Goal: Task Accomplishment & Management: Use online tool/utility

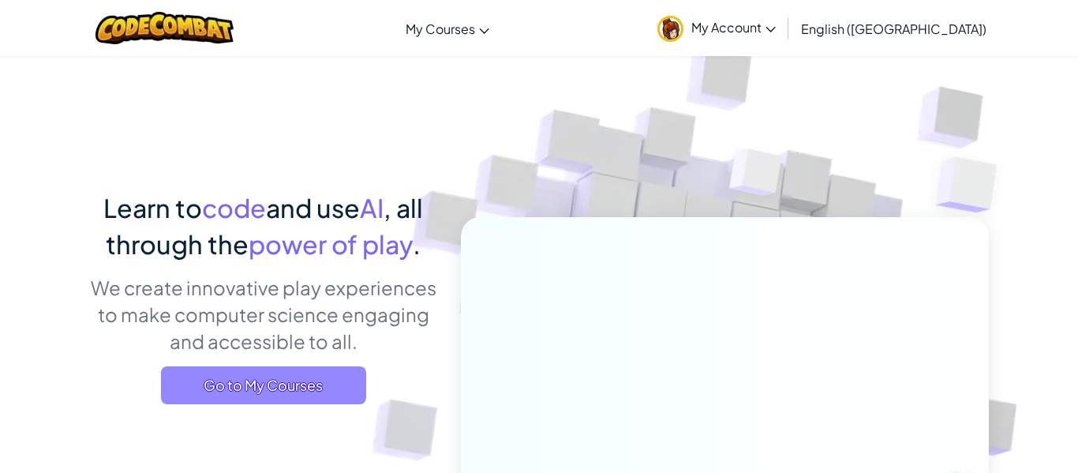
click at [177, 372] on span "Go to My Courses" at bounding box center [263, 385] width 205 height 38
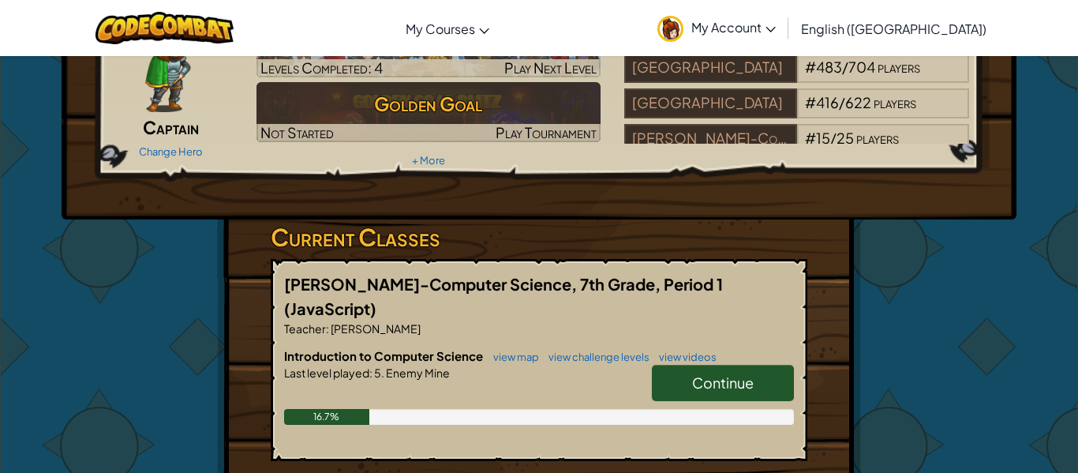
scroll to position [105, 0]
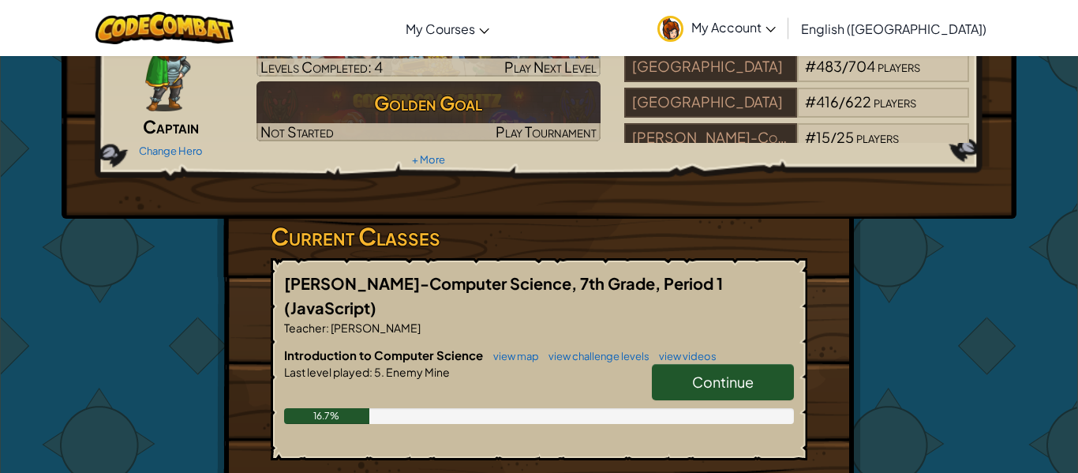
click at [755, 365] on link "Continue" at bounding box center [723, 382] width 142 height 36
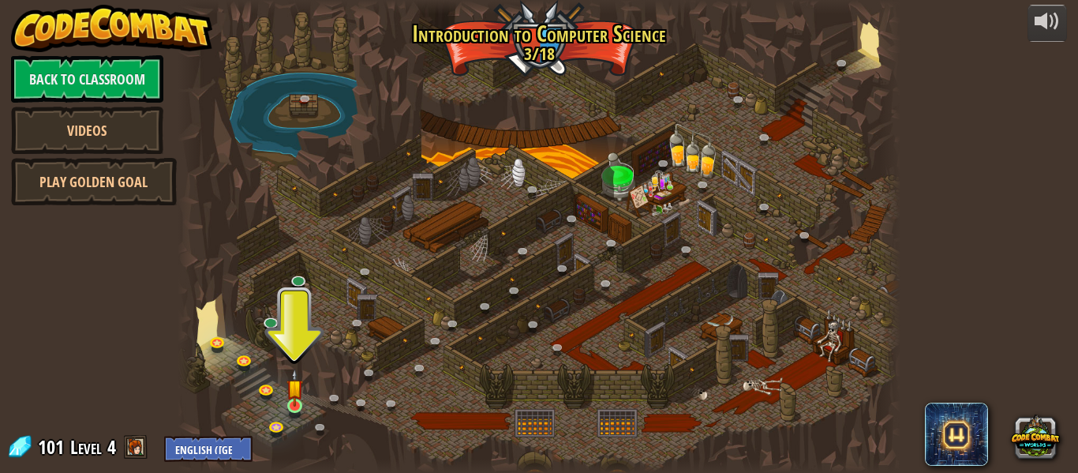
click at [288, 406] on img at bounding box center [294, 387] width 17 height 38
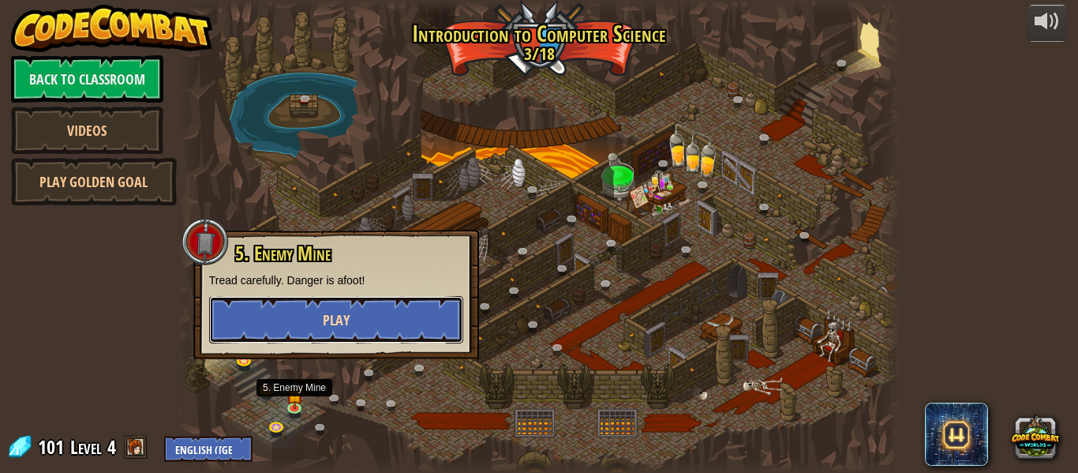
click at [246, 325] on button "Play" at bounding box center [336, 319] width 254 height 47
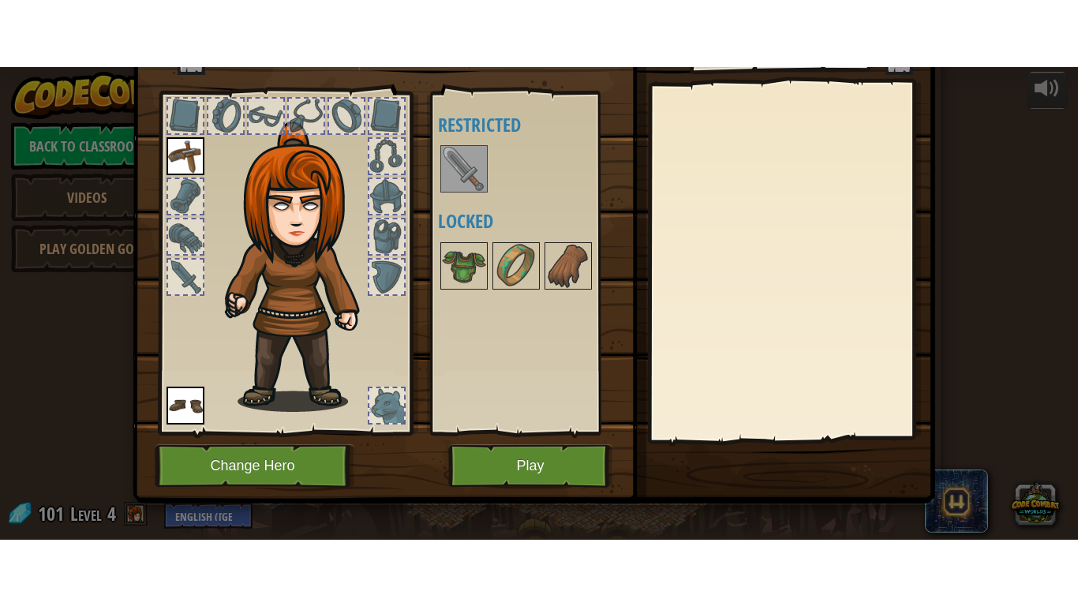
scroll to position [72, 0]
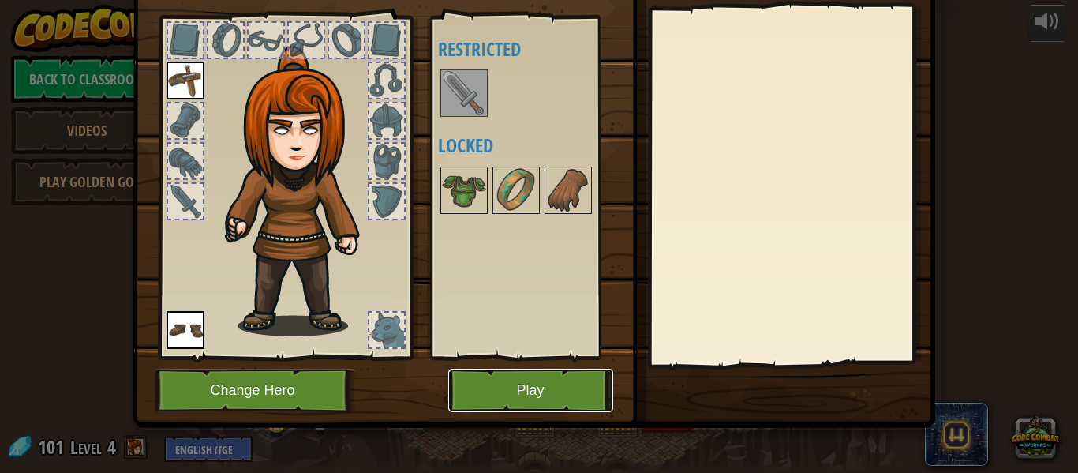
click at [531, 398] on button "Play" at bounding box center [530, 389] width 165 height 43
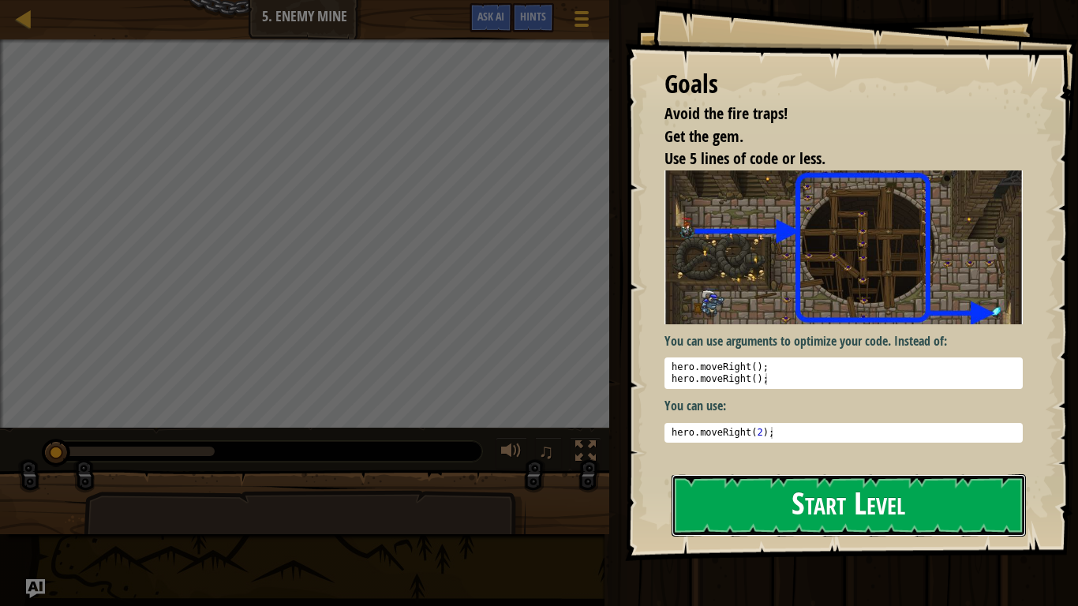
click at [706, 472] on button "Start Level" at bounding box center [848, 505] width 354 height 62
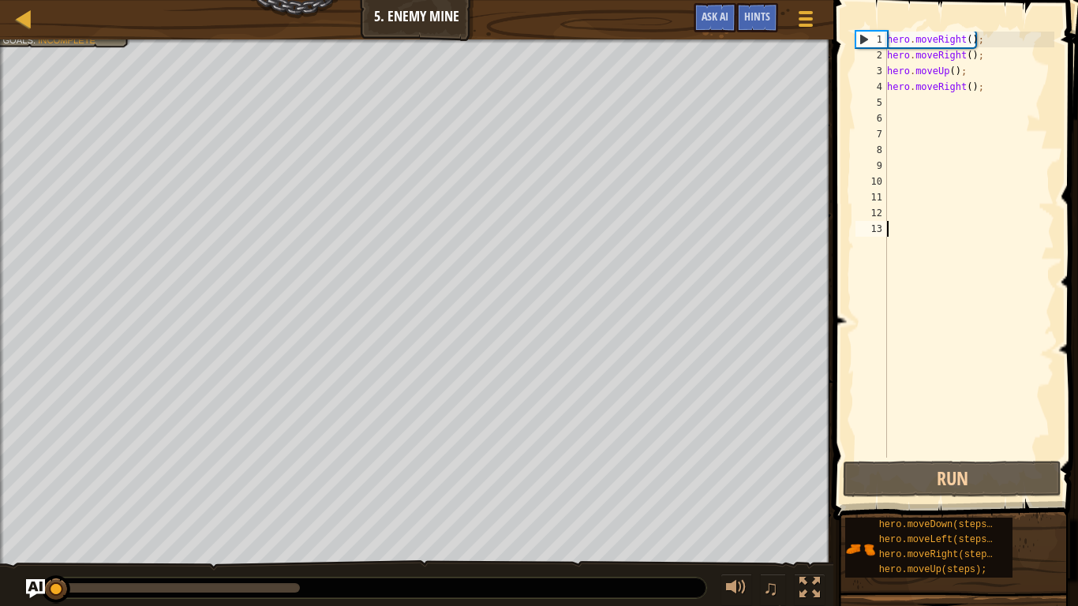
click at [987, 41] on div "hero . moveRight ( ) ; hero . moveRight ( ) ; hero . moveUp ( ) ; hero . moveRi…" at bounding box center [969, 261] width 170 height 458
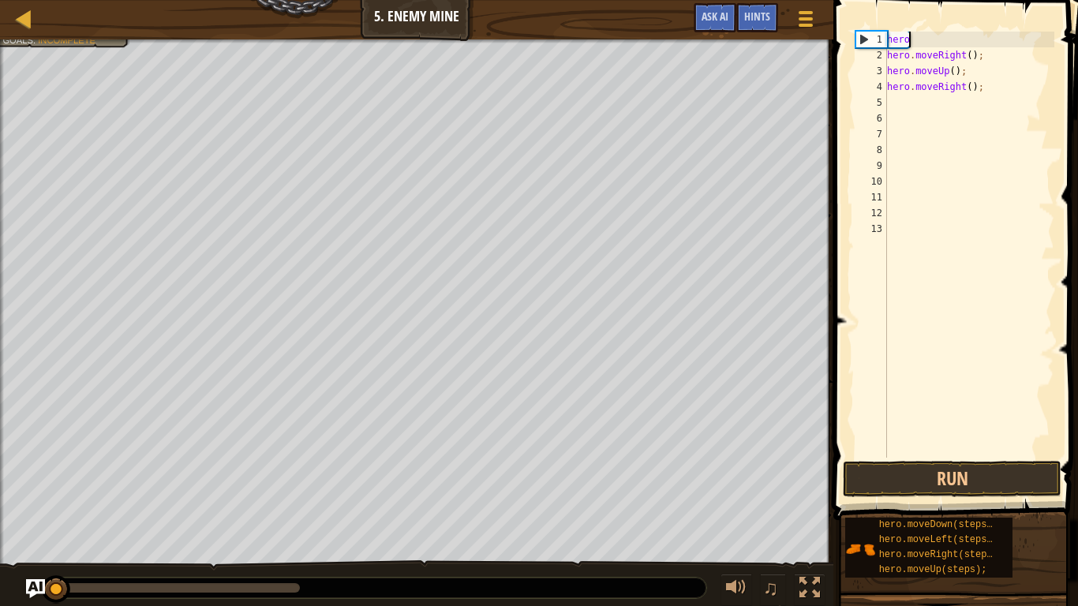
type textarea "h"
click at [1000, 53] on div "hero . moveRight ( ) ; hero . moveUp ( ) ; hero . moveRight ( ) ;" at bounding box center [969, 261] width 170 height 458
type textarea "h"
click at [968, 70] on div "hero . moveUp ( ) ; hero . moveRight ( ) ;" at bounding box center [969, 261] width 170 height 458
type textarea "h"
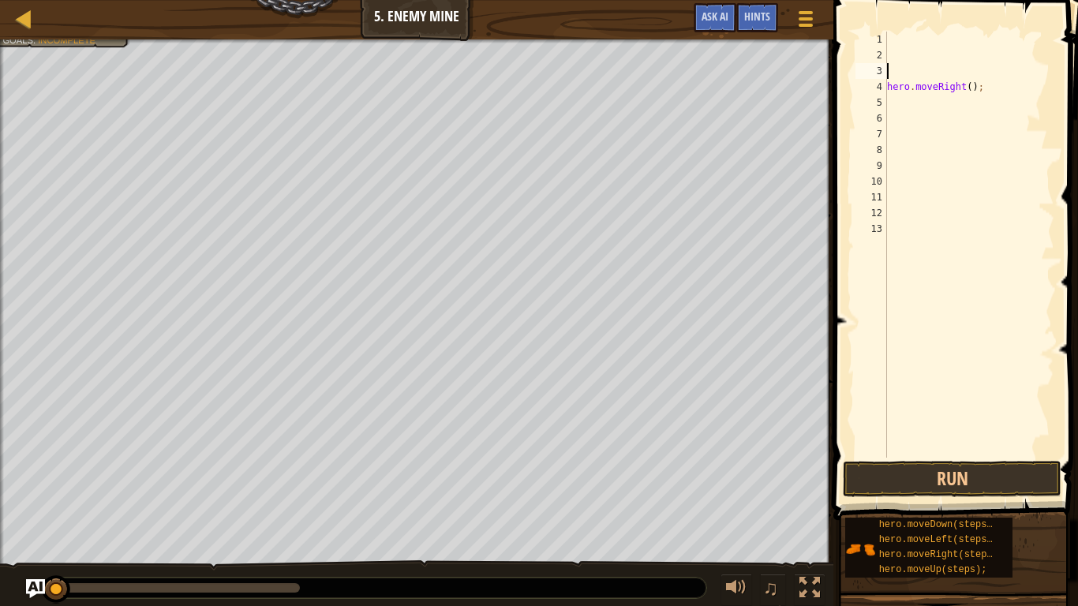
click at [992, 87] on div "hero . moveRight ( ) ;" at bounding box center [969, 261] width 170 height 458
type textarea "h"
click at [925, 32] on div at bounding box center [969, 261] width 170 height 458
type textarea "h"
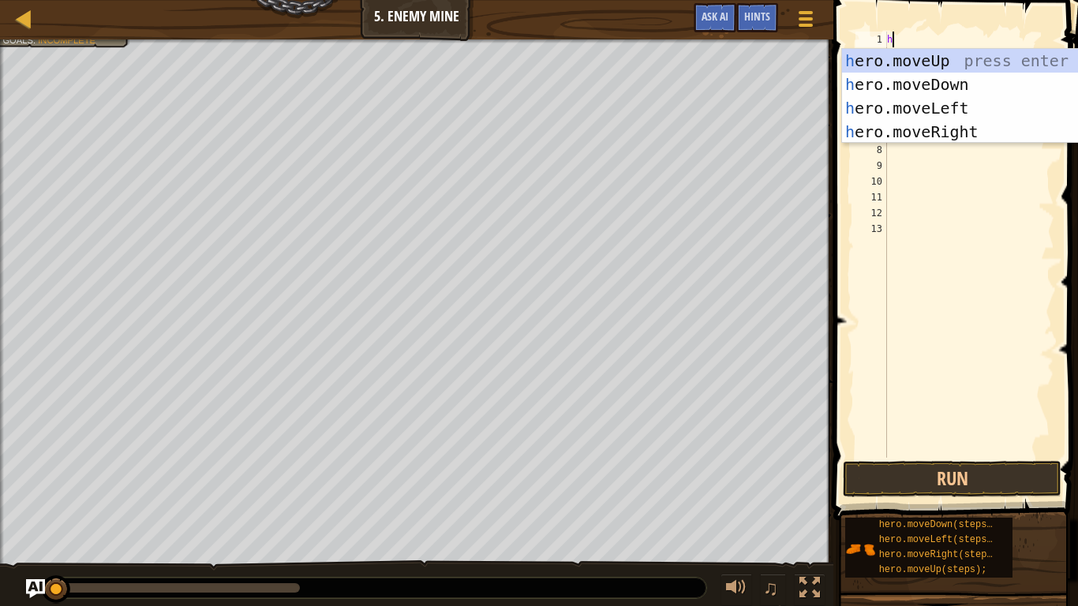
click at [979, 131] on div "h ero.moveUp press enter h ero.moveDown press enter h ero.moveLeft press enter …" at bounding box center [991, 120] width 298 height 142
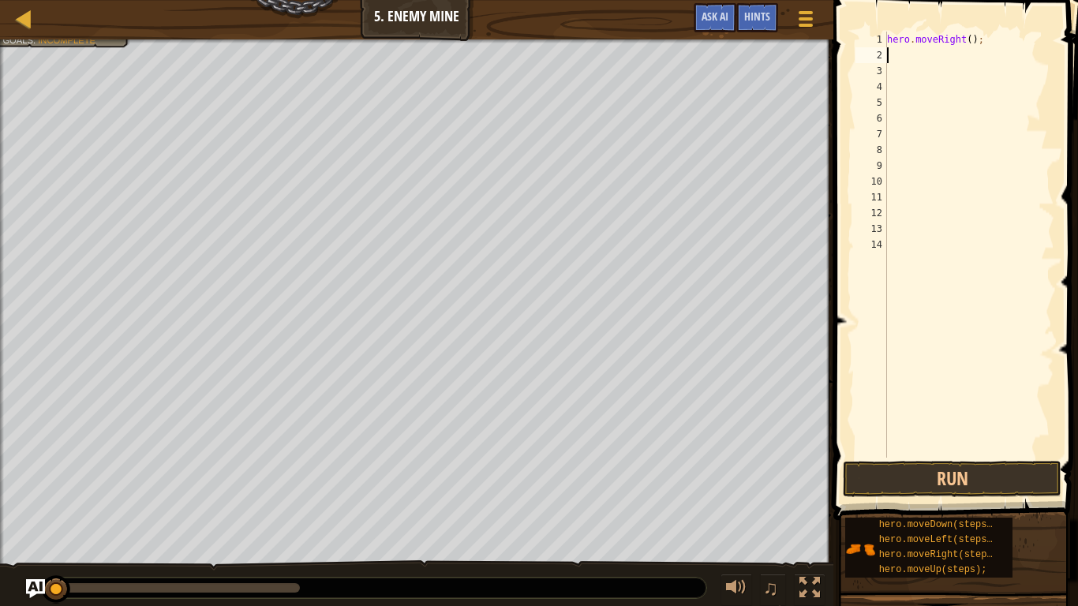
click at [977, 53] on div "hero . moveRight ( ) ;" at bounding box center [969, 261] width 170 height 458
click at [973, 38] on div "hero . moveRight ( ) ;" at bounding box center [969, 261] width 170 height 458
click at [972, 37] on div "hero . moveRight ( ) ;" at bounding box center [969, 261] width 170 height 458
type textarea "hero.moveRight(3);"
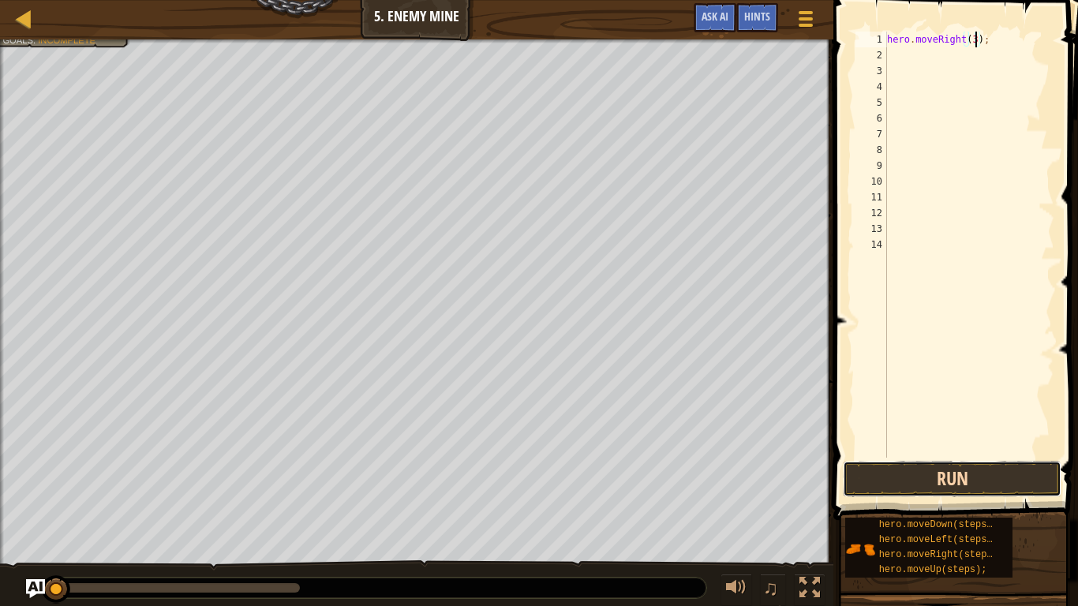
click at [981, 472] on button "Run" at bounding box center [952, 479] width 219 height 36
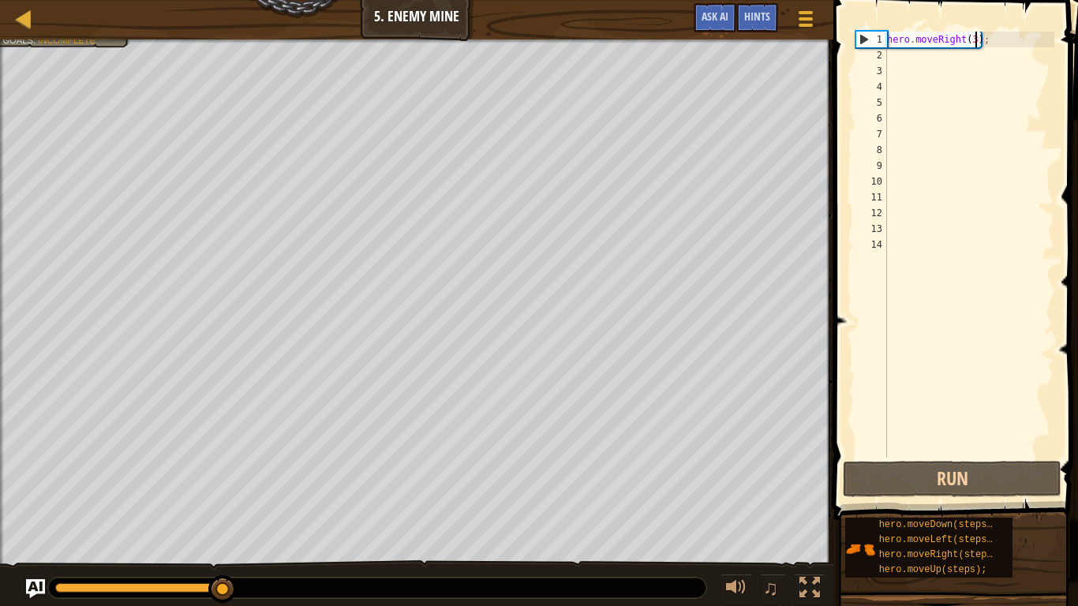
click at [930, 61] on div "hero . moveRight ( 3 ) ;" at bounding box center [969, 261] width 170 height 458
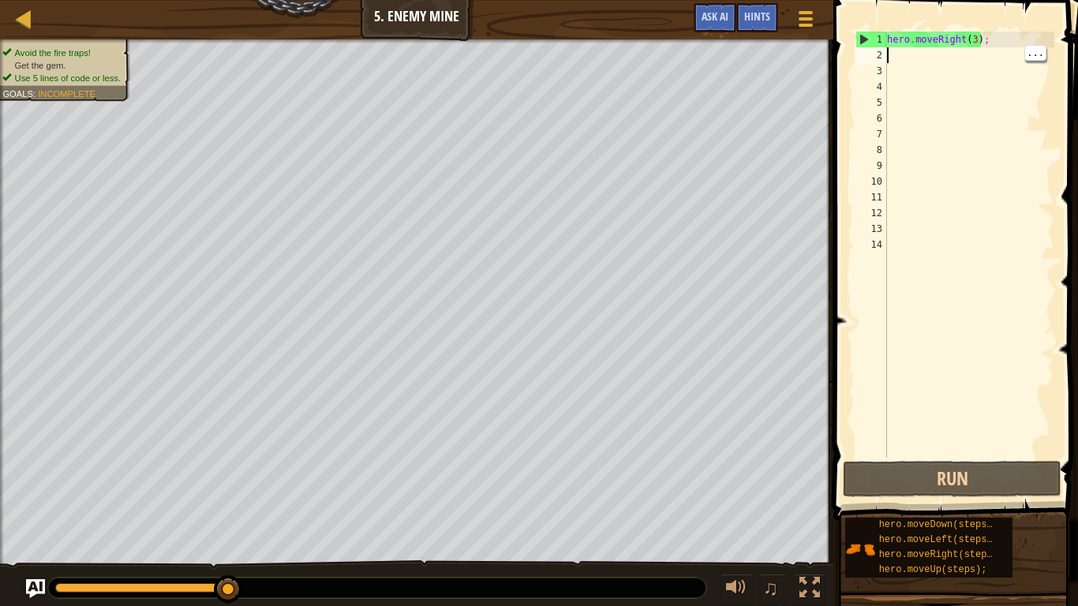
type textarea "h"
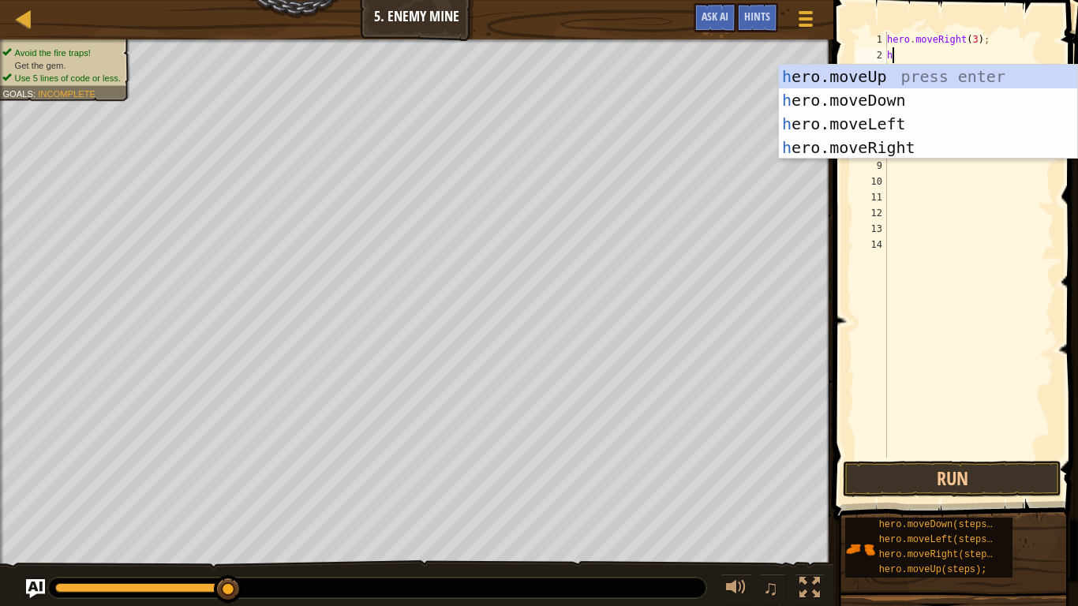
click at [970, 74] on div "h ero.moveUp press enter h ero.moveDown press enter h ero.moveLeft press enter …" at bounding box center [928, 136] width 298 height 142
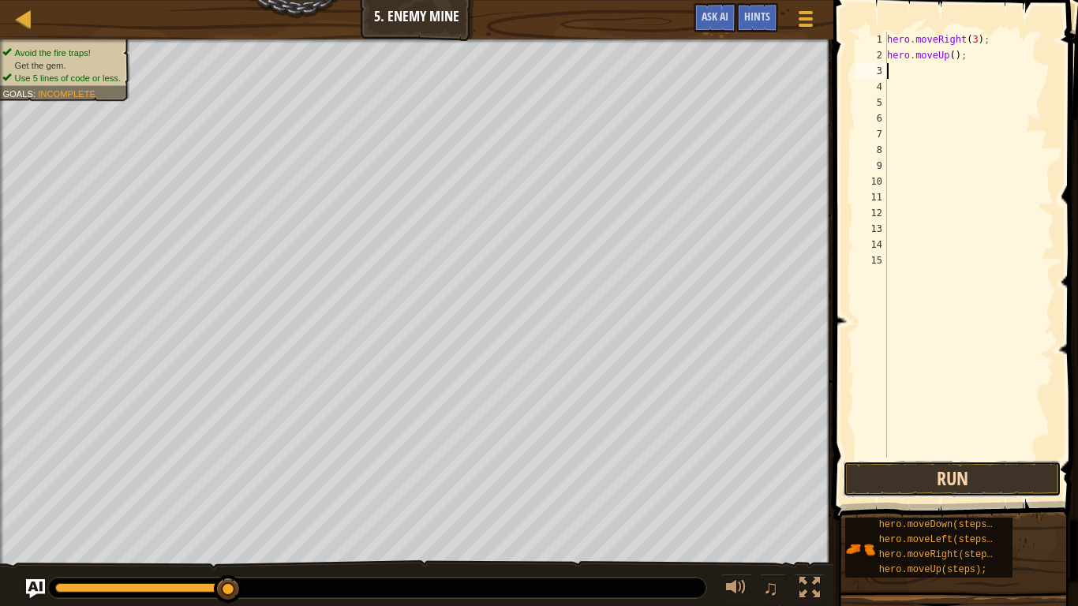
click at [1018, 472] on button "Run" at bounding box center [952, 479] width 219 height 36
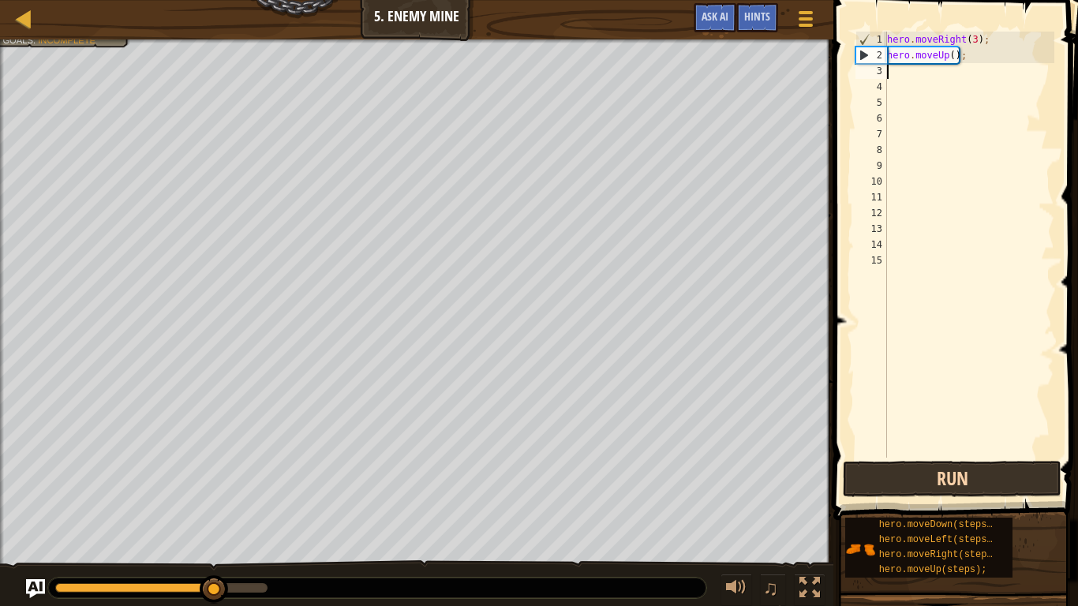
type textarea "h"
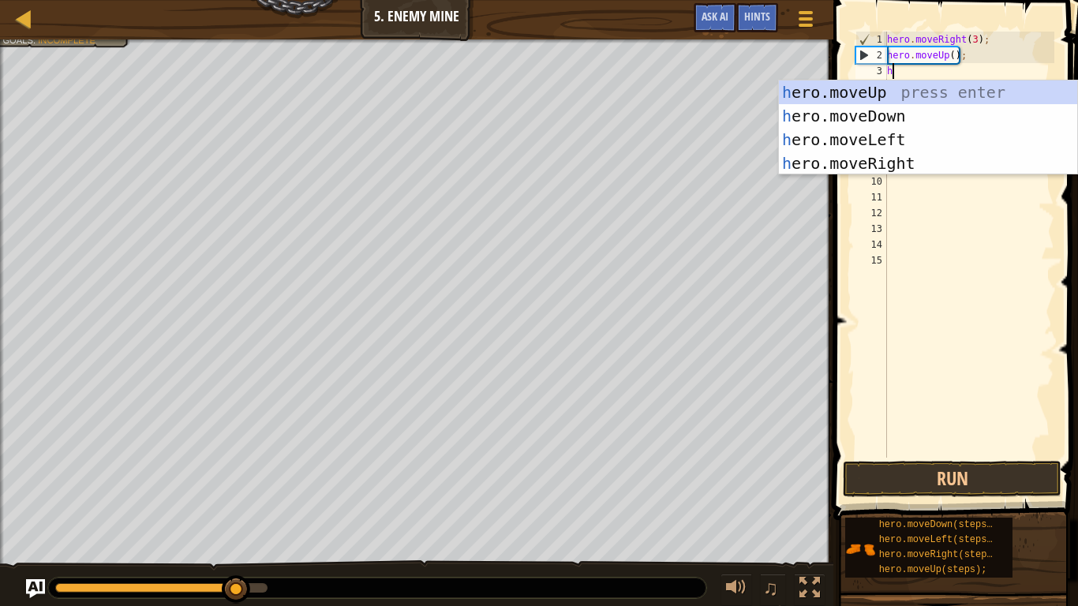
click at [961, 163] on div "h ero.moveUp press enter h ero.moveDown press enter h ero.moveLeft press enter …" at bounding box center [928, 151] width 298 height 142
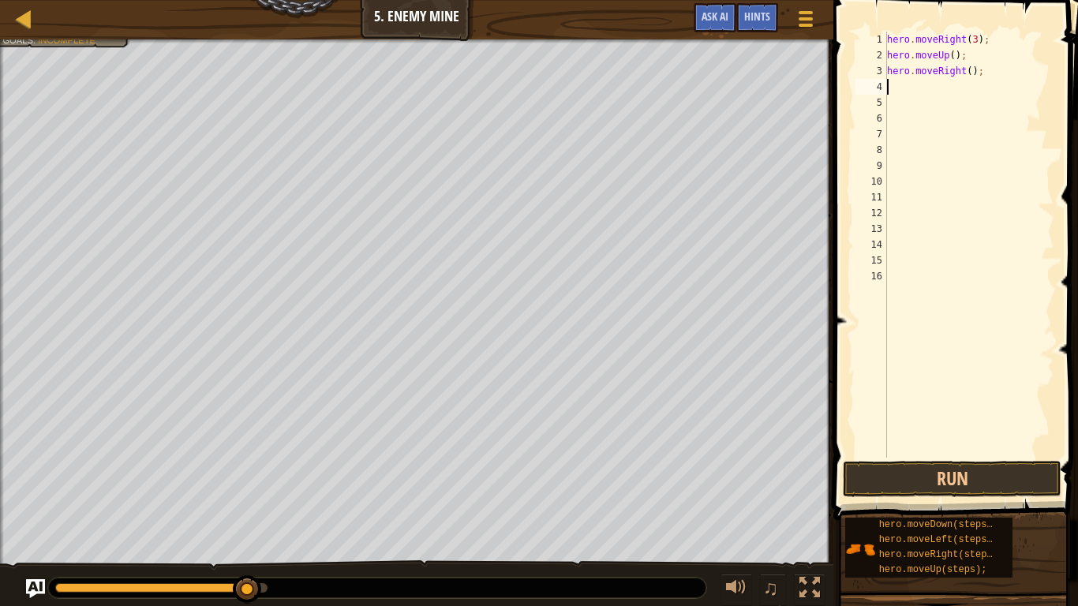
type textarea "h"
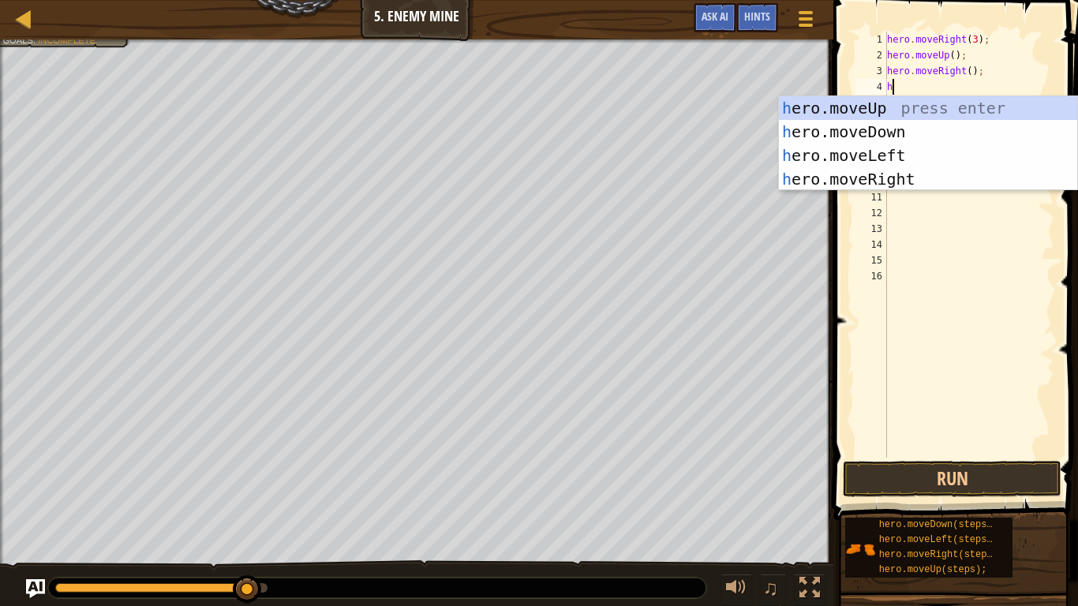
click at [908, 133] on div "h ero.moveUp press enter h ero.moveDown press enter h ero.moveLeft press enter …" at bounding box center [928, 167] width 298 height 142
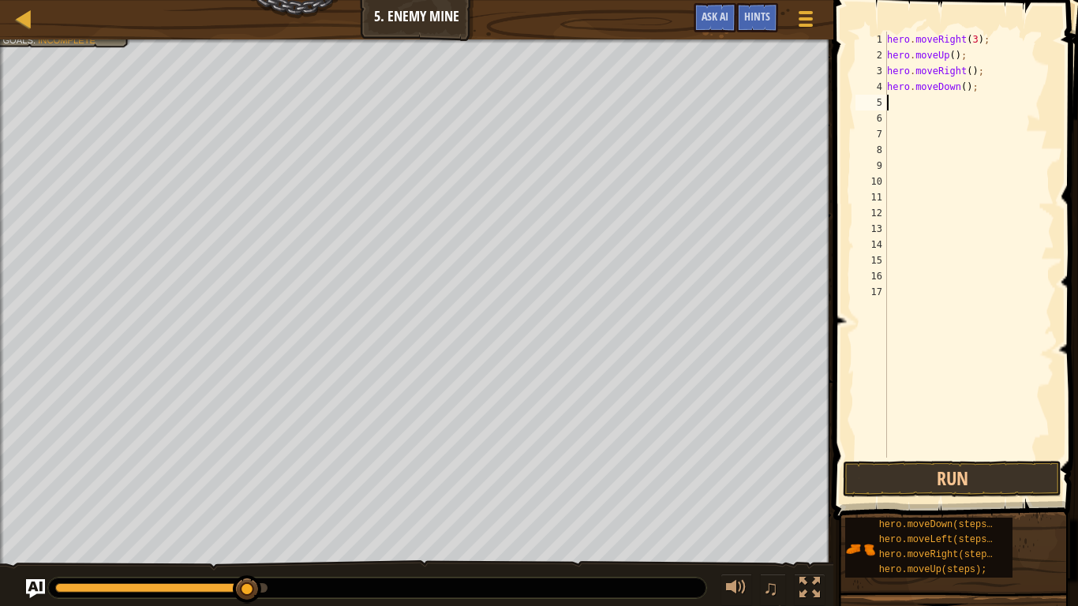
click at [958, 87] on div "hero . moveRight ( 3 ) ; hero . moveUp ( ) ; hero . moveRight ( ) ; hero . move…" at bounding box center [969, 261] width 170 height 458
click at [965, 77] on div "hero . moveRight ( 3 ) ; hero . moveUp ( ) ; hero . moveRight ( ) ; hero . move…" at bounding box center [969, 261] width 170 height 458
click at [973, 86] on div "hero . moveRight ( 3 ) ; hero . moveUp ( ) ; hero . moveRight ( ) ; hero . move…" at bounding box center [969, 261] width 170 height 458
click at [966, 86] on div "hero . moveRight ( 3 ) ; hero . moveUp ( ) ; hero . moveRight ( ) ; hero . move…" at bounding box center [969, 261] width 170 height 458
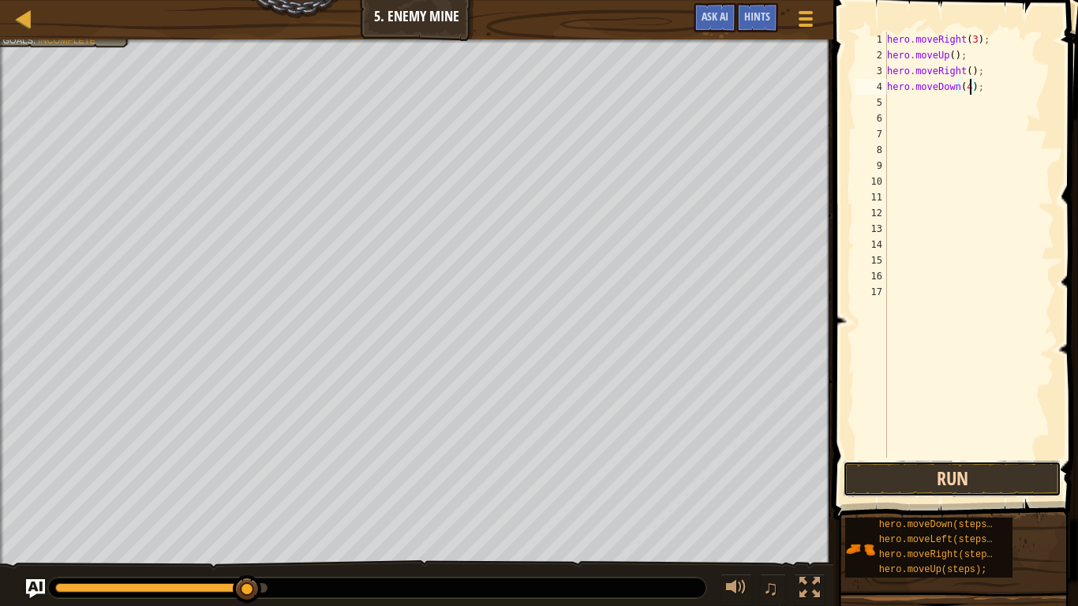
click at [993, 472] on button "Run" at bounding box center [952, 479] width 219 height 36
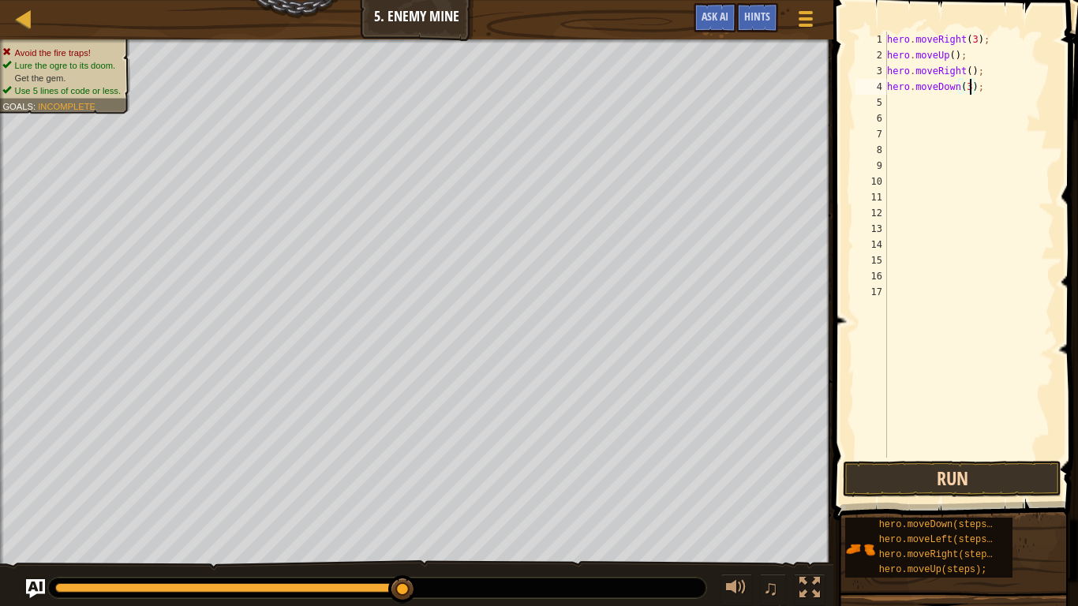
type textarea "hero.moveDown(3);"
click at [999, 461] on button "Run" at bounding box center [952, 479] width 219 height 36
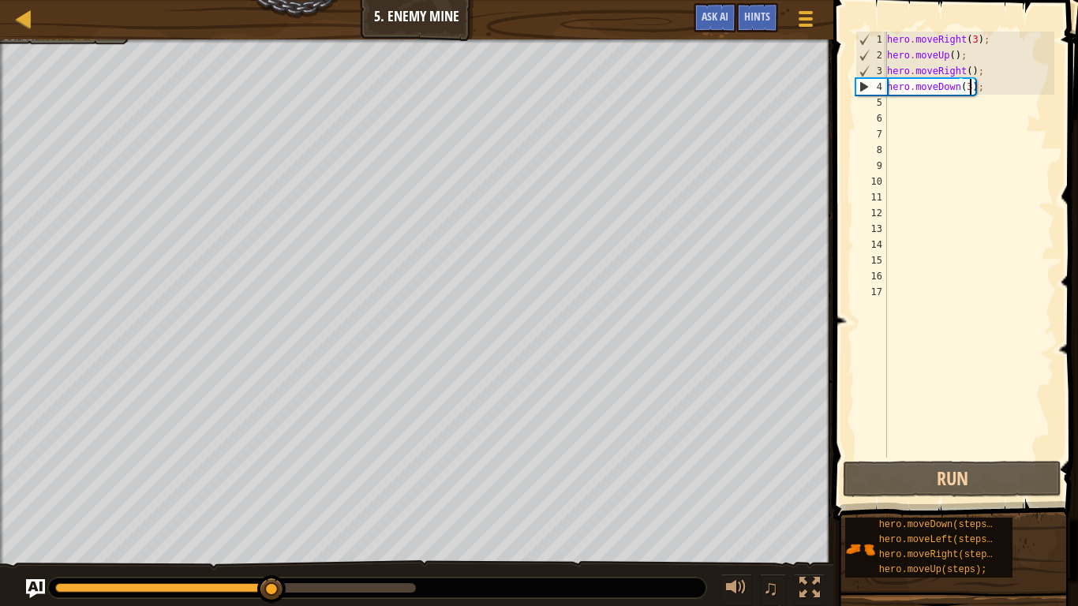
click at [932, 103] on div "hero . moveRight ( 3 ) ; hero . moveUp ( ) ; hero . moveRight ( ) ; hero . move…" at bounding box center [969, 261] width 170 height 458
type textarea "h"
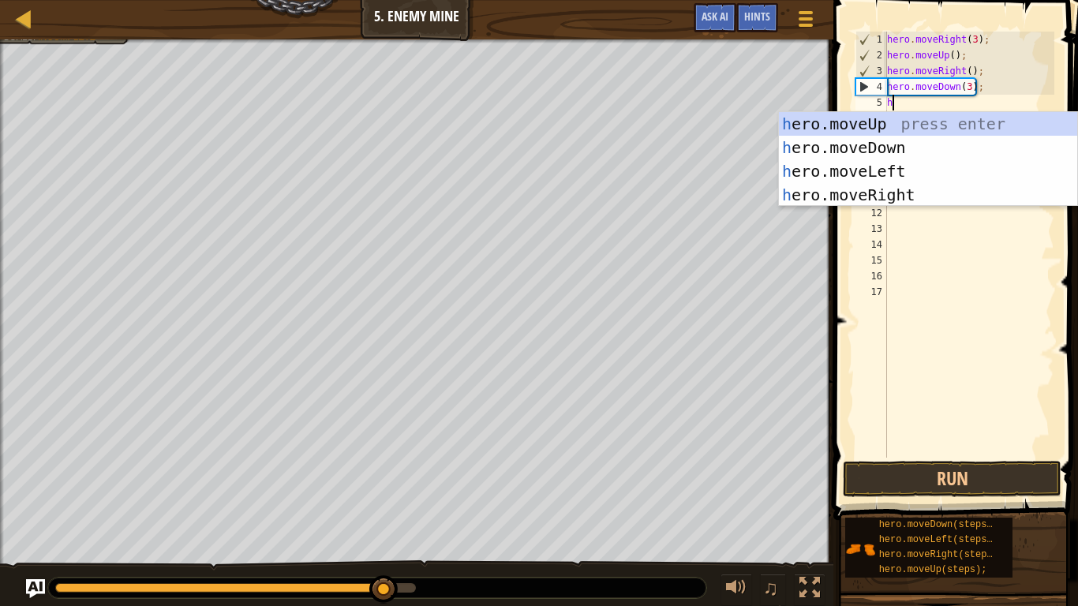
click at [933, 190] on div "h ero.moveUp press enter h ero.moveDown press enter h ero.moveLeft press enter …" at bounding box center [928, 183] width 298 height 142
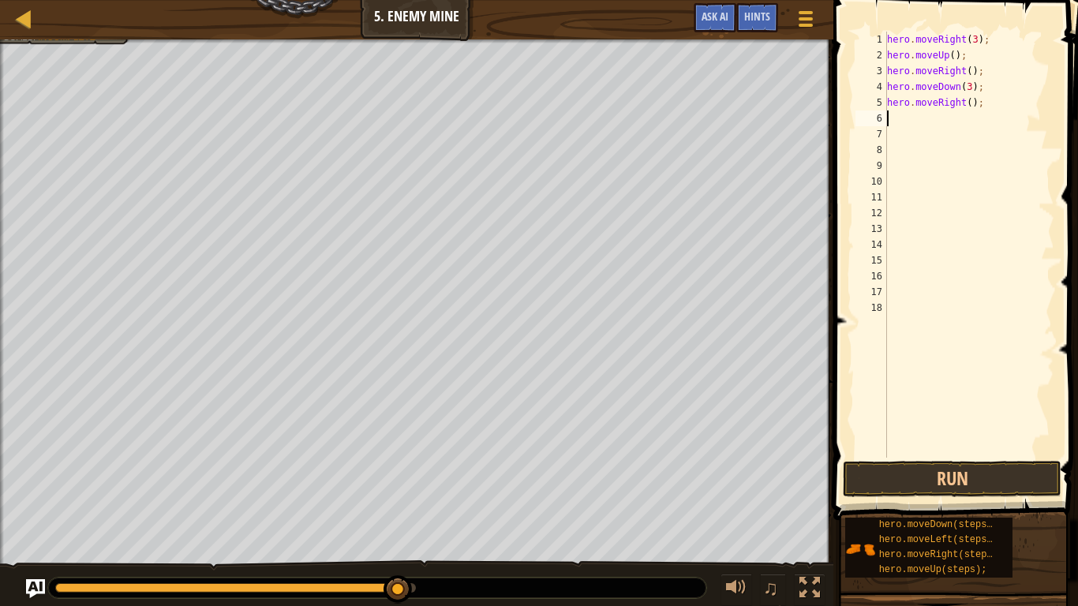
click at [980, 96] on div "hero . moveRight ( 3 ) ; hero . moveUp ( ) ; hero . moveRight ( ) ; hero . move…" at bounding box center [969, 261] width 170 height 458
click at [976, 96] on div "hero . moveRight ( 3 ) ; hero . moveUp ( ) ; hero . moveRight ( ) ; hero . move…" at bounding box center [969, 261] width 170 height 458
click at [978, 100] on div "hero . moveRight ( 3 ) ; hero . moveUp ( ) ; hero . moveRight ( ) ; hero . move…" at bounding box center [969, 261] width 170 height 458
click at [970, 98] on div "hero . moveRight ( 3 ) ; hero . moveUp ( ) ; hero . moveRight ( ) ; hero . move…" at bounding box center [969, 261] width 170 height 458
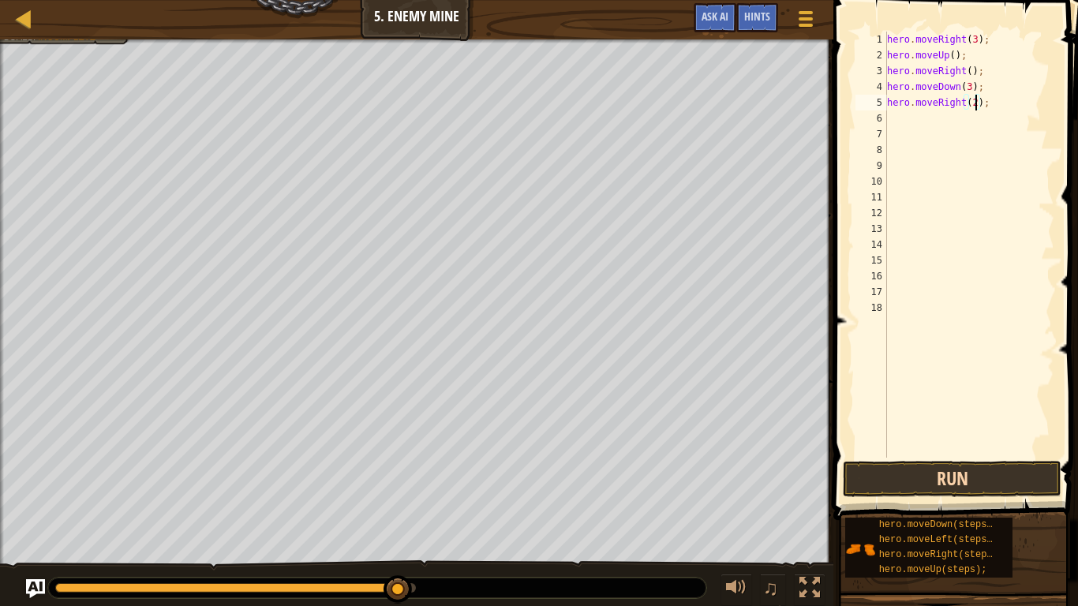
type textarea "hero.moveRight(2);"
click at [1014, 472] on button "Run" at bounding box center [952, 479] width 219 height 36
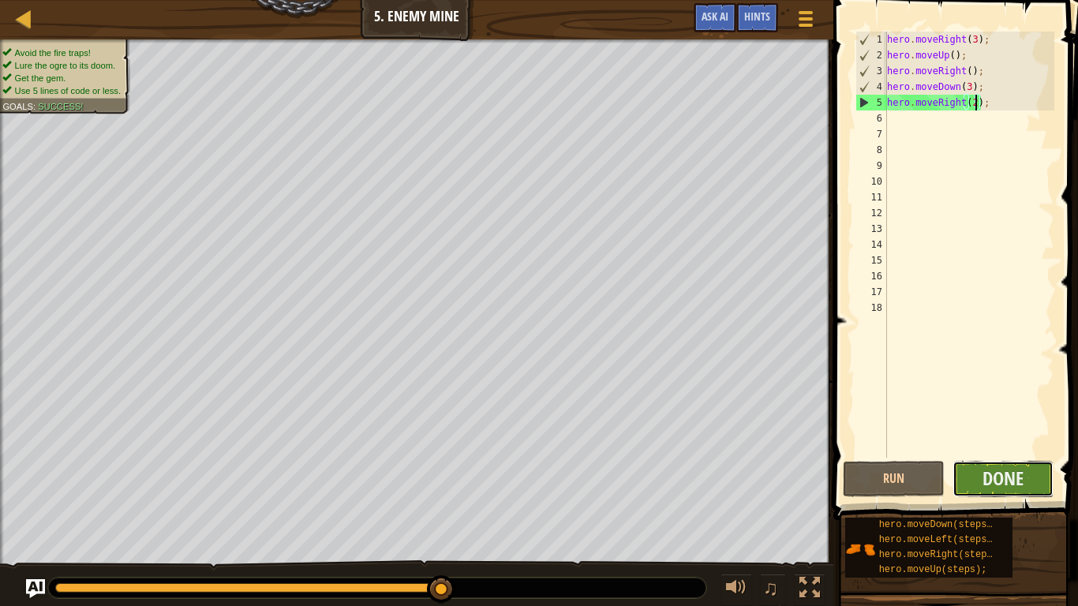
click at [1052, 461] on button "Done" at bounding box center [1003, 479] width 102 height 36
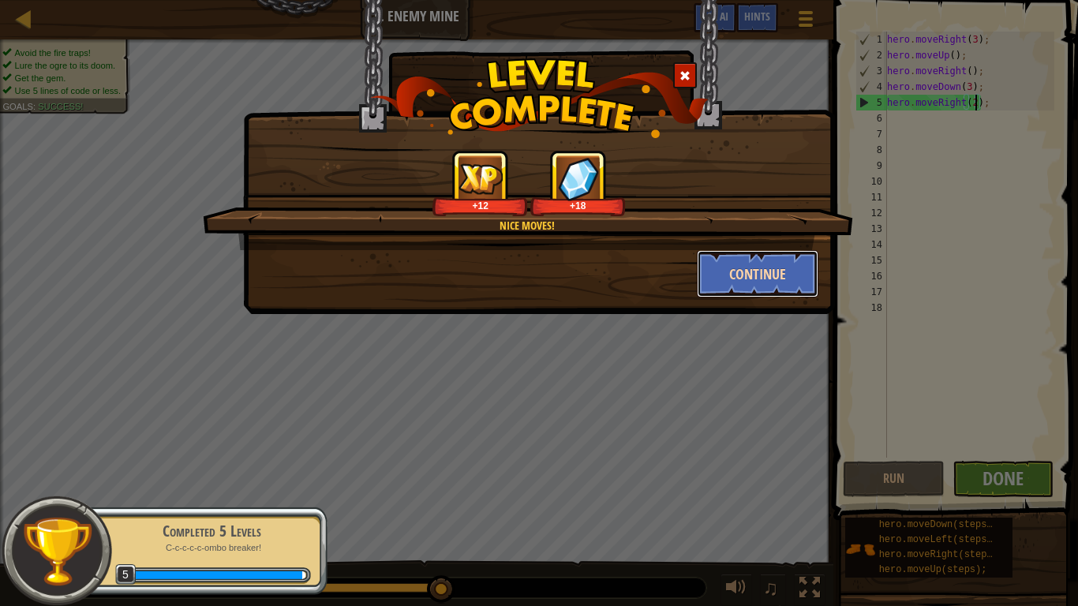
click at [768, 271] on button "Continue" at bounding box center [758, 273] width 122 height 47
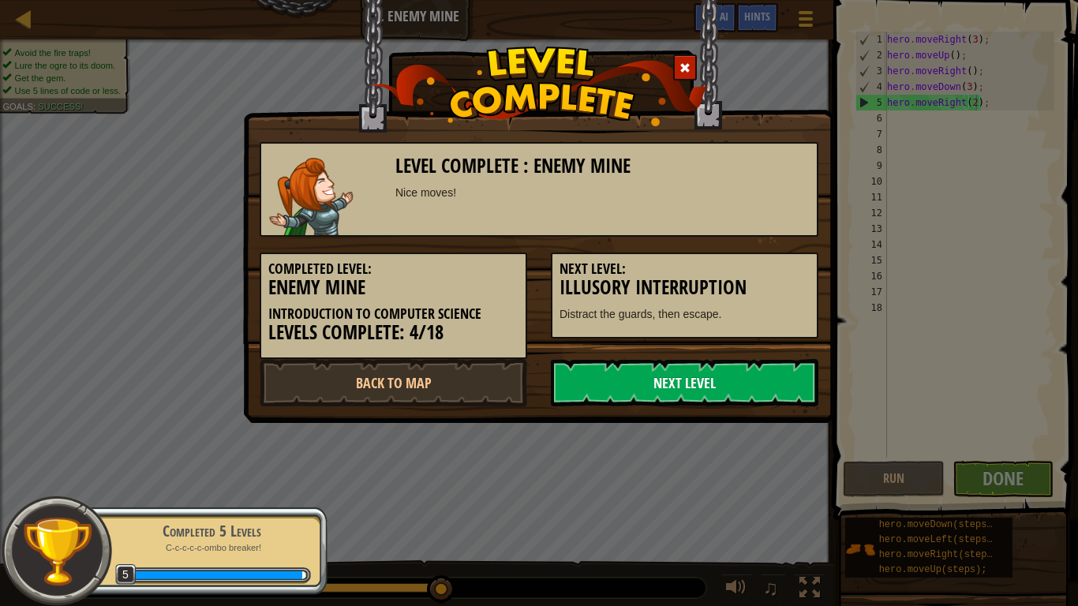
click at [765, 404] on link "Next Level" at bounding box center [684, 382] width 267 height 47
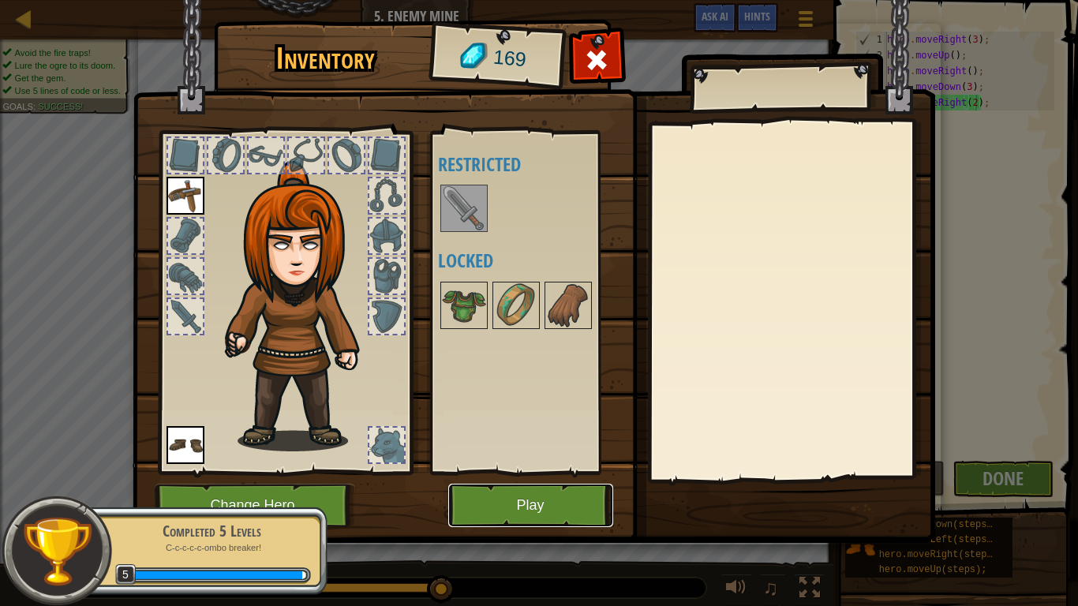
click at [572, 472] on button "Play" at bounding box center [530, 505] width 165 height 43
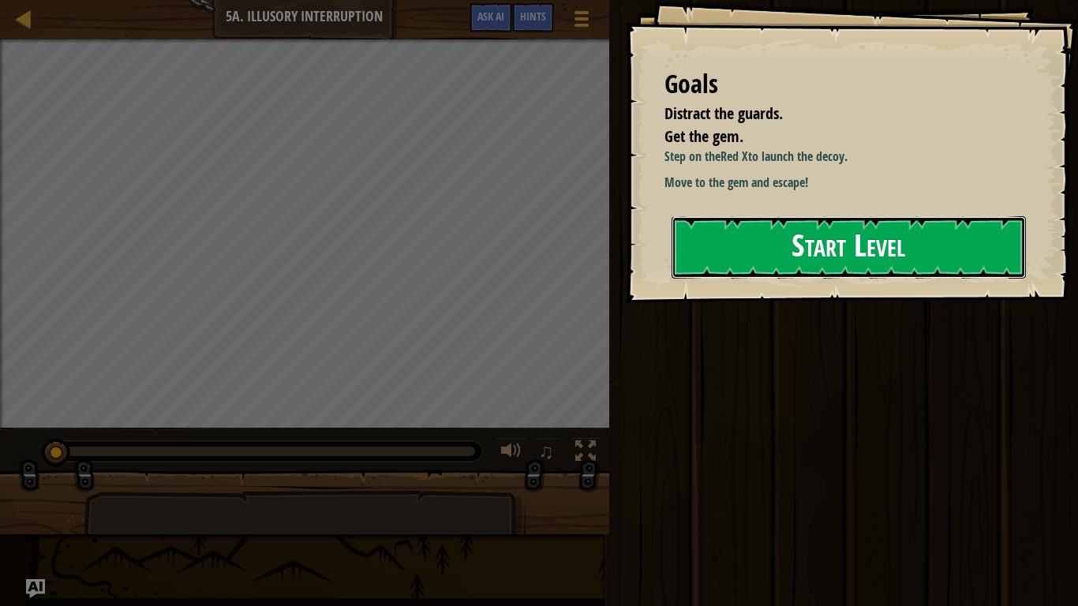
click at [890, 233] on button "Start Level" at bounding box center [848, 247] width 354 height 62
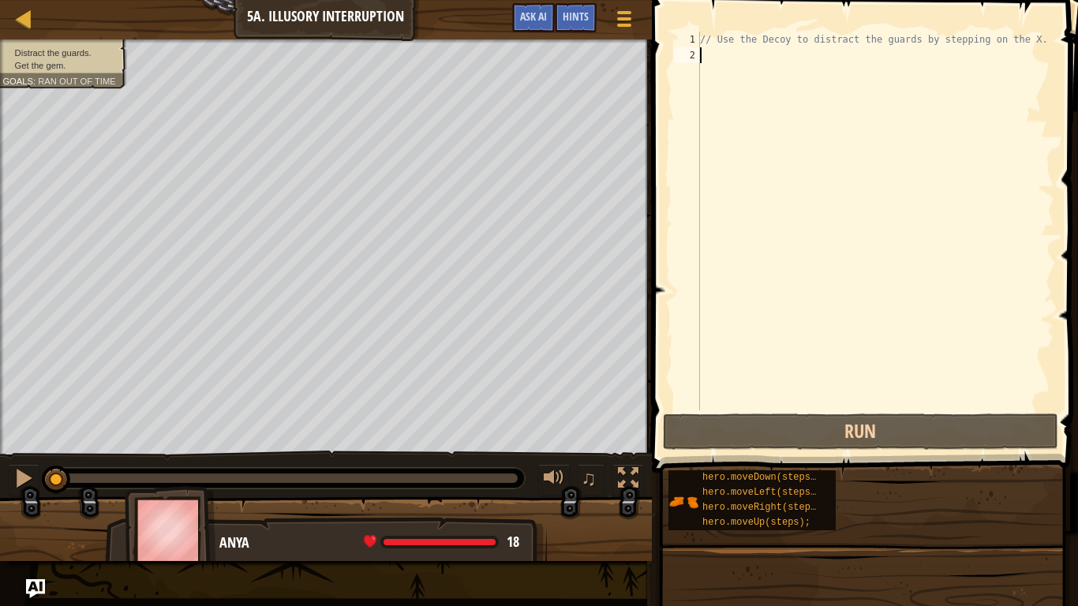
type textarea "h"
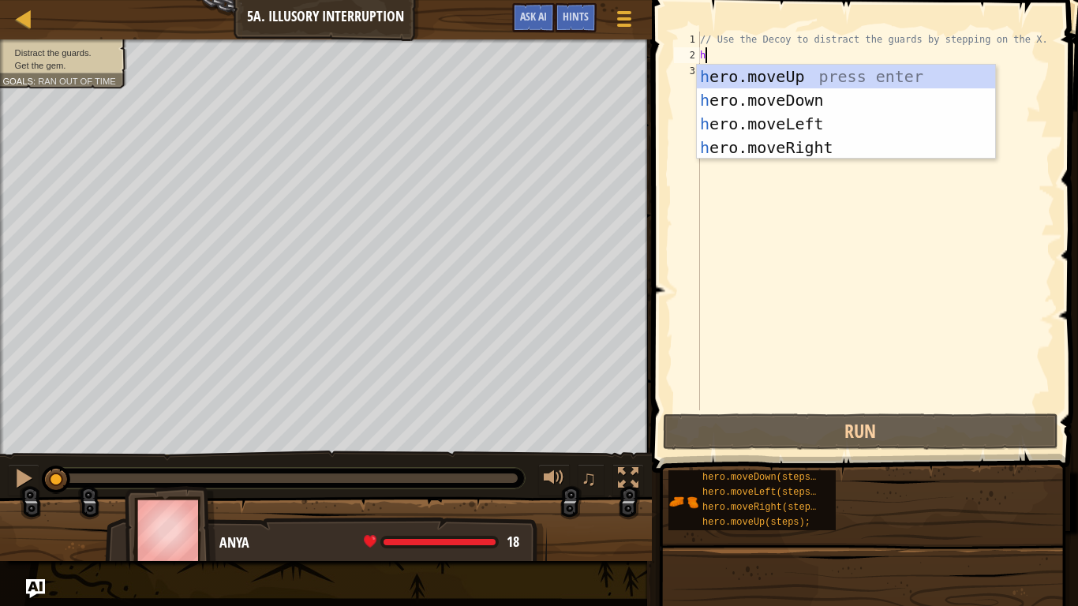
scroll to position [7, 0]
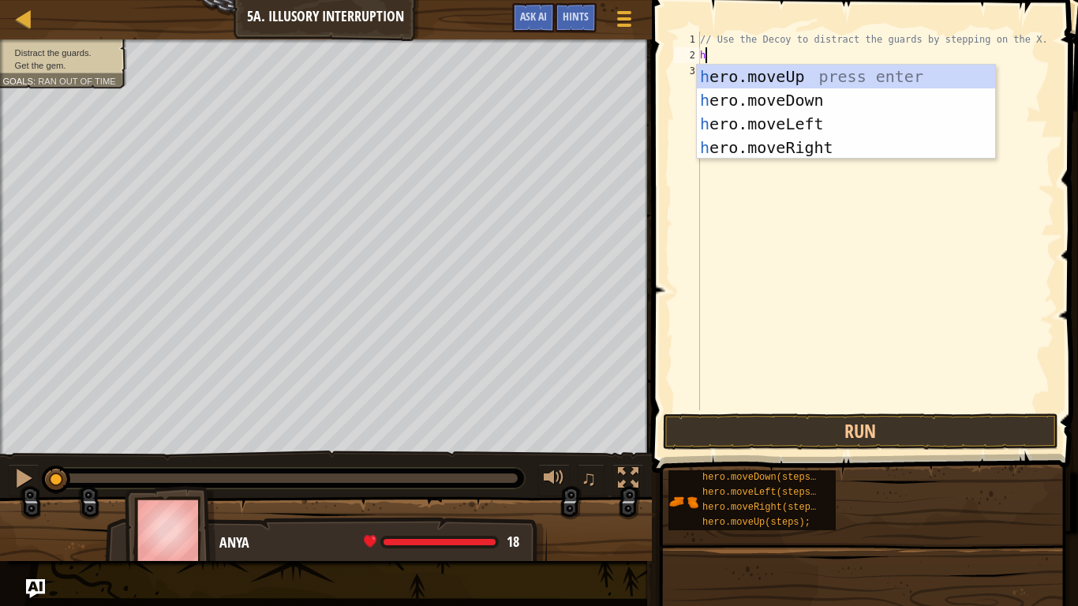
click at [823, 144] on div "h ero.moveUp press enter h ero.moveDown press enter h ero.moveLeft press enter …" at bounding box center [846, 136] width 298 height 142
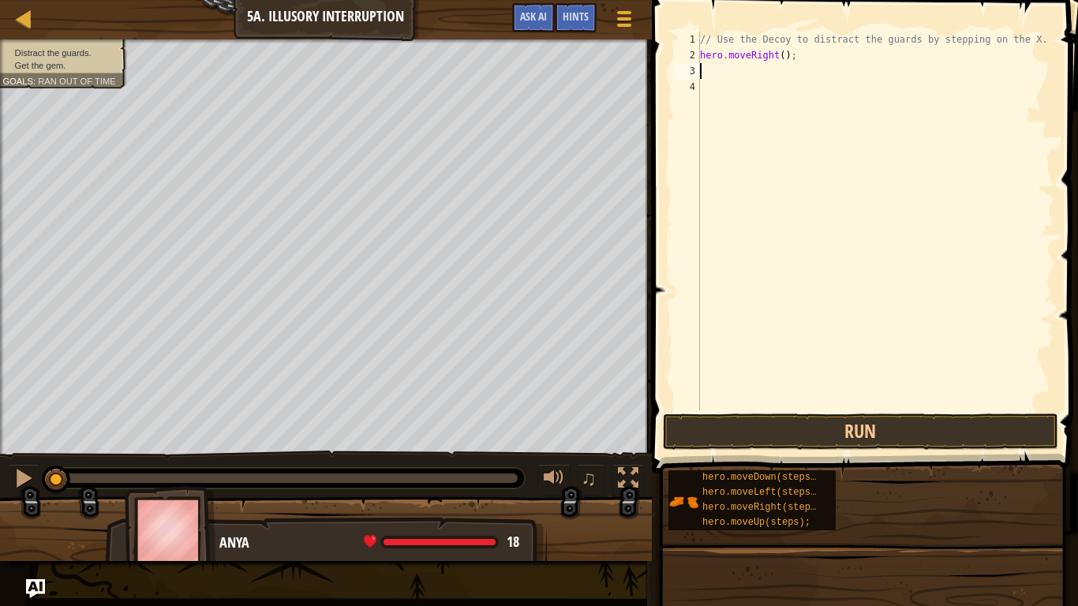
type textarea "h"
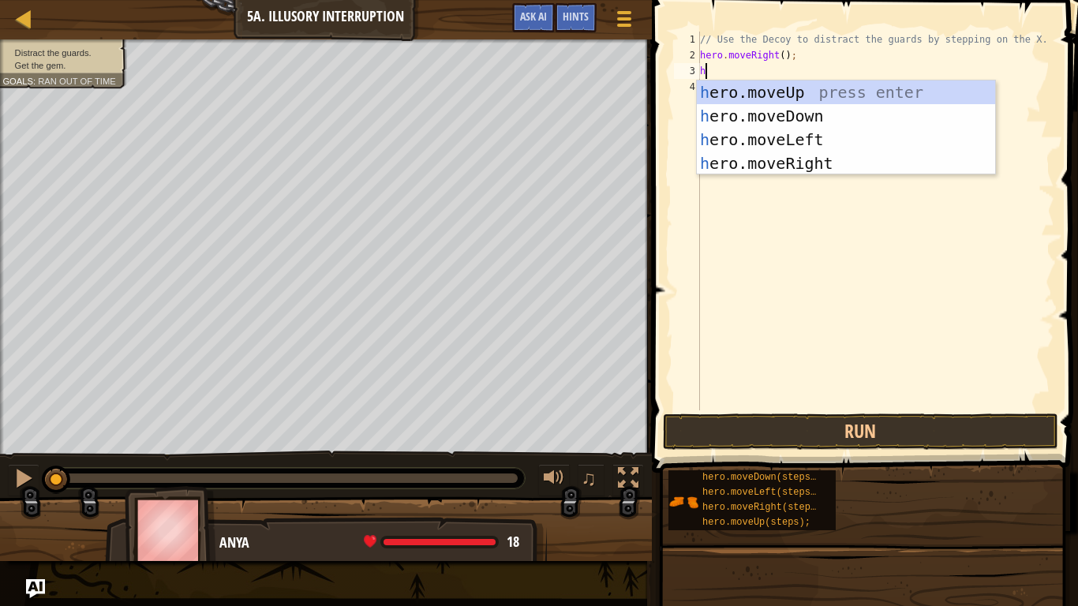
click at [822, 120] on div "h ero.moveUp press enter h ero.moveDown press enter h ero.moveLeft press enter …" at bounding box center [846, 151] width 298 height 142
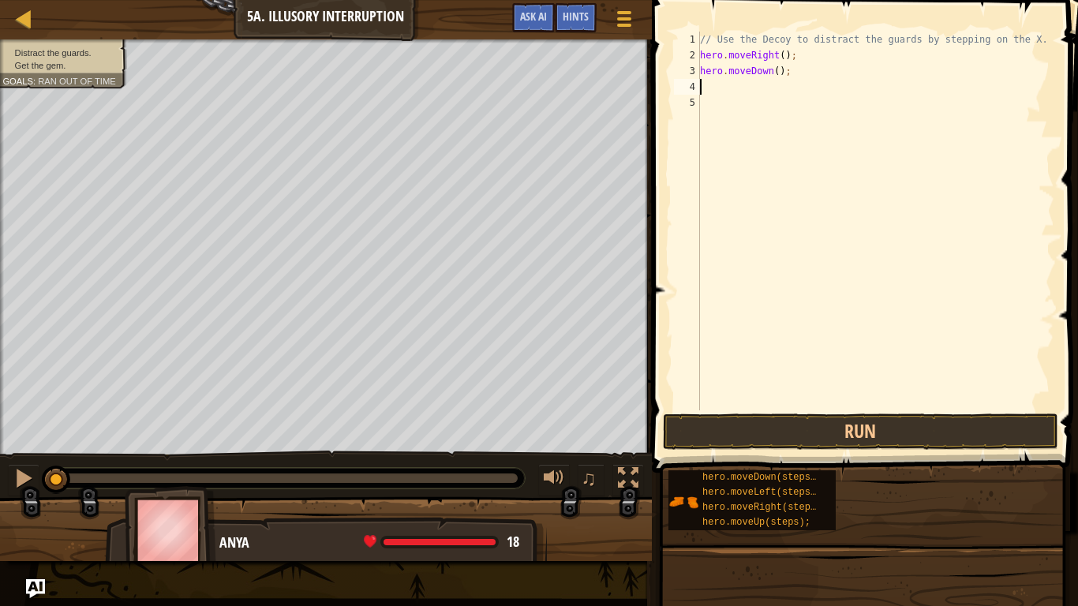
click at [780, 69] on div "// Use the Decoy to distract the guards by stepping on the X. hero . moveRight …" at bounding box center [875, 237] width 357 height 410
click at [777, 69] on div "// Use the Decoy to distract the guards by stepping on the X. hero . moveRight …" at bounding box center [875, 237] width 357 height 410
type textarea "hero.moveDown(2);"
click at [891, 419] on button "Run" at bounding box center [860, 431] width 395 height 36
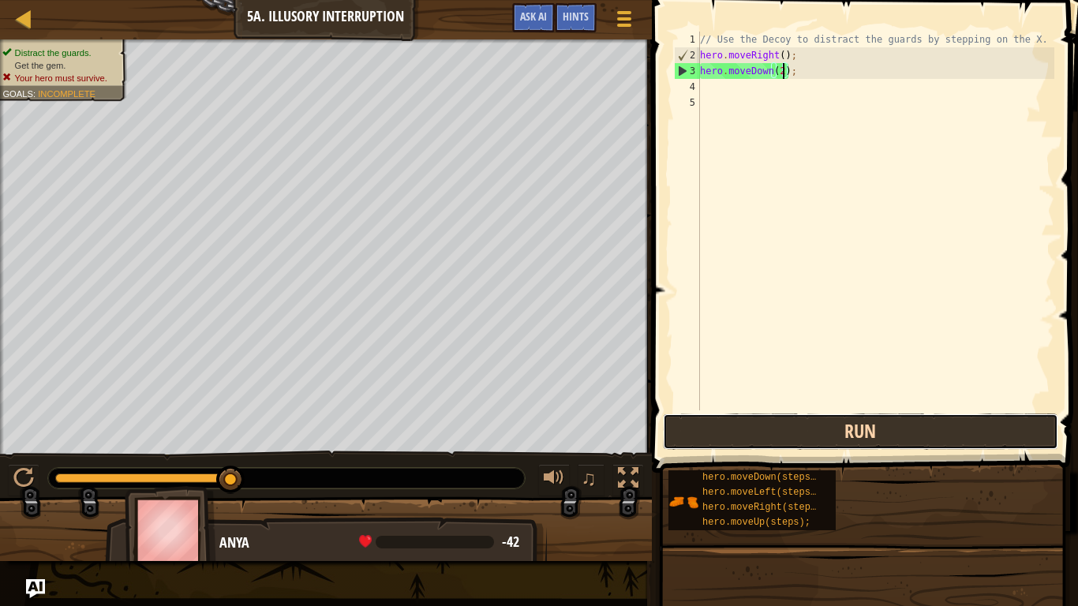
click at [926, 417] on button "Run" at bounding box center [860, 431] width 395 height 36
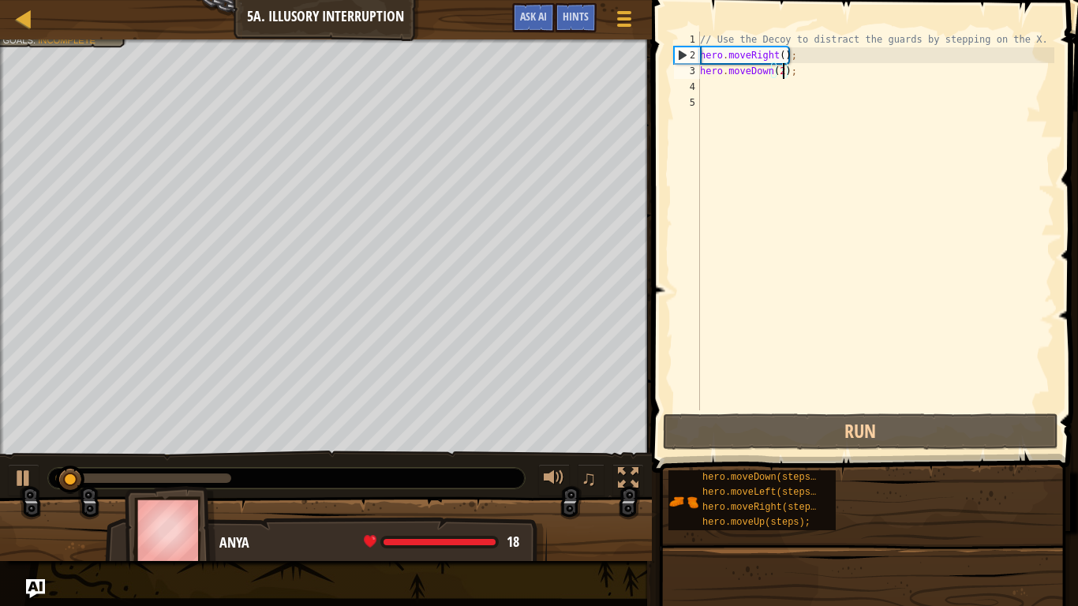
click at [719, 85] on div "// Use the Decoy to distract the guards by stepping on the X. hero . moveRight …" at bounding box center [875, 237] width 357 height 410
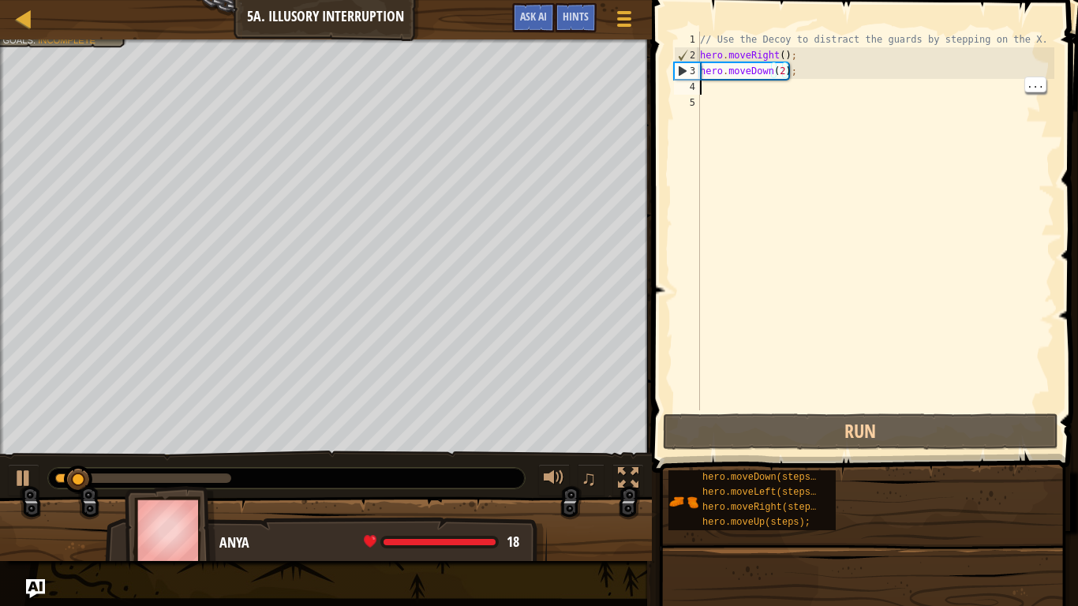
scroll to position [7, 0]
click at [735, 87] on div "// Use the Decoy to distract the guards by stepping on the X. hero . moveRight …" at bounding box center [875, 237] width 357 height 410
type textarea "h"
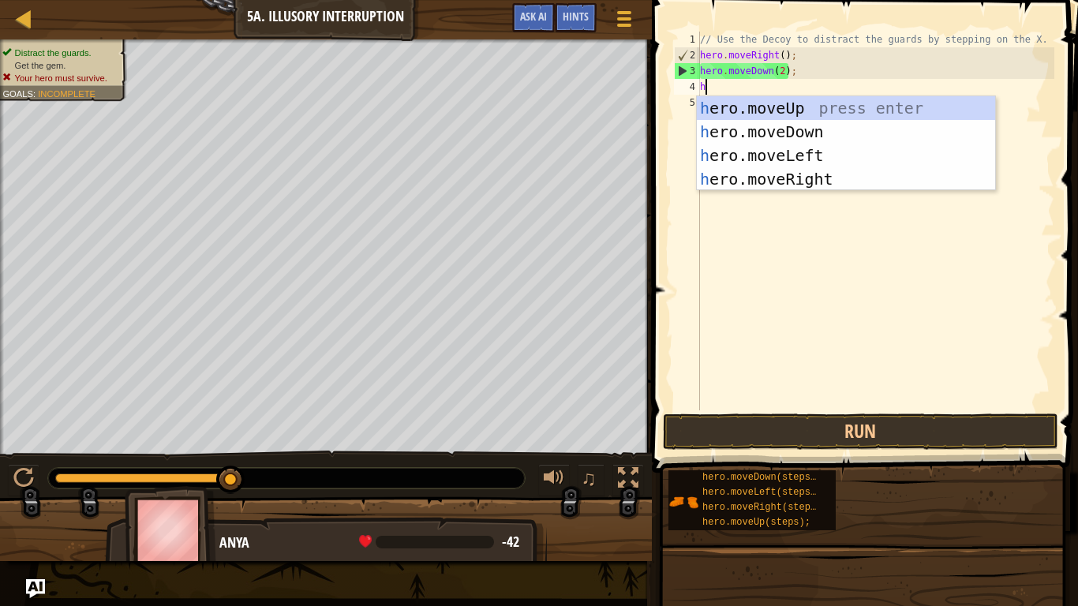
click at [891, 103] on div "h ero.moveUp press enter h ero.moveDown press enter h ero.moveLeft press enter …" at bounding box center [846, 167] width 298 height 142
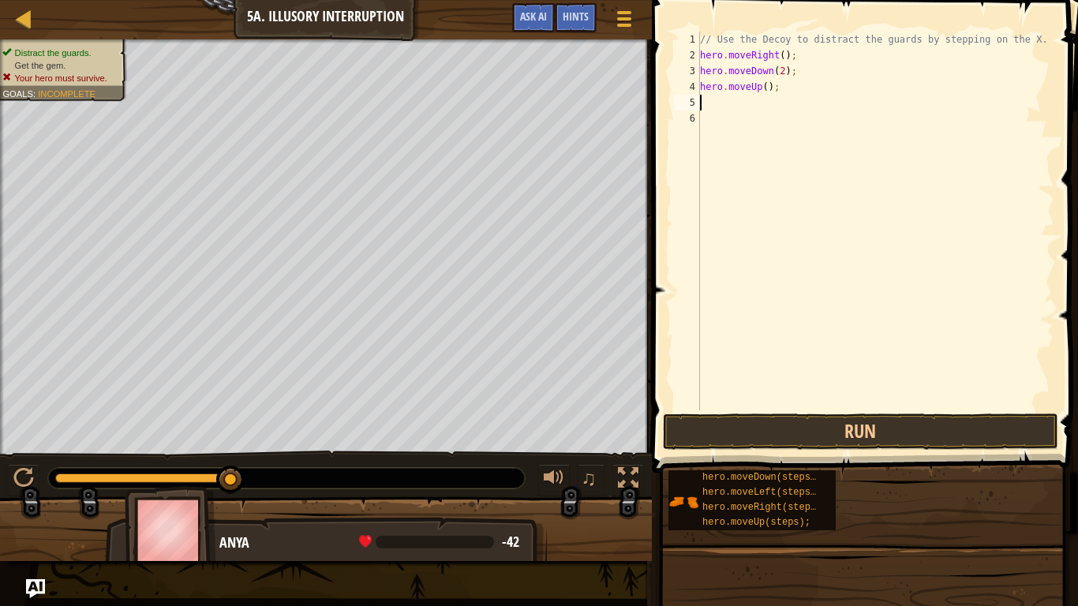
click at [765, 88] on div "// Use the Decoy to distract the guards by stepping on the X. hero . moveRight …" at bounding box center [875, 237] width 357 height 410
type textarea "hero.moveUp(2);"
click at [735, 95] on div "// Use the Decoy to distract the guards by stepping on the X. hero . moveRight …" at bounding box center [875, 237] width 357 height 410
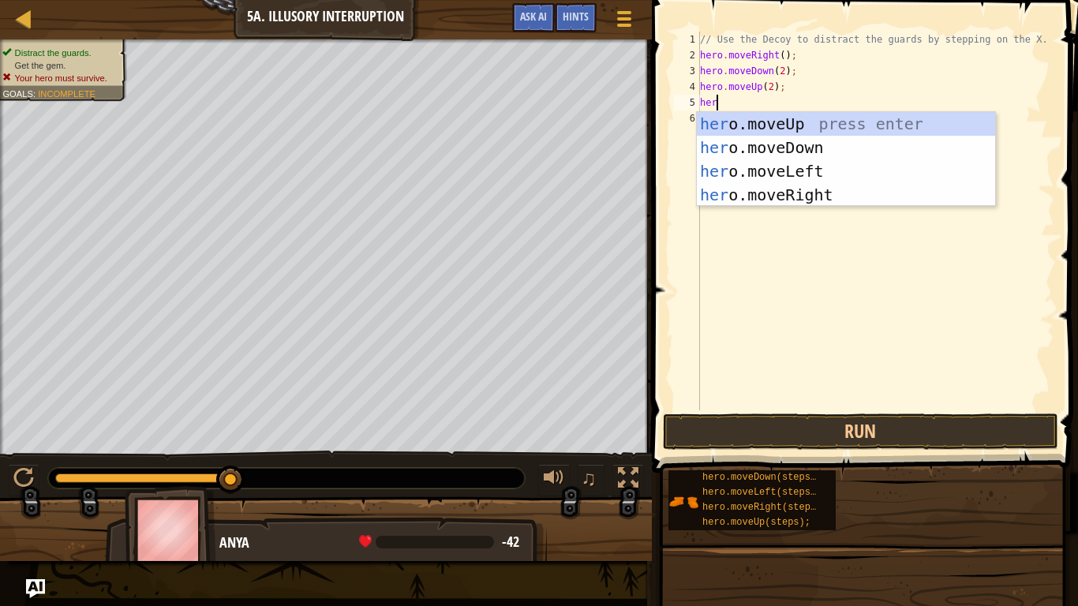
type textarea "hero"
click at [820, 190] on div "hero .moveUp press enter hero .moveDown press enter hero .moveLeft press enter …" at bounding box center [846, 183] width 298 height 142
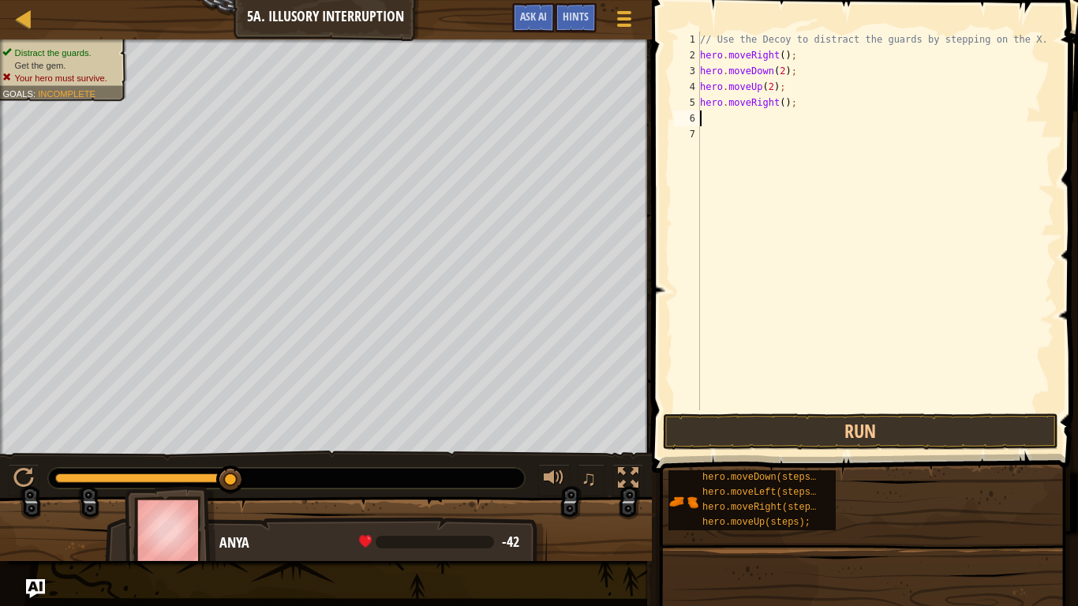
scroll to position [7, 0]
click at [779, 102] on div "// Use the Decoy to distract the guards by stepping on the X. hero . moveRight …" at bounding box center [875, 237] width 357 height 410
click at [786, 100] on div "// Use the Decoy to distract the guards by stepping on the X. hero . moveRight …" at bounding box center [875, 237] width 357 height 410
click at [771, 99] on div "// Use the Decoy to distract the guards by stepping on the X. hero . moveRight …" at bounding box center [875, 237] width 357 height 410
click at [786, 107] on div "// Use the Decoy to distract the guards by stepping on the X. hero . moveRight …" at bounding box center [875, 237] width 357 height 410
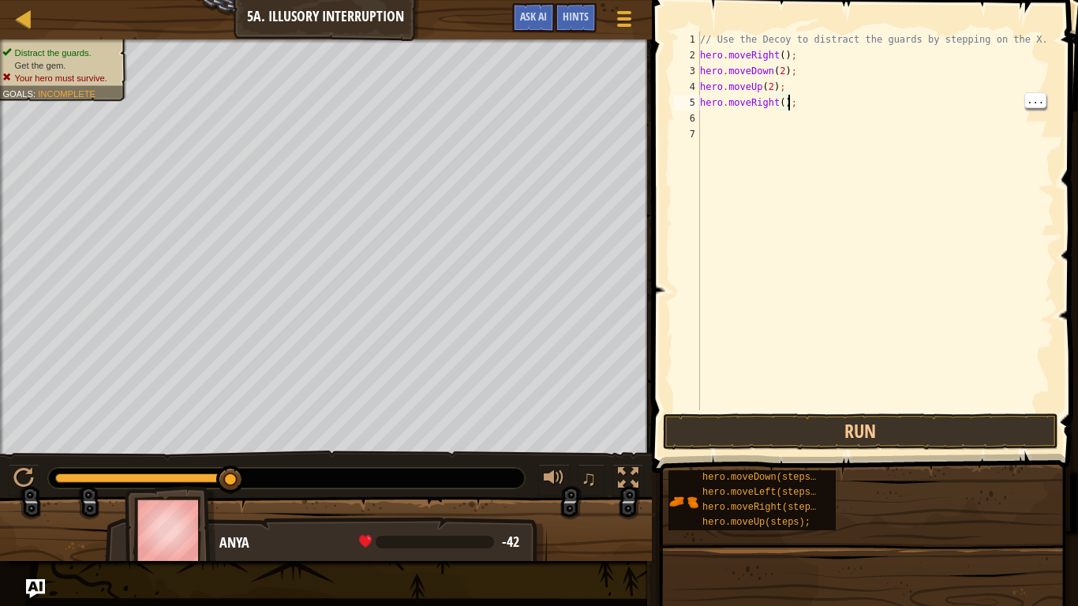
click at [786, 107] on div "// Use the Decoy to distract the guards by stepping on the X. hero . moveRight …" at bounding box center [875, 237] width 357 height 410
click at [786, 100] on div "// Use the Decoy to distract the guards by stepping on the X. hero . moveRight …" at bounding box center [875, 237] width 357 height 410
click at [903, 429] on button "Run" at bounding box center [860, 431] width 395 height 36
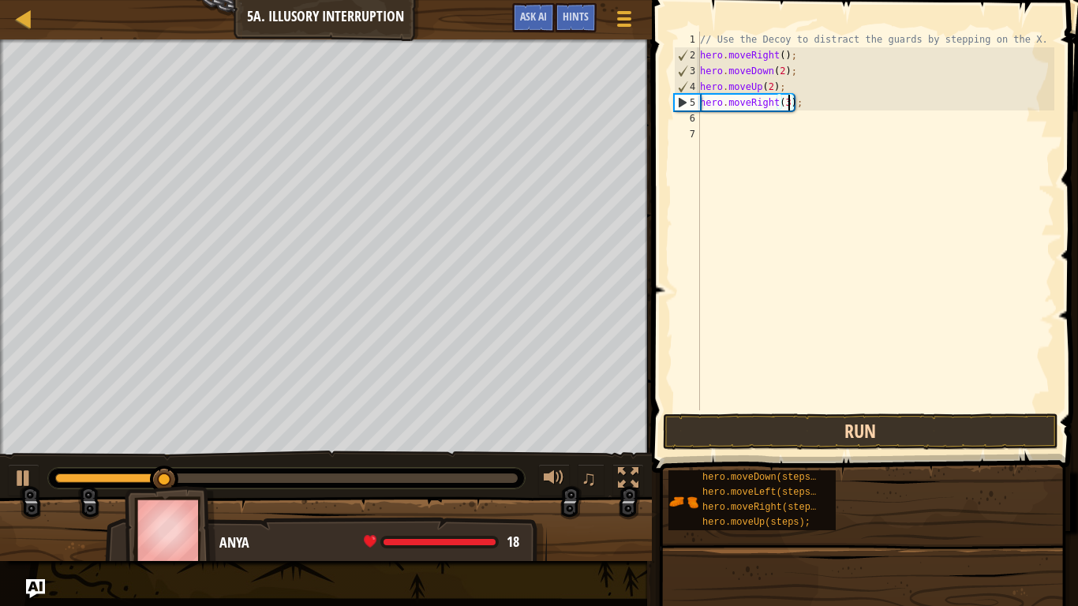
type textarea "hero.moveRight(3);"
click at [947, 445] on button "Run" at bounding box center [860, 431] width 395 height 36
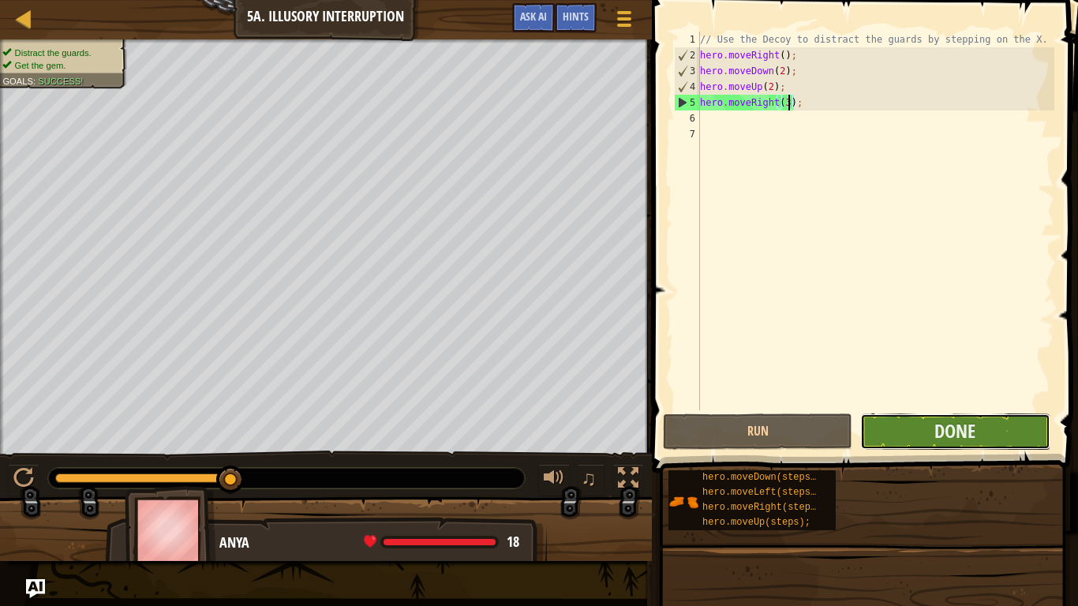
click at [1018, 439] on button "Done" at bounding box center [954, 431] width 189 height 36
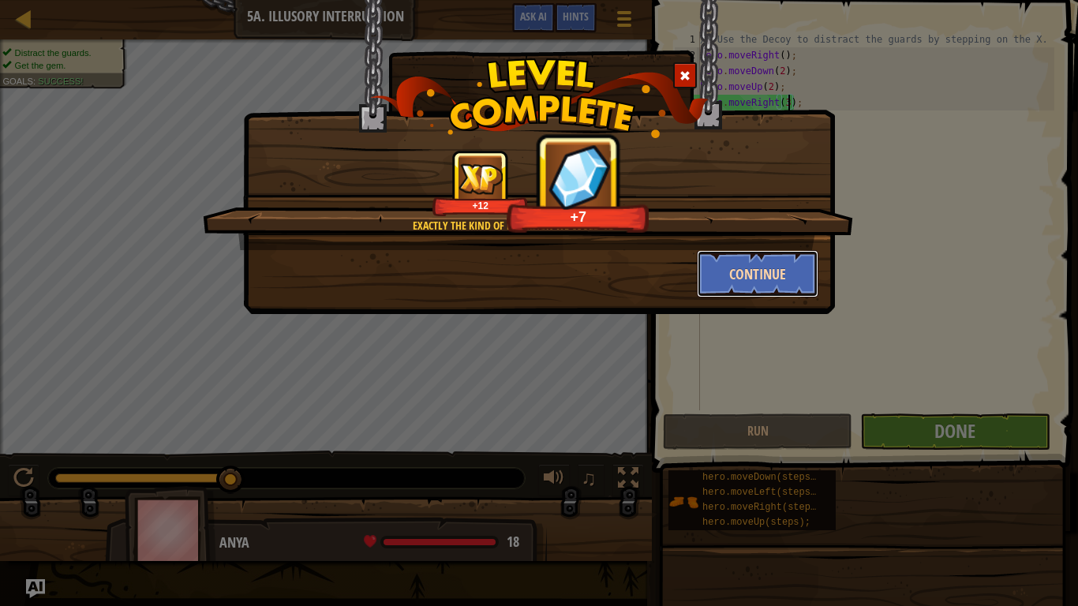
click at [790, 277] on button "Continue" at bounding box center [758, 273] width 122 height 47
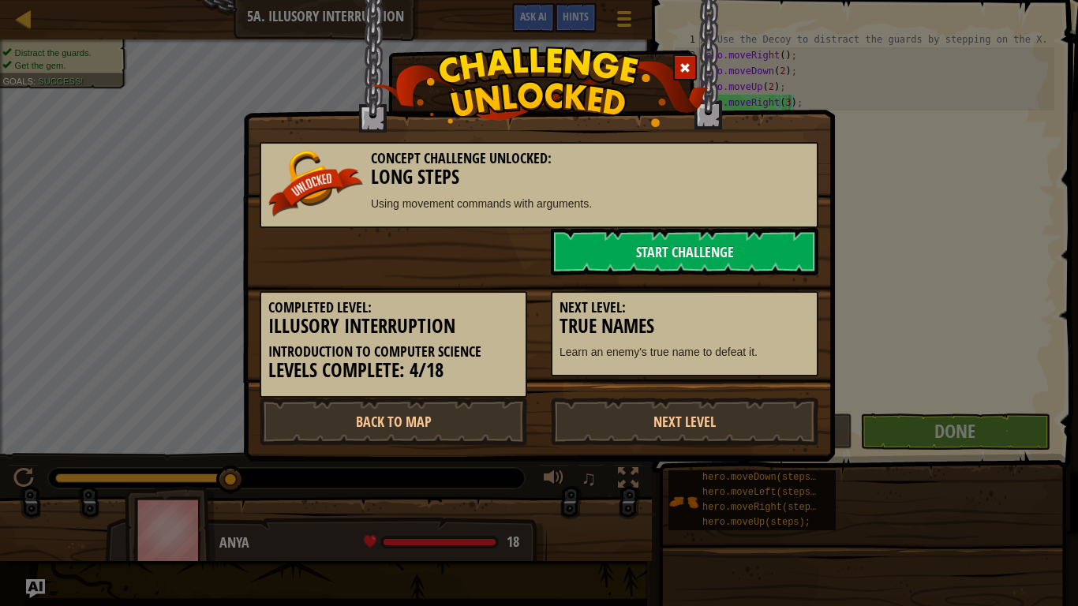
click at [772, 275] on div "Next Level: True Names Learn an enemy's true name to defeat it." at bounding box center [684, 326] width 291 height 102
click at [782, 249] on link "Start Challenge" at bounding box center [684, 251] width 267 height 47
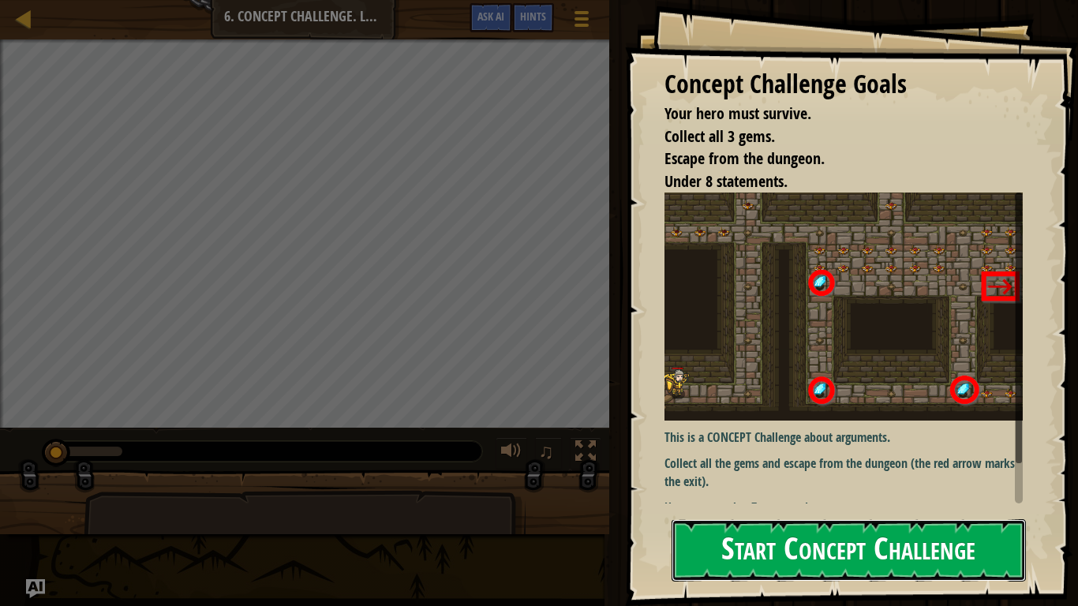
click at [897, 472] on button "Start Concept Challenge" at bounding box center [848, 550] width 354 height 62
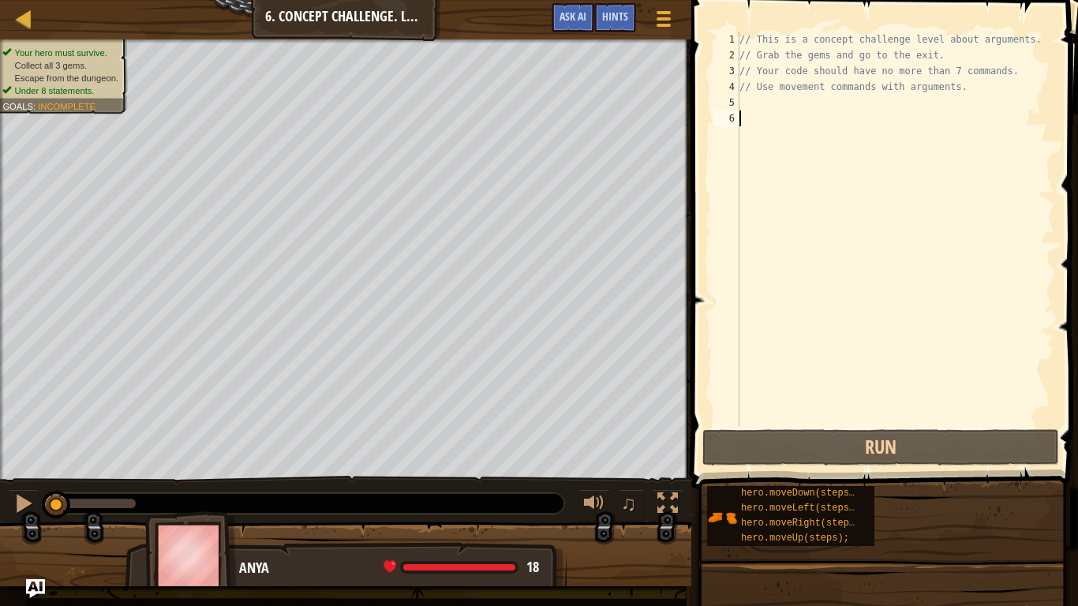
click at [757, 101] on div "// This is a concept challenge level about arguments. // Grab the gems and go t…" at bounding box center [895, 245] width 318 height 426
type textarea "h"
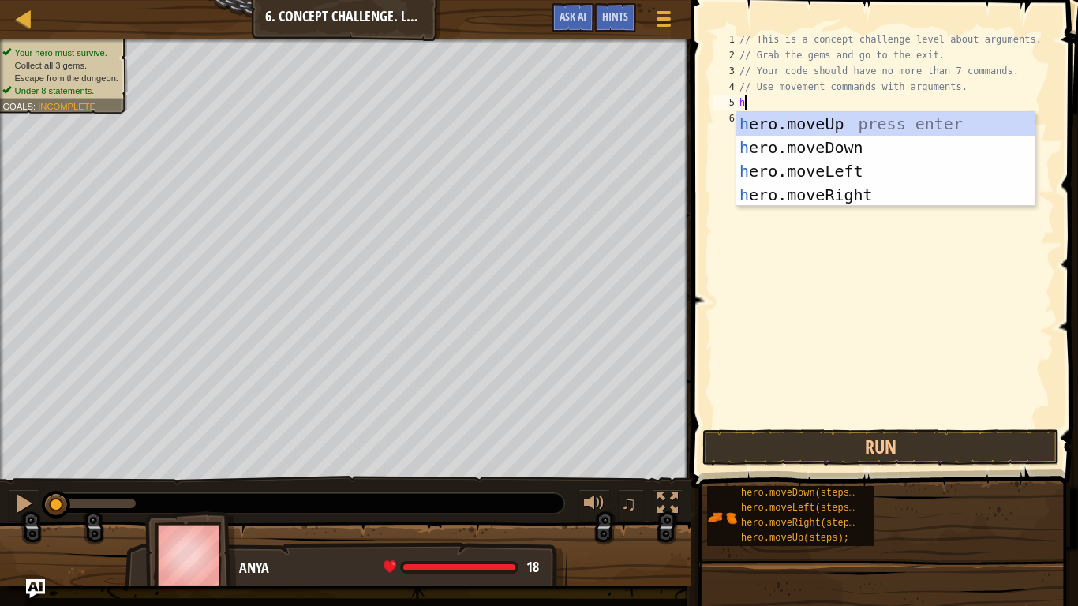
scroll to position [7, 0]
click at [892, 184] on div "h ero.moveUp press enter h ero.moveDown press enter h ero.moveLeft press enter …" at bounding box center [885, 183] width 298 height 142
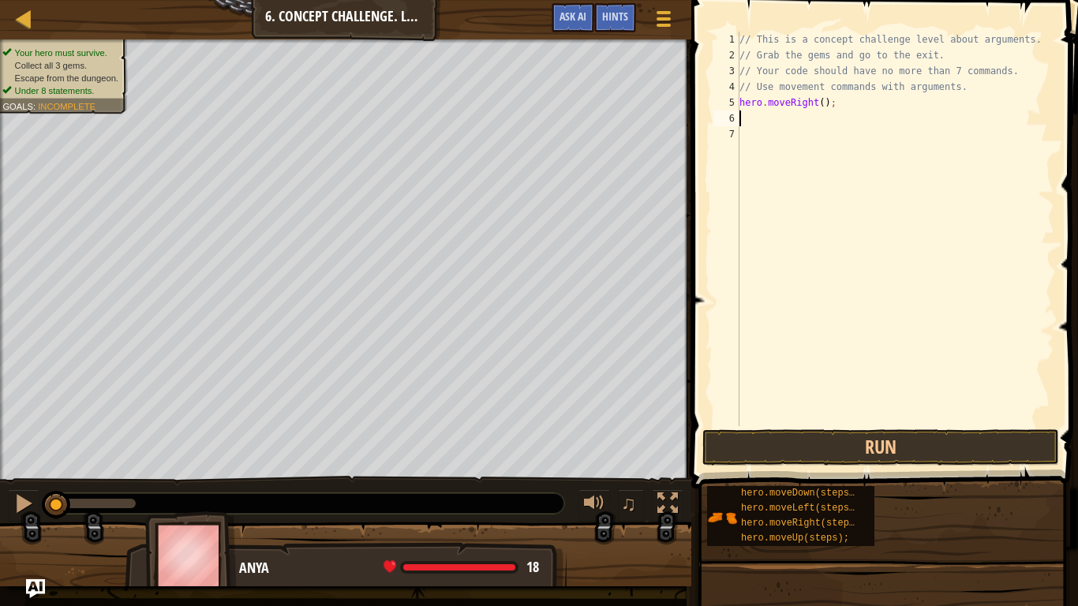
type textarea "h"
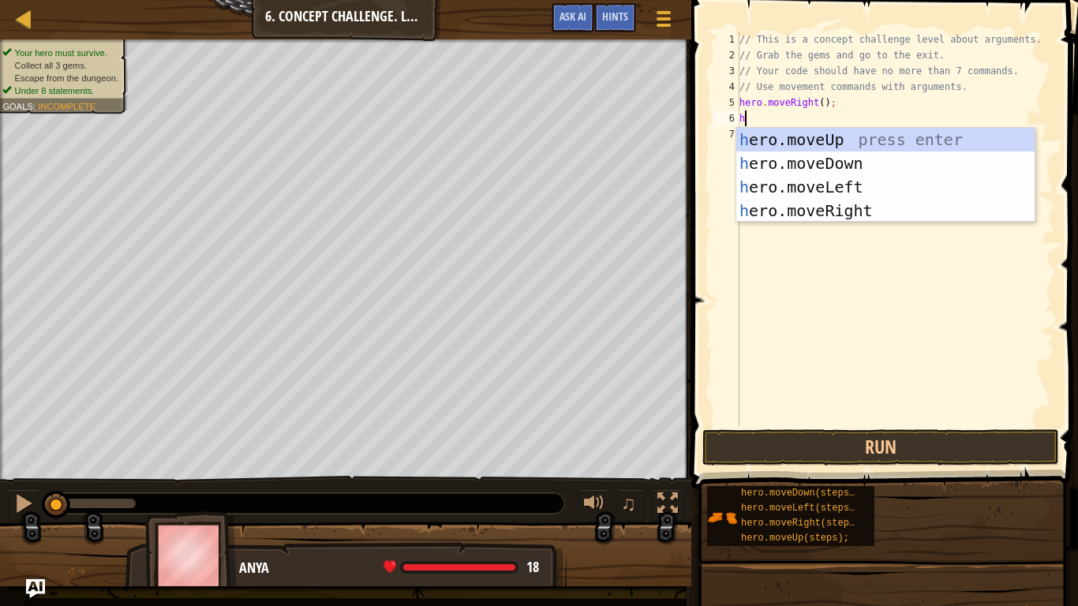
click at [859, 140] on div "h ero.moveUp press enter h ero.moveDown press enter h ero.moveLeft press enter …" at bounding box center [885, 199] width 298 height 142
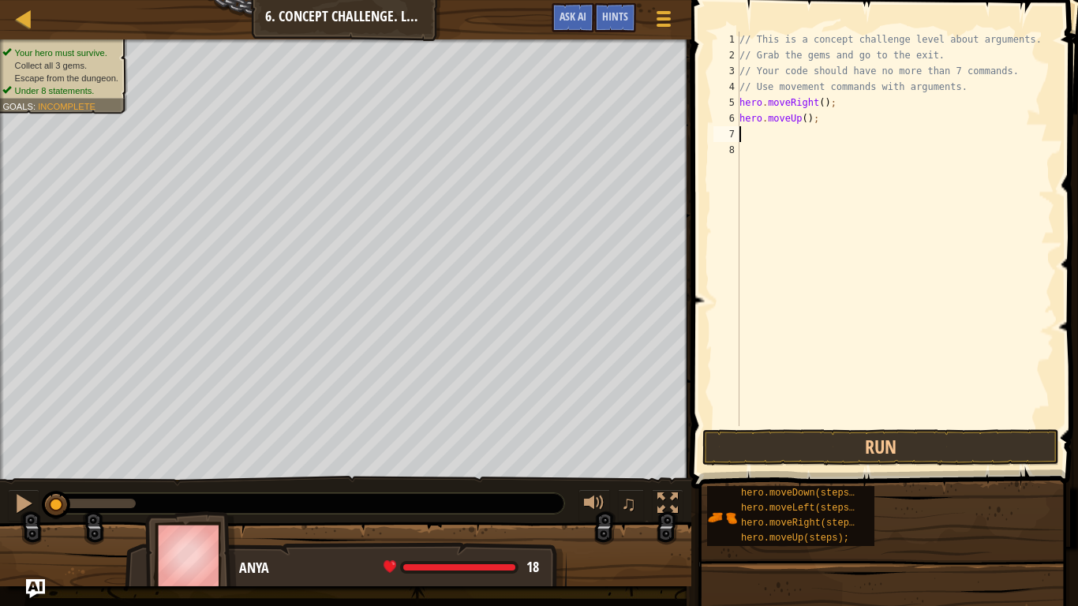
click at [813, 114] on div "// This is a concept challenge level about arguments. // Grab the gems and go t…" at bounding box center [895, 245] width 318 height 426
click at [804, 118] on div "// This is a concept challenge level about arguments. // Grab the gems and go t…" at bounding box center [895, 245] width 318 height 426
click at [895, 443] on button "Run" at bounding box center [880, 447] width 357 height 36
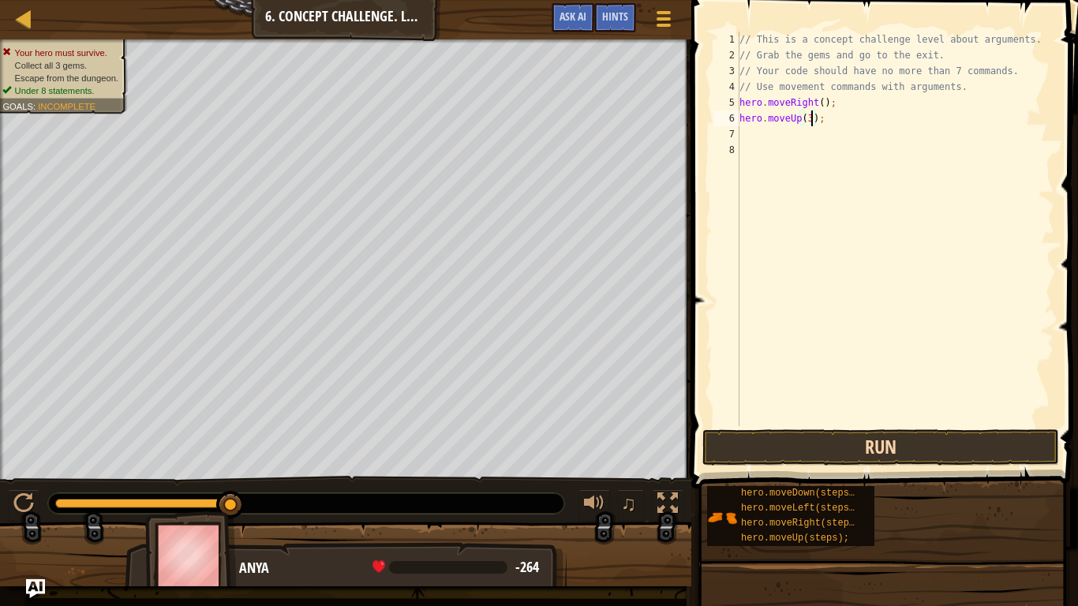
type textarea "hero.moveUp(3);"
click at [899, 447] on button "Run" at bounding box center [880, 447] width 357 height 36
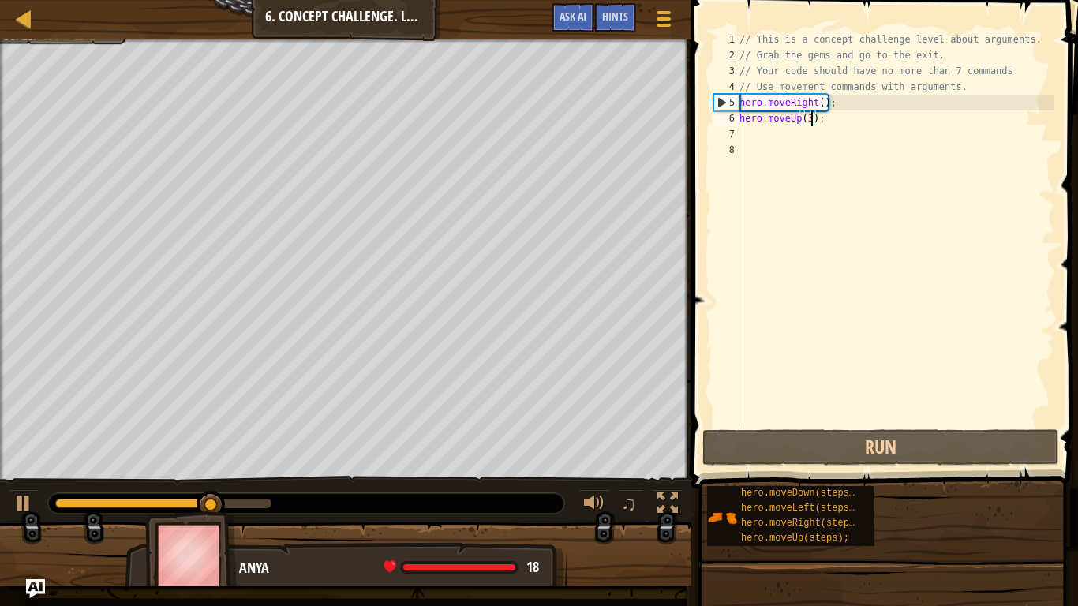
click at [800, 133] on div "// This is a concept challenge level about arguments. // Grab the gems and go t…" at bounding box center [895, 245] width 318 height 426
type textarea "h"
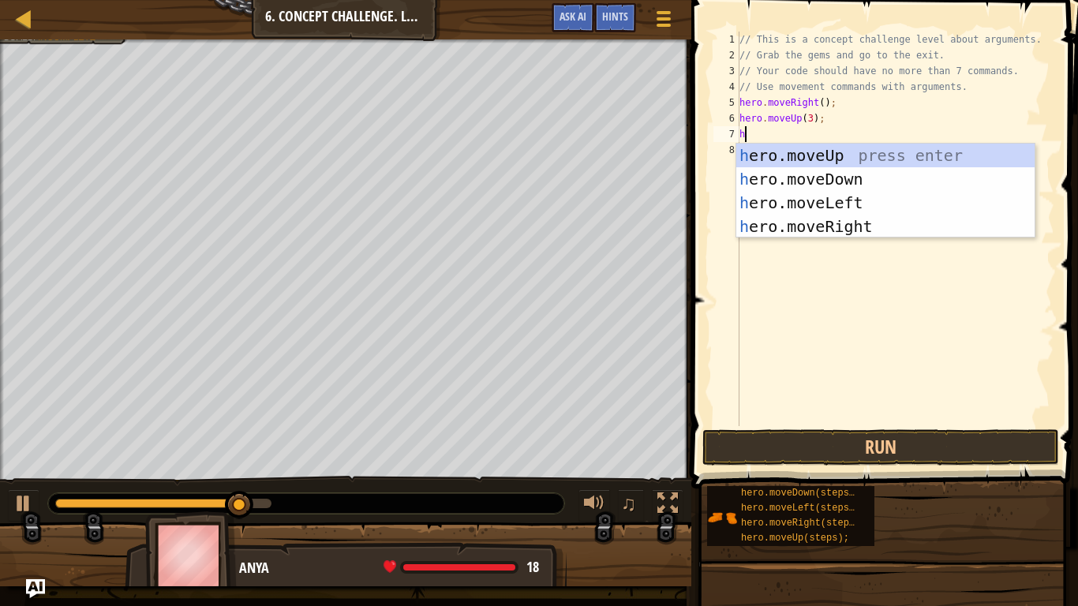
click at [870, 234] on div "h ero.moveUp press enter h ero.moveDown press enter h ero.moveLeft press enter …" at bounding box center [885, 215] width 298 height 142
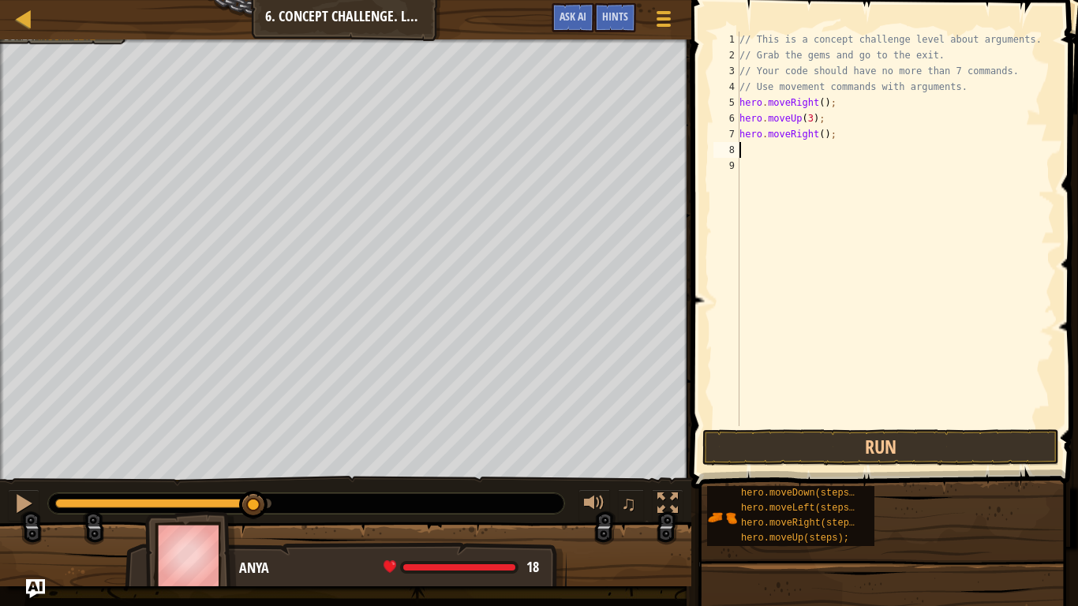
click at [820, 144] on div "// This is a concept challenge level about arguments. // Grab the gems and go t…" at bounding box center [895, 245] width 318 height 426
click at [823, 129] on div "// This is a concept challenge level about arguments. // Grab the gems and go t…" at bounding box center [895, 245] width 318 height 426
type textarea "hero.moveRight(2);"
click at [743, 156] on div "// This is a concept challenge level about arguments. // Grab the gems and go t…" at bounding box center [895, 245] width 318 height 426
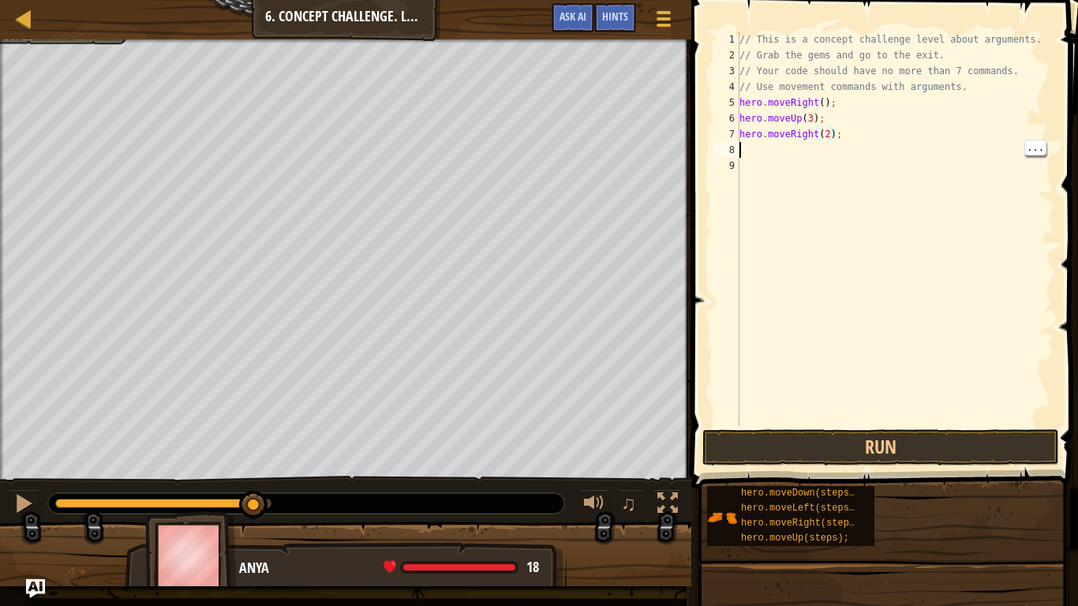
scroll to position [7, 0]
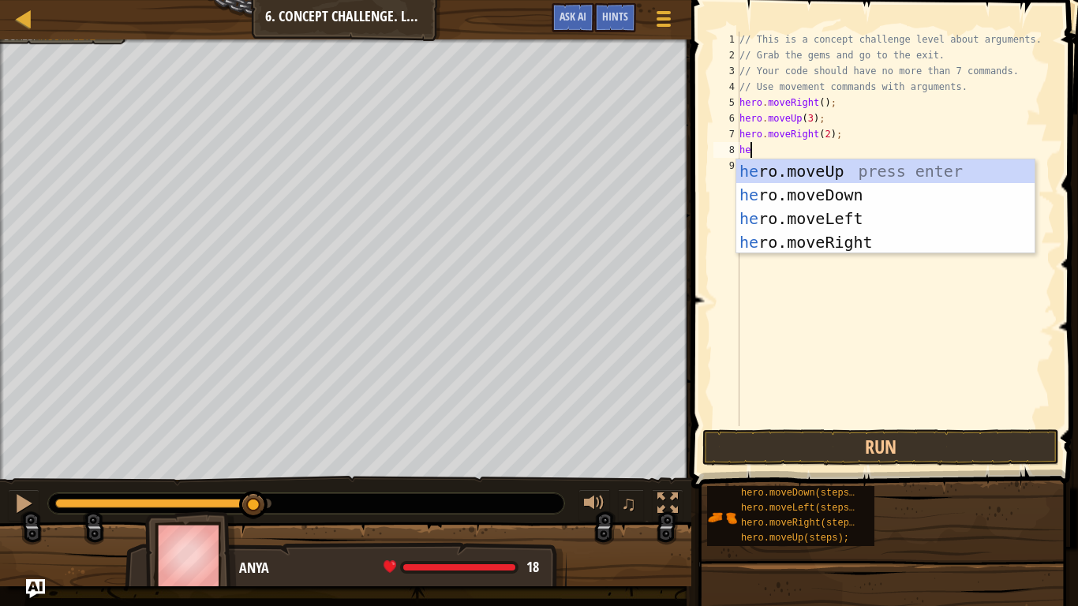
type textarea "her"
click at [865, 187] on div "her o.moveUp press enter her o.moveDown press enter her o.moveLeft press enter …" at bounding box center [885, 230] width 298 height 142
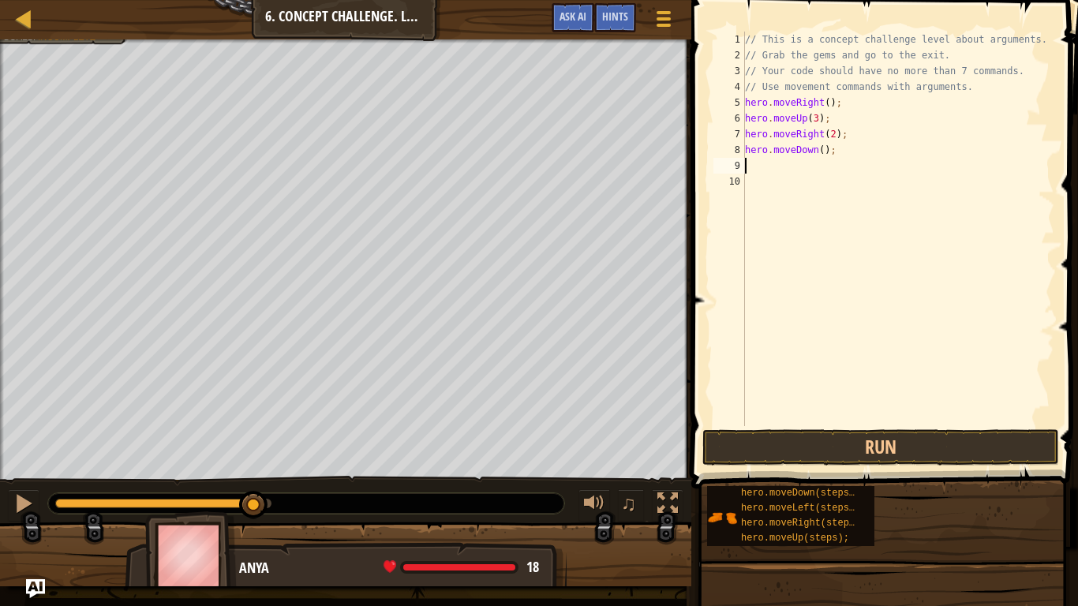
scroll to position [7, 0]
click at [819, 148] on div "// This is a concept challenge level about arguments. // Grab the gems and go t…" at bounding box center [898, 245] width 312 height 426
click at [816, 149] on div "// This is a concept challenge level about arguments. // Grab the gems and go t…" at bounding box center [898, 245] width 312 height 426
click at [902, 436] on button "Run" at bounding box center [880, 447] width 357 height 36
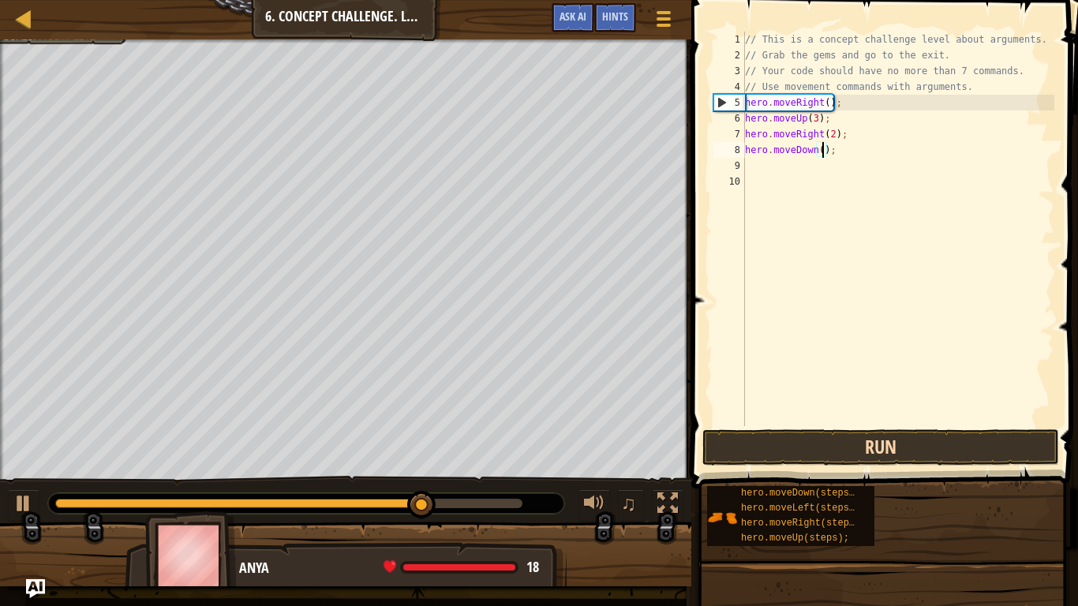
scroll to position [7, 12]
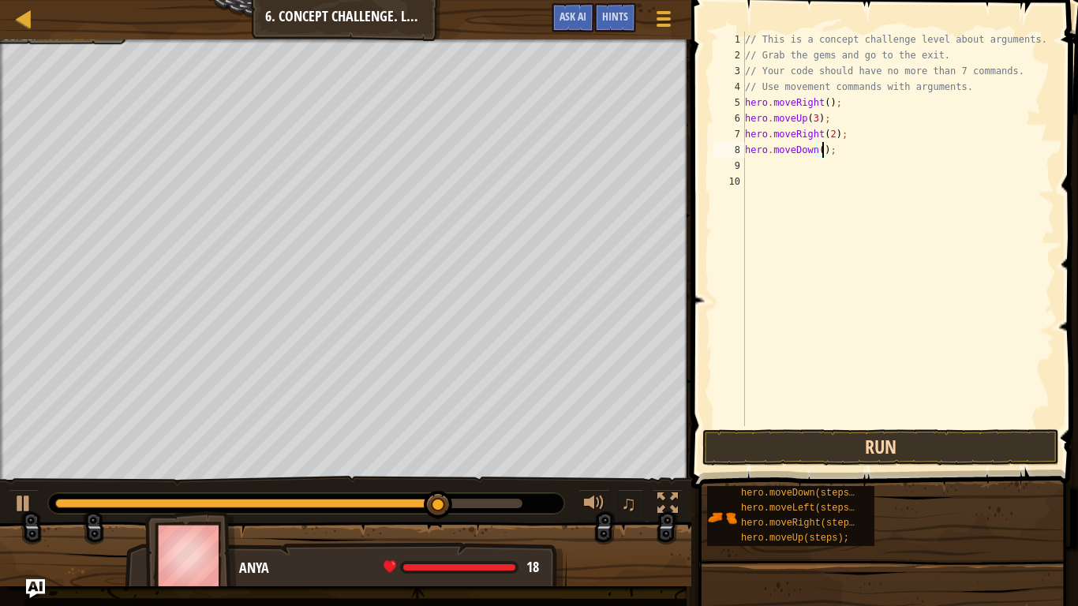
type textarea "hero.moveDown(3);"
click at [778, 159] on div "// This is a concept challenge level about arguments. // Grab the gems and go t…" at bounding box center [898, 245] width 312 height 426
type textarea "h"
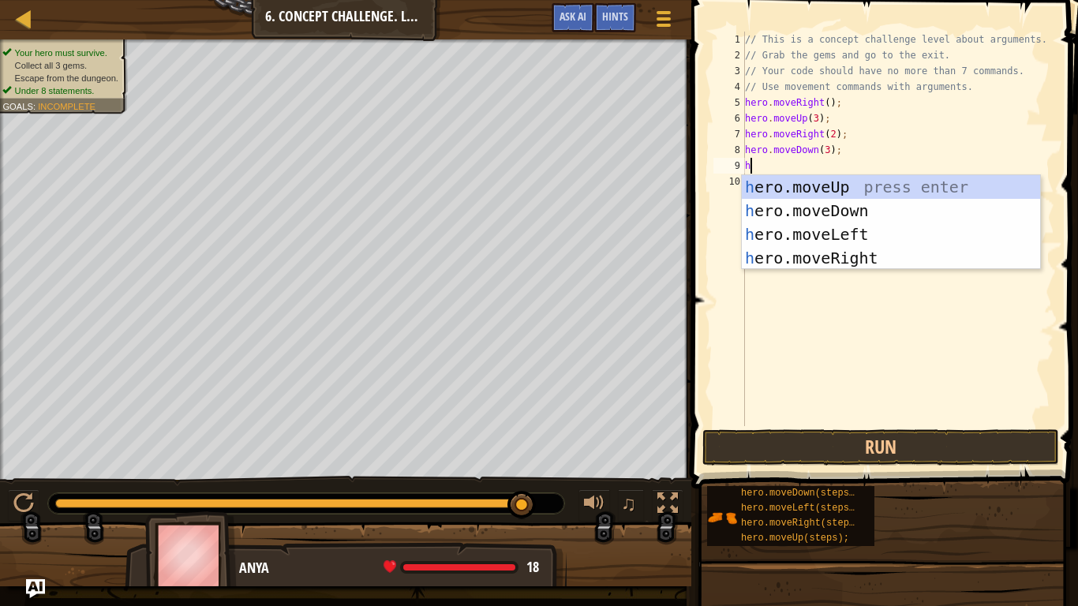
click at [859, 251] on div "h ero.moveUp press enter h ero.moveDown press enter h ero.moveLeft press enter …" at bounding box center [891, 246] width 298 height 142
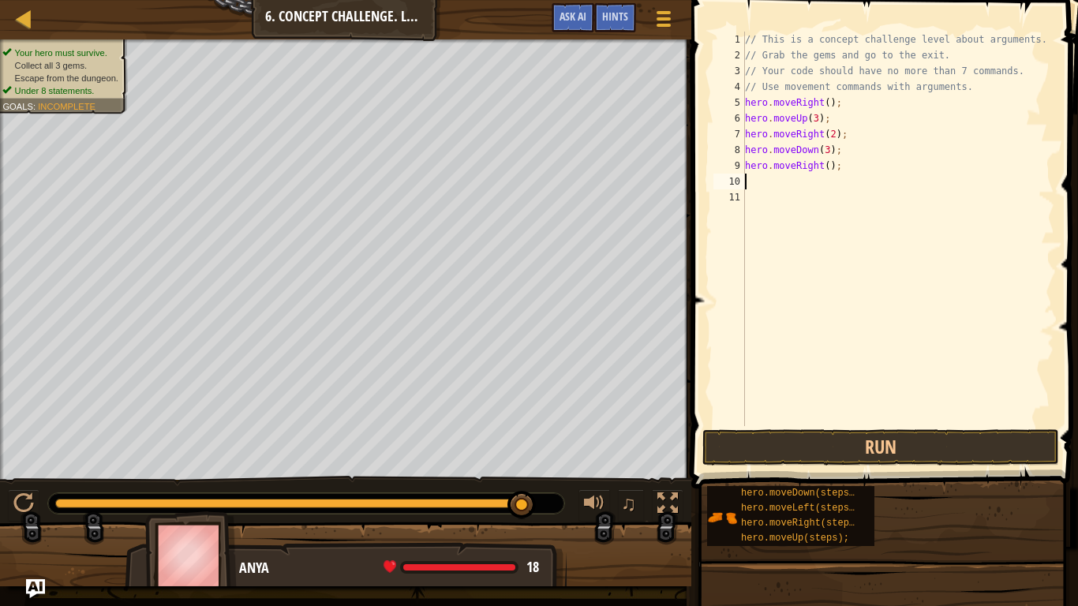
type textarea "h"
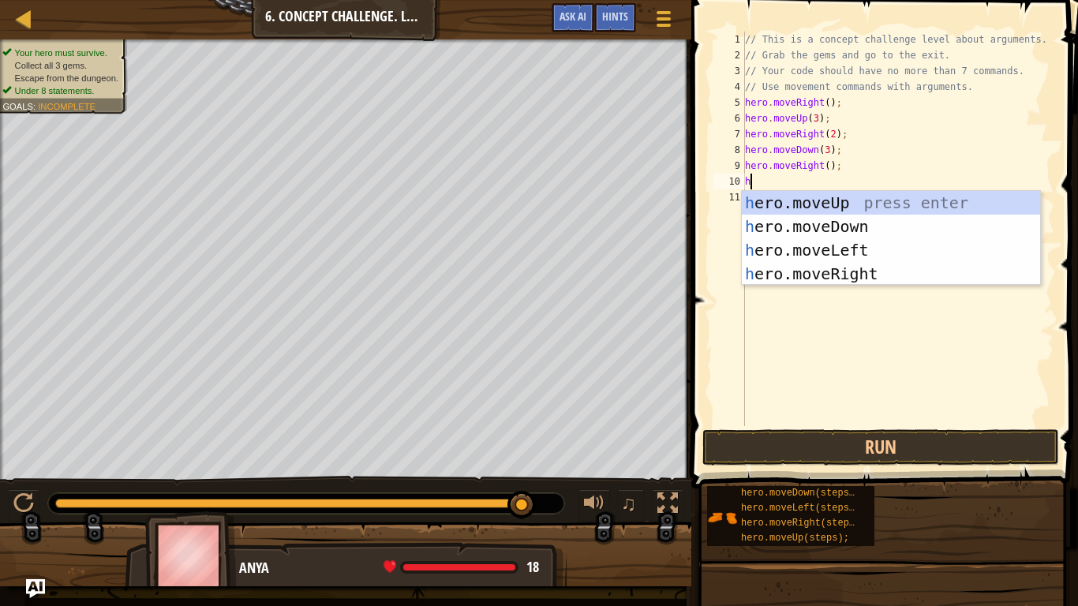
click at [905, 201] on div "h ero.moveUp press enter h ero.moveDown press enter h ero.moveLeft press enter …" at bounding box center [891, 262] width 298 height 142
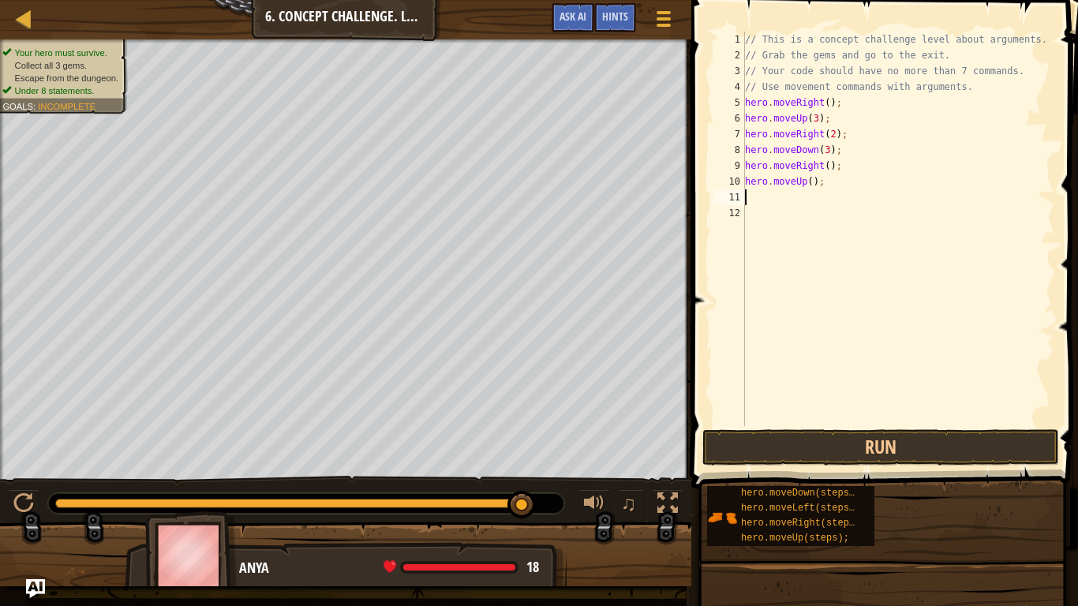
click at [808, 192] on div "// This is a concept challenge level about arguments. // Grab the gems and go t…" at bounding box center [898, 245] width 312 height 426
click at [813, 181] on div "// This is a concept challenge level about arguments. // Grab the gems and go t…" at bounding box center [898, 245] width 312 height 426
type textarea "hero.moveUp(2);"
click at [784, 196] on div "// This is a concept challenge level about arguments. // Grab the gems and go t…" at bounding box center [898, 245] width 312 height 426
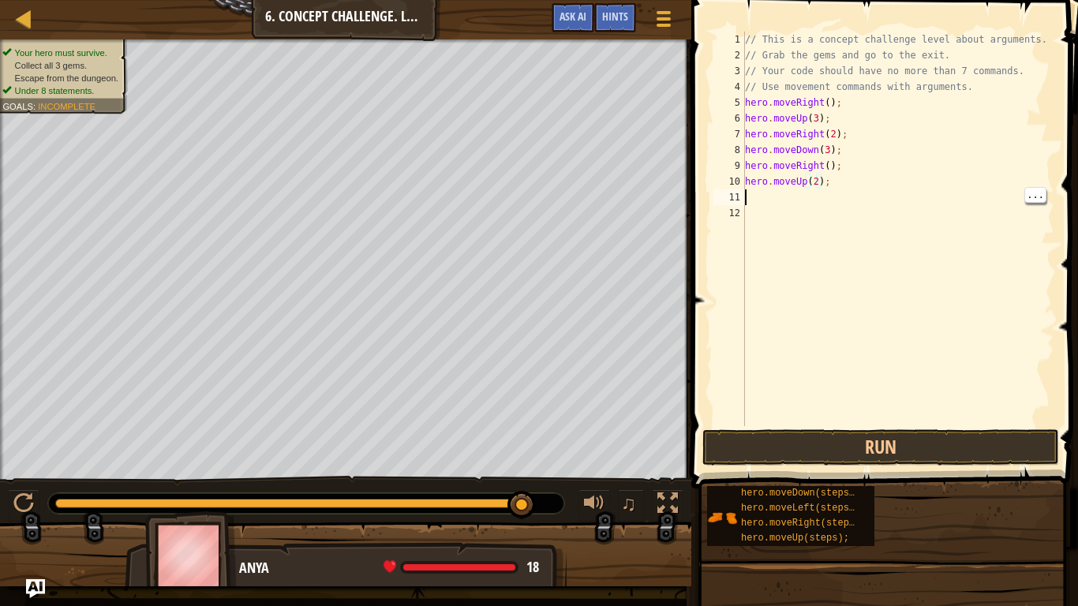
scroll to position [7, 0]
type textarea "h"
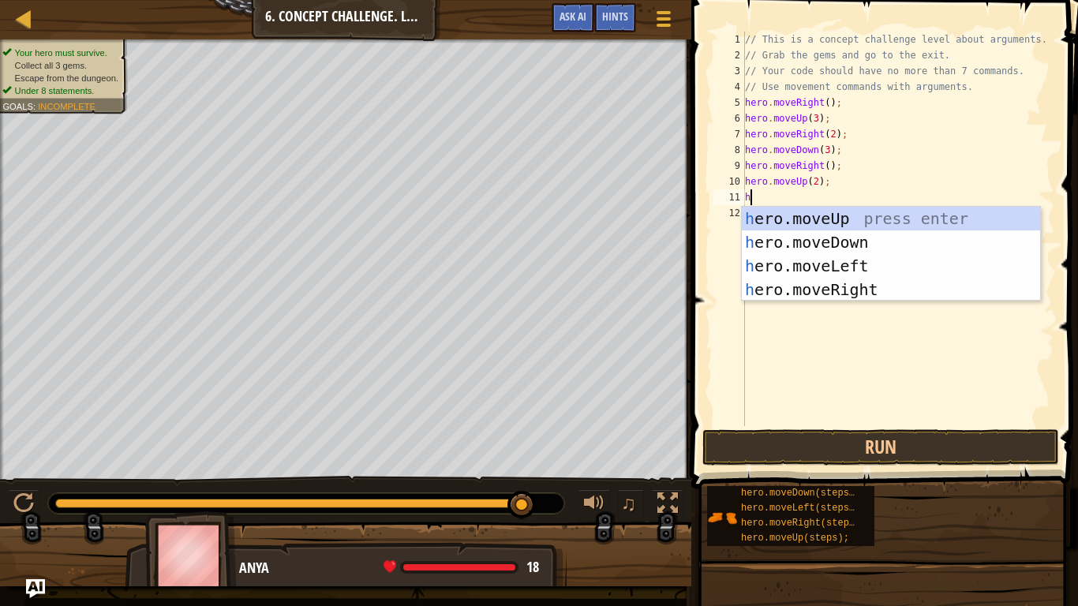
click at [892, 290] on div "h ero.moveUp press enter h ero.moveDown press enter h ero.moveLeft press enter …" at bounding box center [891, 278] width 298 height 142
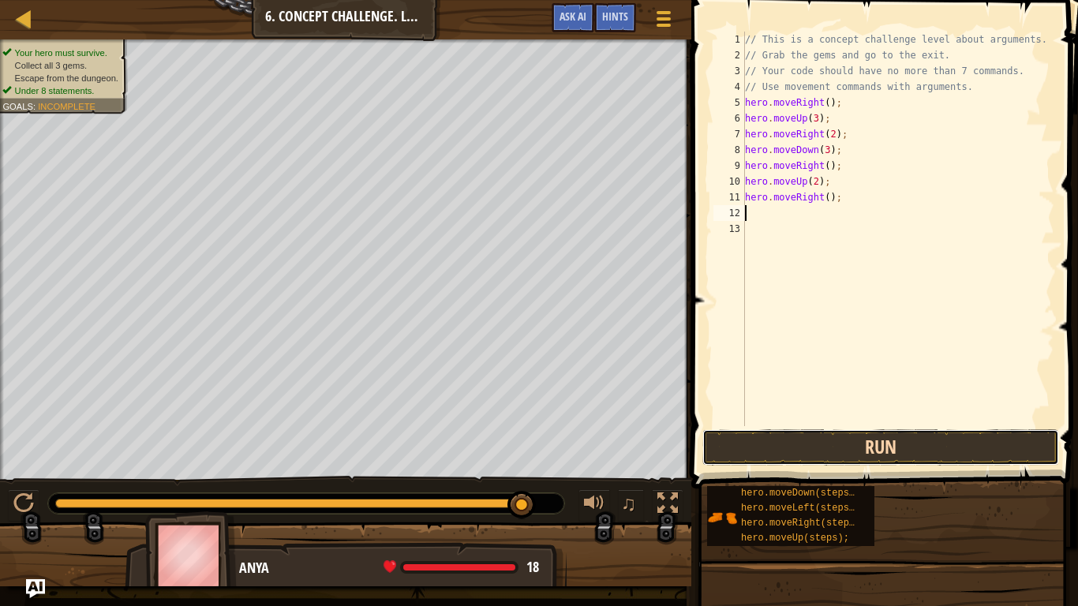
click at [942, 439] on button "Run" at bounding box center [880, 447] width 357 height 36
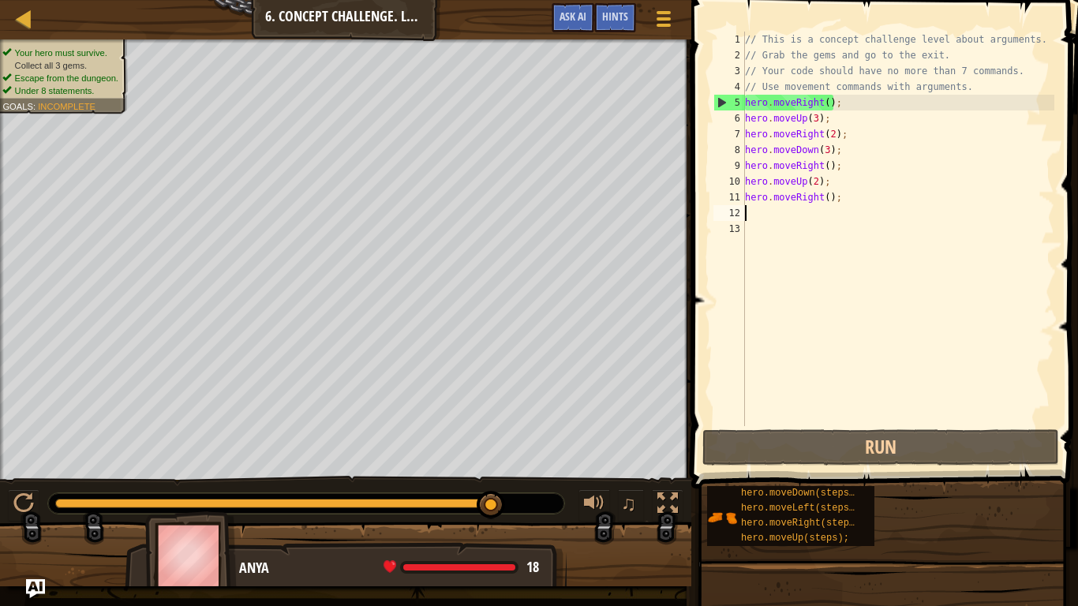
click at [851, 211] on div "// This is a concept challenge level about arguments. // Grab the gems and go t…" at bounding box center [898, 245] width 312 height 426
click at [852, 200] on div "// This is a concept challenge level about arguments. // Grab the gems and go t…" at bounding box center [898, 245] width 312 height 426
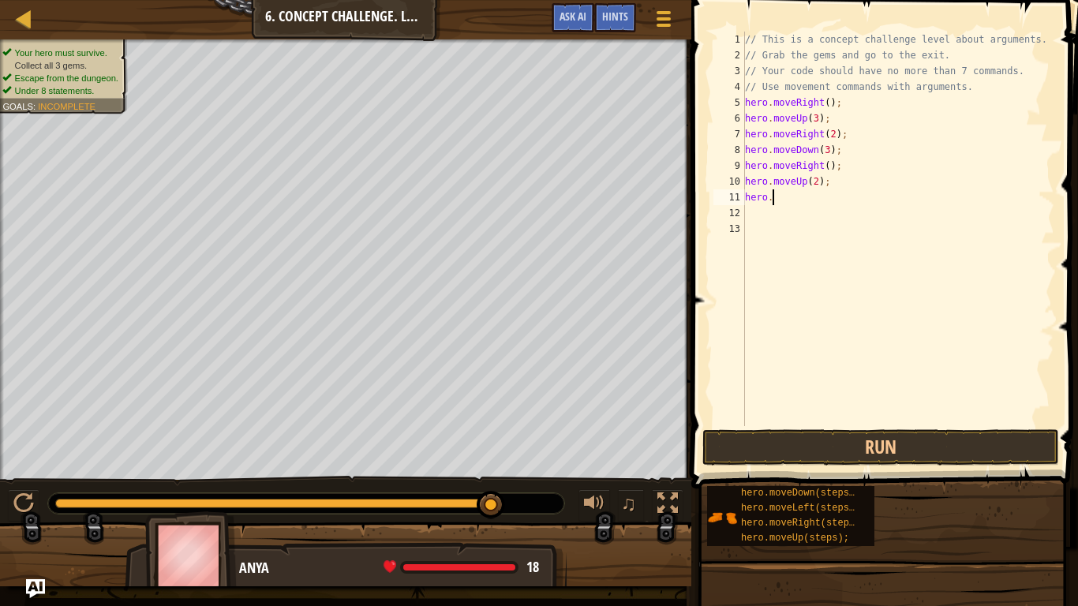
type textarea "h"
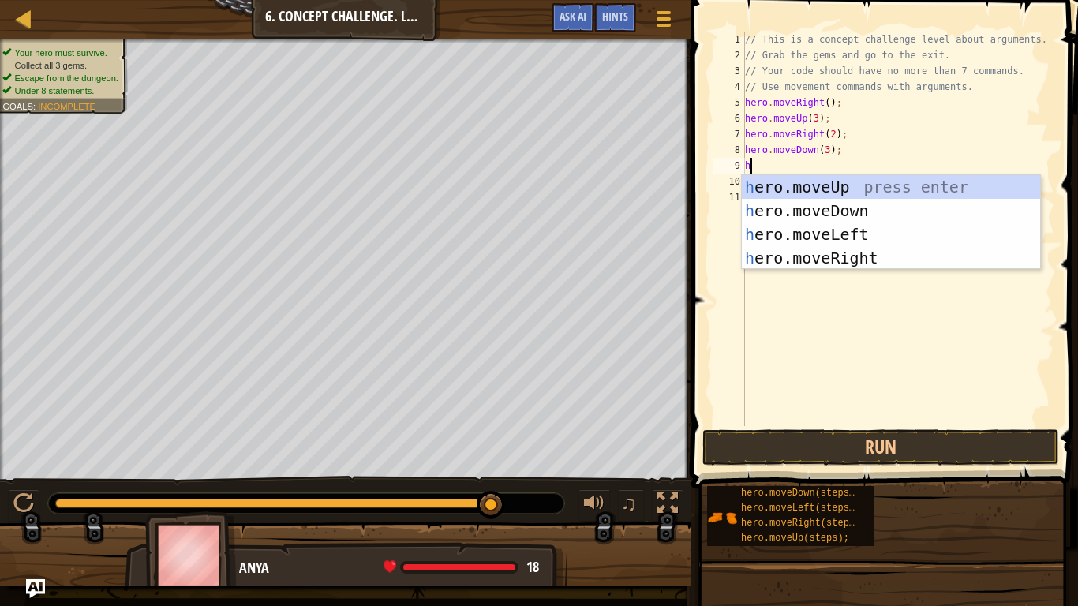
click at [889, 231] on div "h ero.moveUp press enter h ero.moveDown press enter h ero.moveLeft press enter …" at bounding box center [891, 246] width 298 height 142
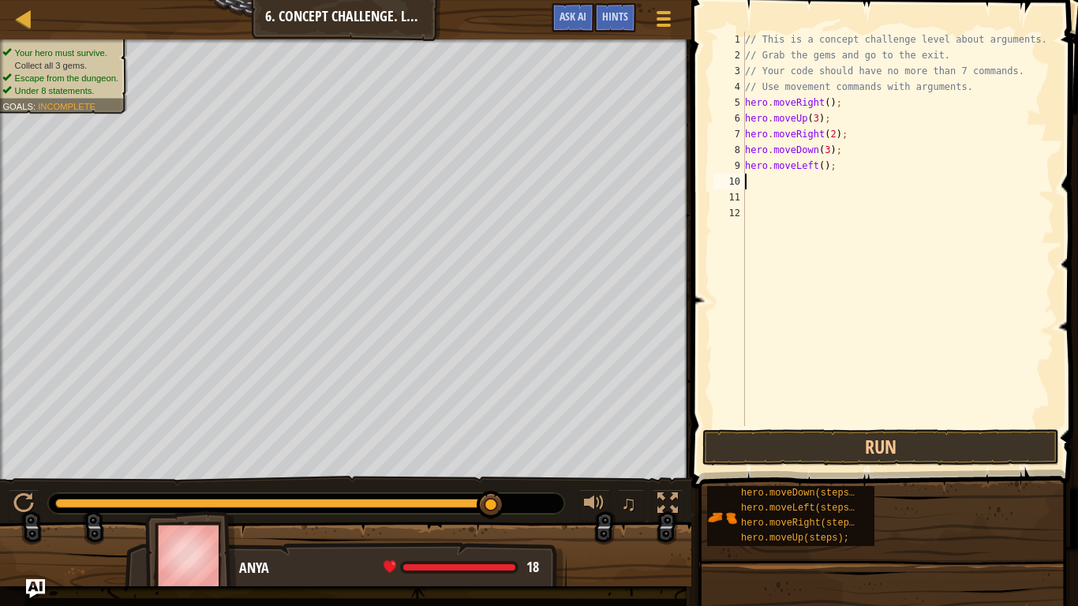
type textarea "h"
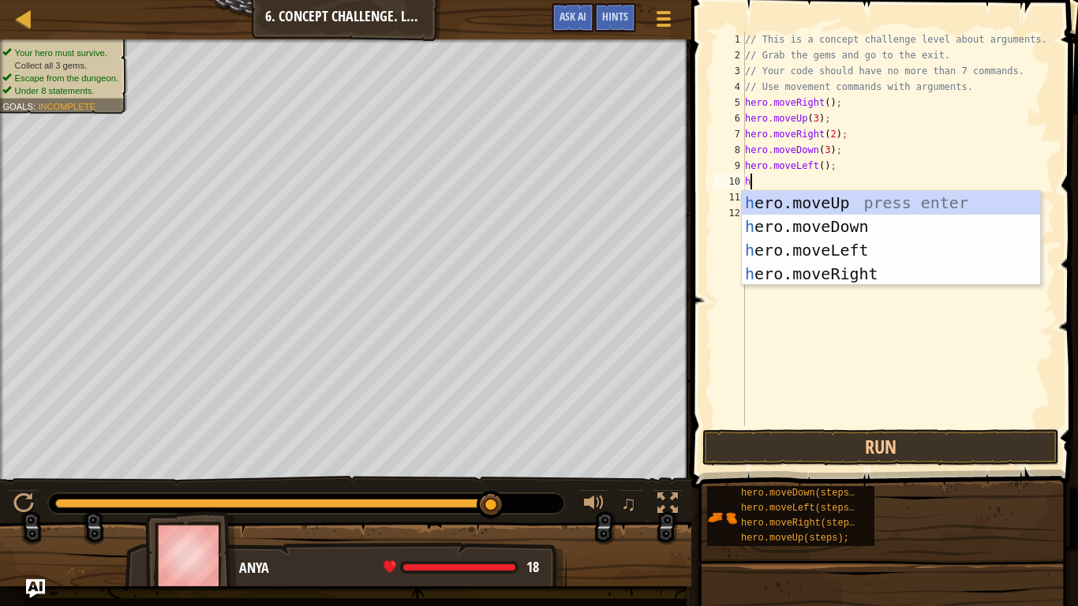
click at [941, 203] on div "h ero.moveUp press enter h ero.moveDown press enter h ero.moveLeft press enter …" at bounding box center [891, 262] width 298 height 142
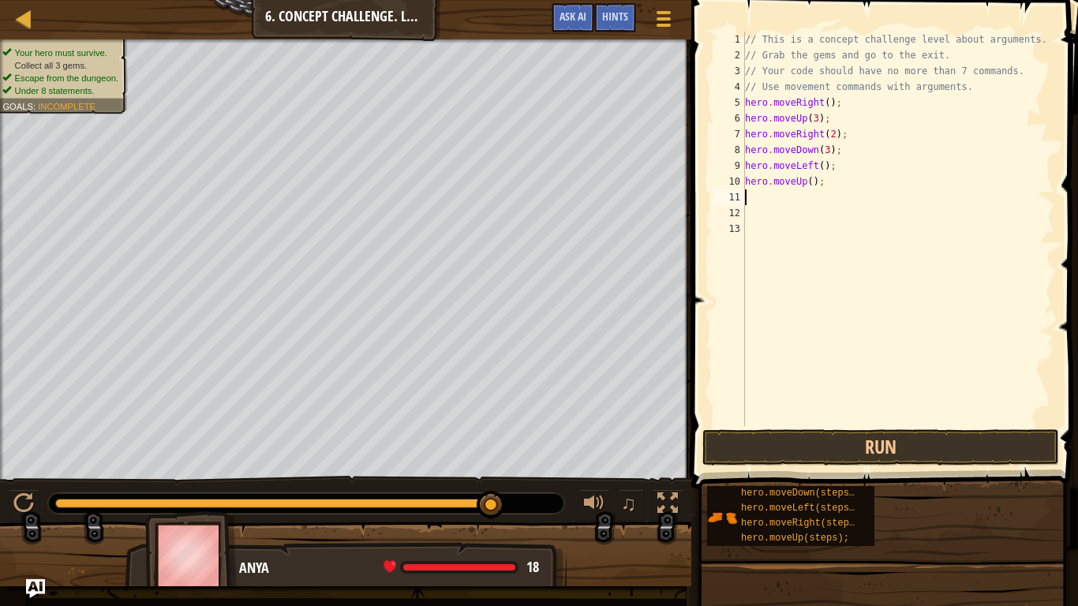
click at [804, 196] on div "// This is a concept challenge level about arguments. // Grab the gems and go t…" at bounding box center [898, 245] width 312 height 426
click at [818, 174] on div "// This is a concept challenge level about arguments. // Grab the gems and go t…" at bounding box center [898, 245] width 312 height 426
click at [803, 183] on div "// This is a concept challenge level about arguments. // Grab the gems and go t…" at bounding box center [898, 245] width 312 height 426
click at [810, 181] on div "// This is a concept challenge level about arguments. // Grab the gems and go t…" at bounding box center [898, 245] width 312 height 426
type textarea "hero.moveUp(2);"
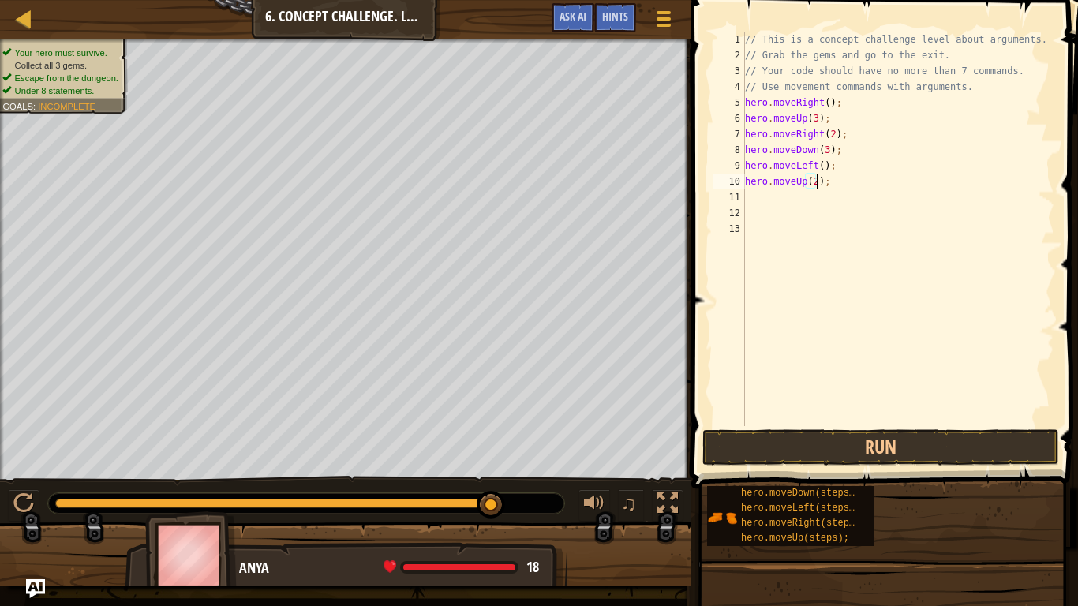
scroll to position [7, 11]
click at [757, 200] on div "// This is a concept challenge level about arguments. // Grab the gems and go t…" at bounding box center [898, 245] width 312 height 426
type textarea "h"
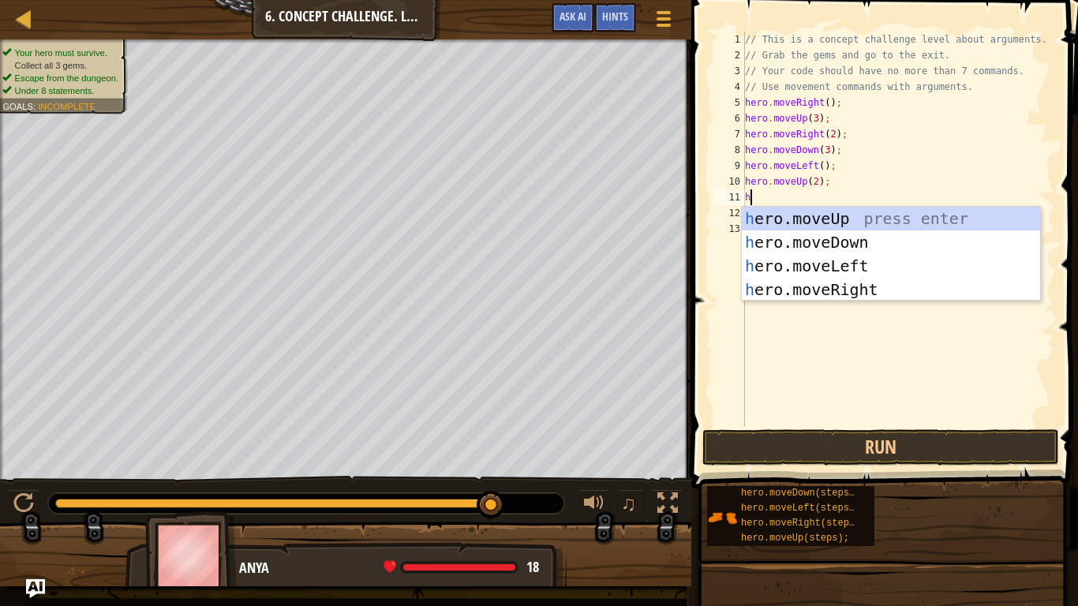
click at [917, 240] on div "h ero.moveUp press enter h ero.moveDown press enter h ero.moveLeft press enter …" at bounding box center [891, 278] width 298 height 142
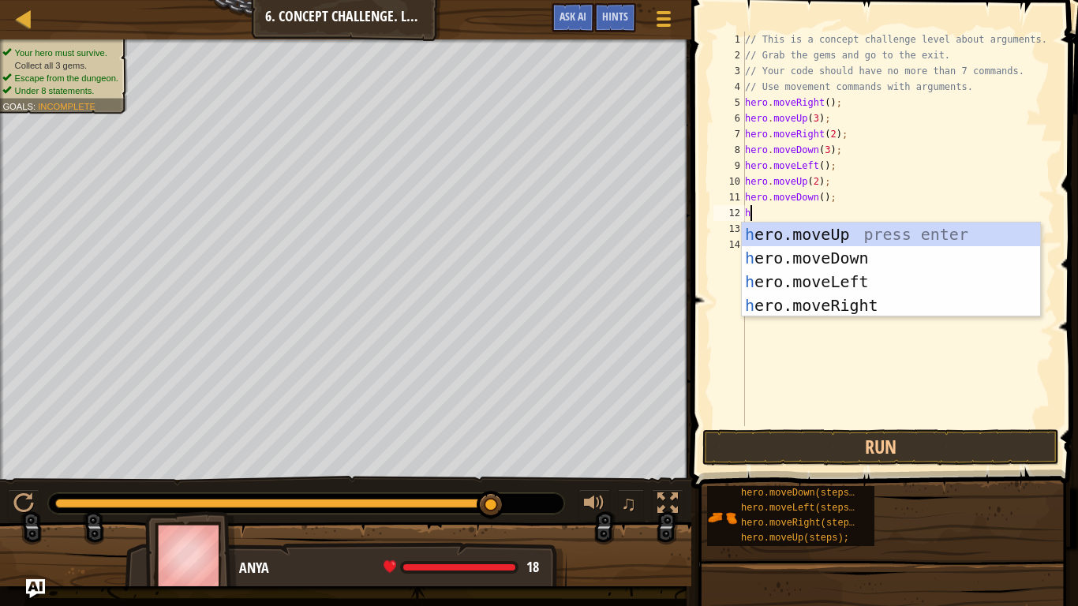
click at [823, 205] on div "// This is a concept challenge level about arguments. // Grab the gems and go t…" at bounding box center [898, 245] width 312 height 426
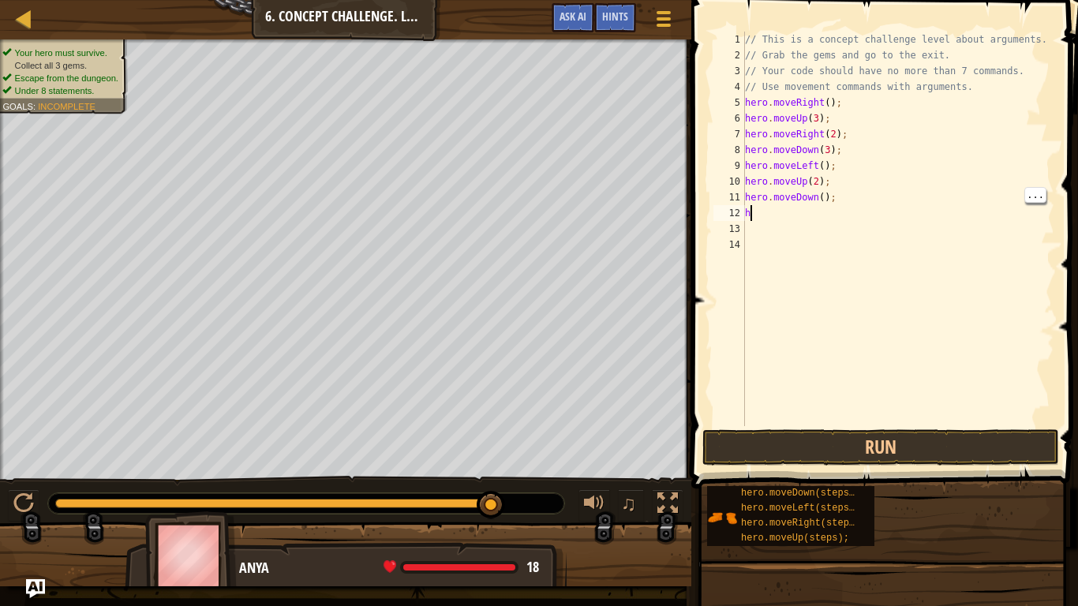
click at [820, 194] on div "// This is a concept challenge level about arguments. // Grab the gems and go t…" at bounding box center [898, 245] width 312 height 426
click at [787, 207] on div "// This is a concept challenge level about arguments. // Grab the gems and go t…" at bounding box center [898, 245] width 312 height 426
type textarea "h"
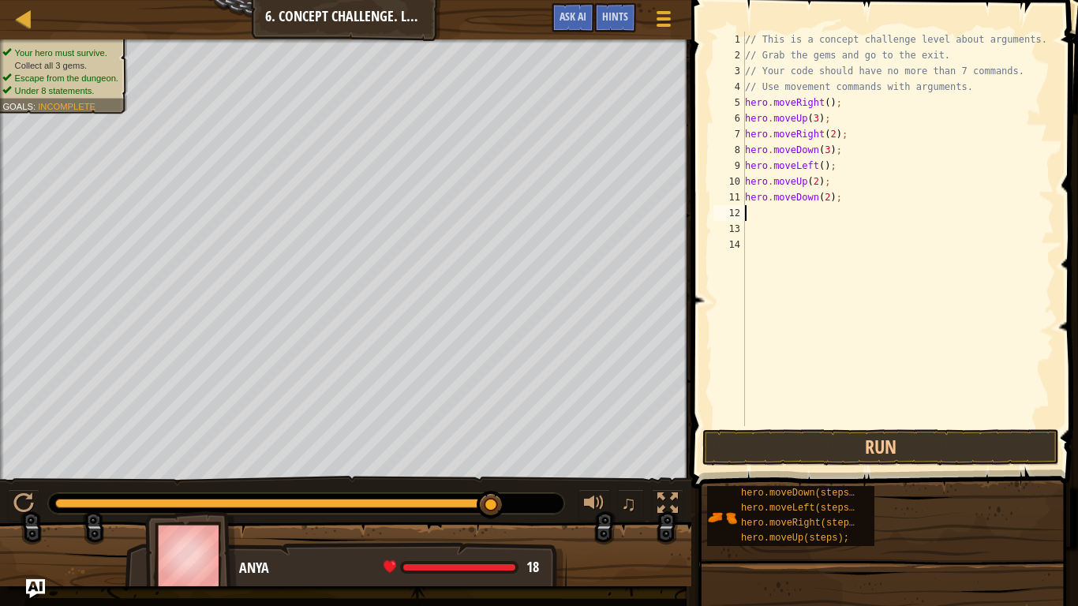
type textarea "h"
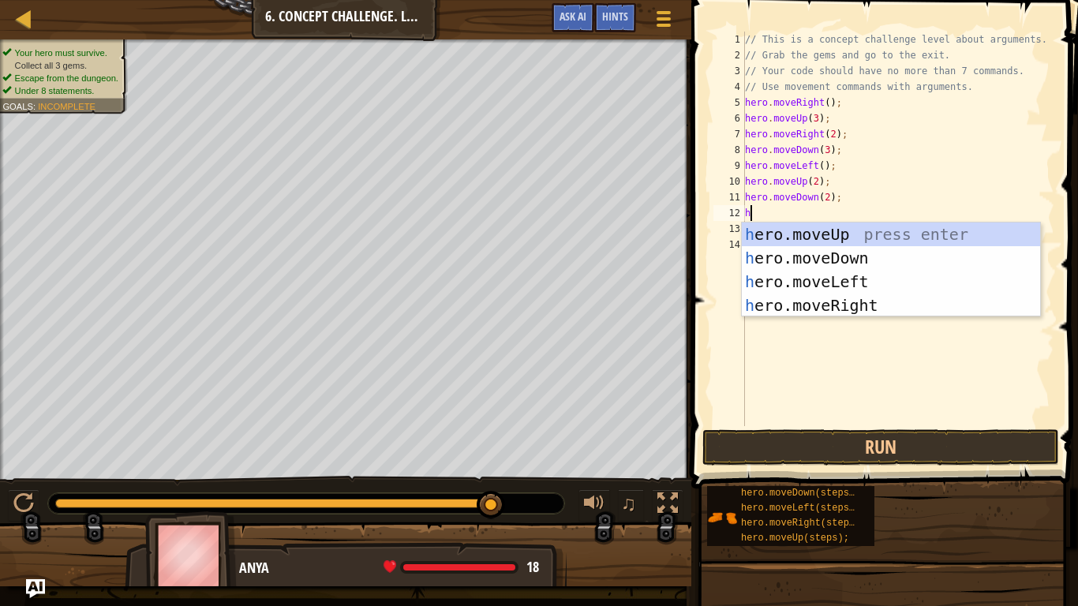
click at [900, 301] on div "h ero.moveUp press enter h ero.moveDown press enter h ero.moveLeft press enter …" at bounding box center [891, 293] width 298 height 142
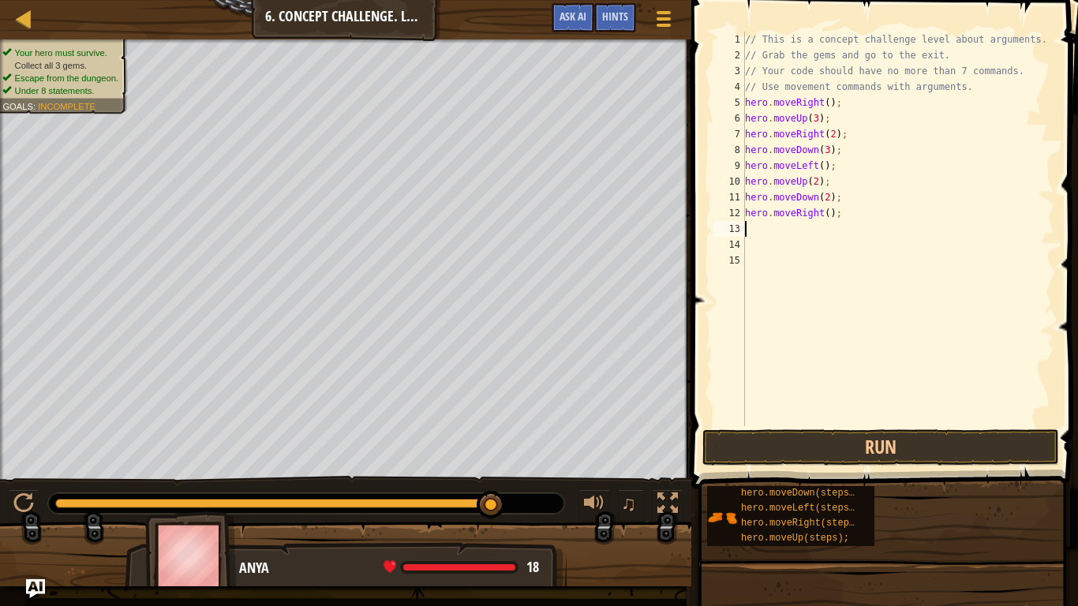
click at [821, 204] on div "// This is a concept challenge level about arguments. // Grab the gems and go t…" at bounding box center [898, 245] width 312 height 426
click at [826, 213] on div "// This is a concept challenge level about arguments. // Grab the gems and go t…" at bounding box center [898, 245] width 312 height 426
type textarea "hero.moveRight(2);"
click at [774, 235] on div "// This is a concept challenge level about arguments. // Grab the gems and go t…" at bounding box center [898, 245] width 312 height 426
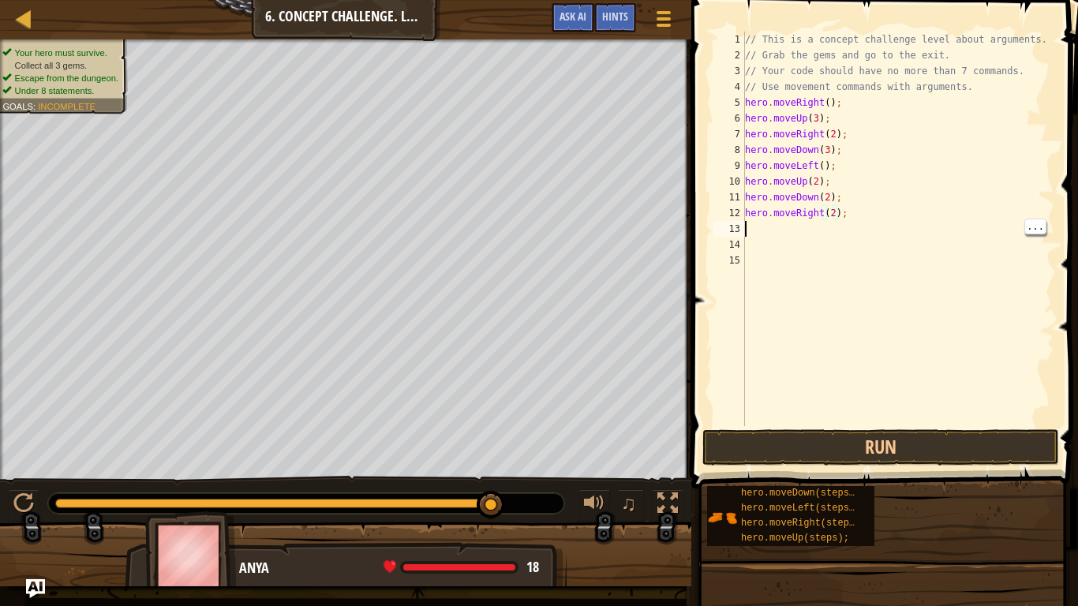
scroll to position [7, 0]
type textarea "h"
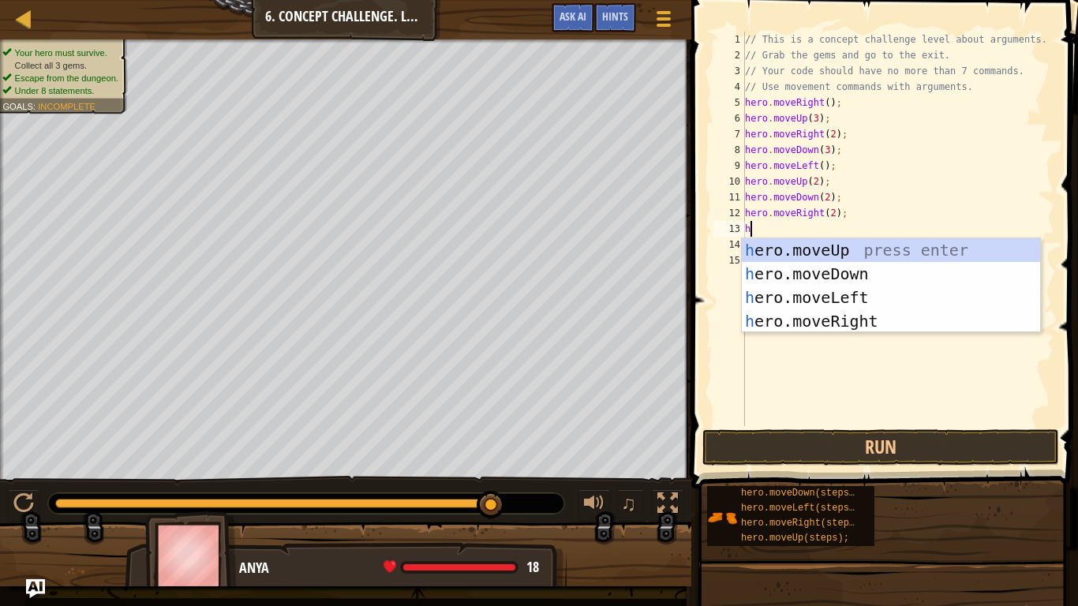
click at [906, 252] on div "h ero.moveUp press enter h ero.moveDown press enter h ero.moveLeft press enter …" at bounding box center [891, 309] width 298 height 142
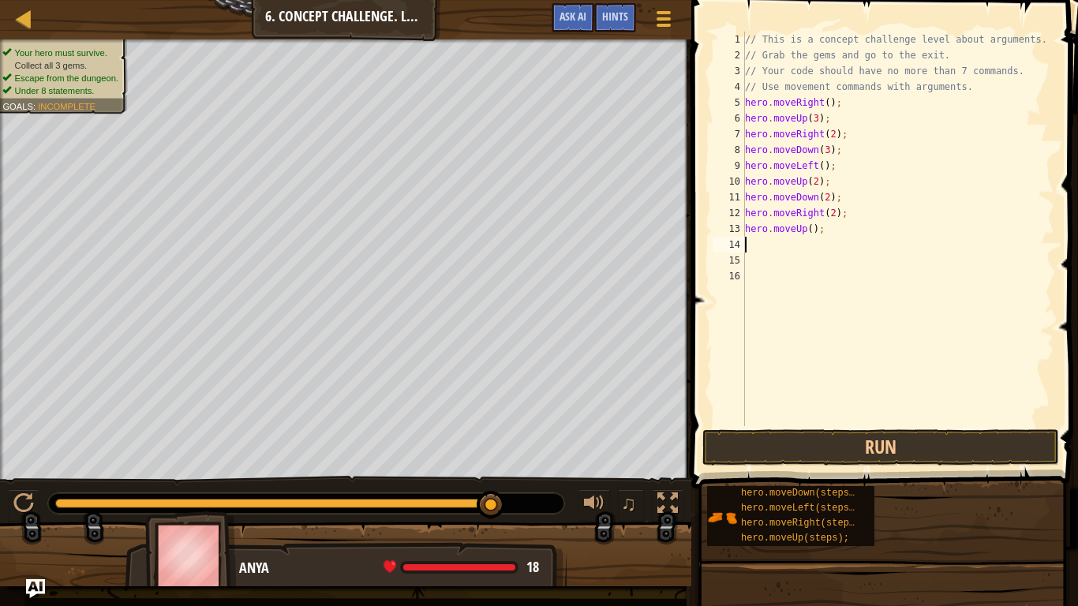
click at [819, 227] on div "// This is a concept challenge level about arguments. // Grab the gems and go t…" at bounding box center [898, 245] width 312 height 426
click at [817, 228] on div "// This is a concept challenge level about arguments. // Grab the gems and go t…" at bounding box center [898, 245] width 312 height 426
click at [810, 225] on div "// This is a concept challenge level about arguments. // Grab the gems and go t…" at bounding box center [898, 245] width 312 height 426
type textarea "hero.moveUp(3);"
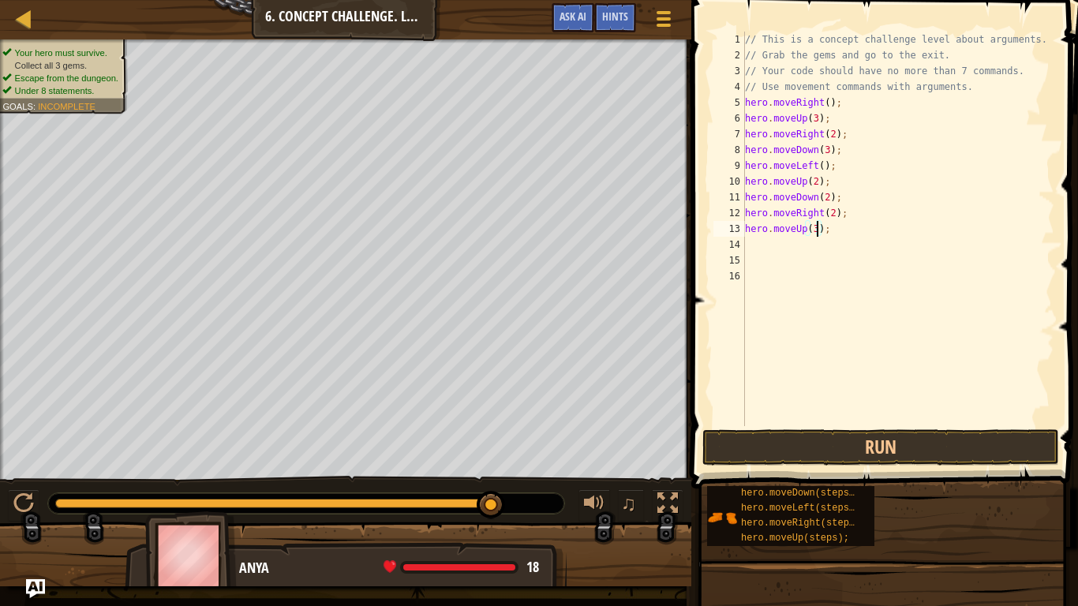
click at [766, 240] on div "// This is a concept challenge level about arguments. // Grab the gems and go t…" at bounding box center [898, 245] width 312 height 426
type textarea "h"
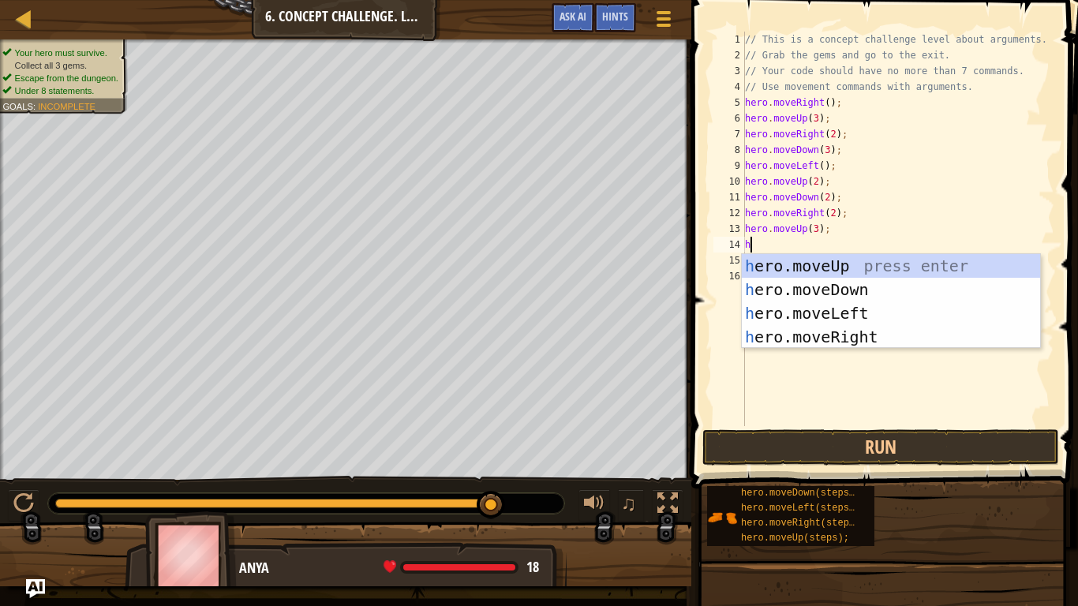
click at [911, 334] on div "h ero.moveUp press enter h ero.moveDown press enter h ero.moveLeft press enter …" at bounding box center [891, 325] width 298 height 142
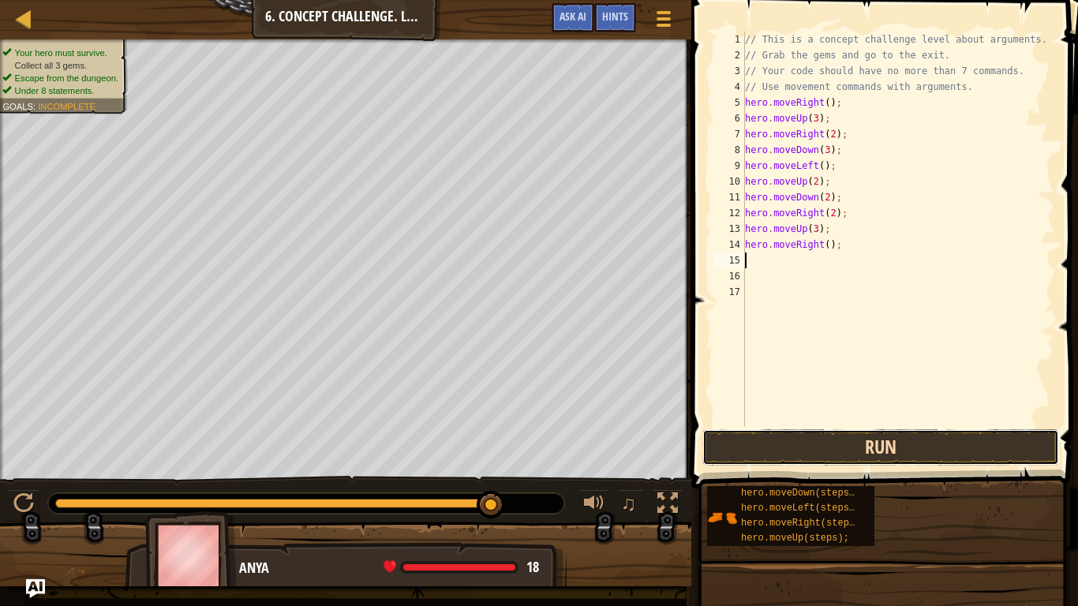
click at [942, 431] on button "Run" at bounding box center [880, 447] width 357 height 36
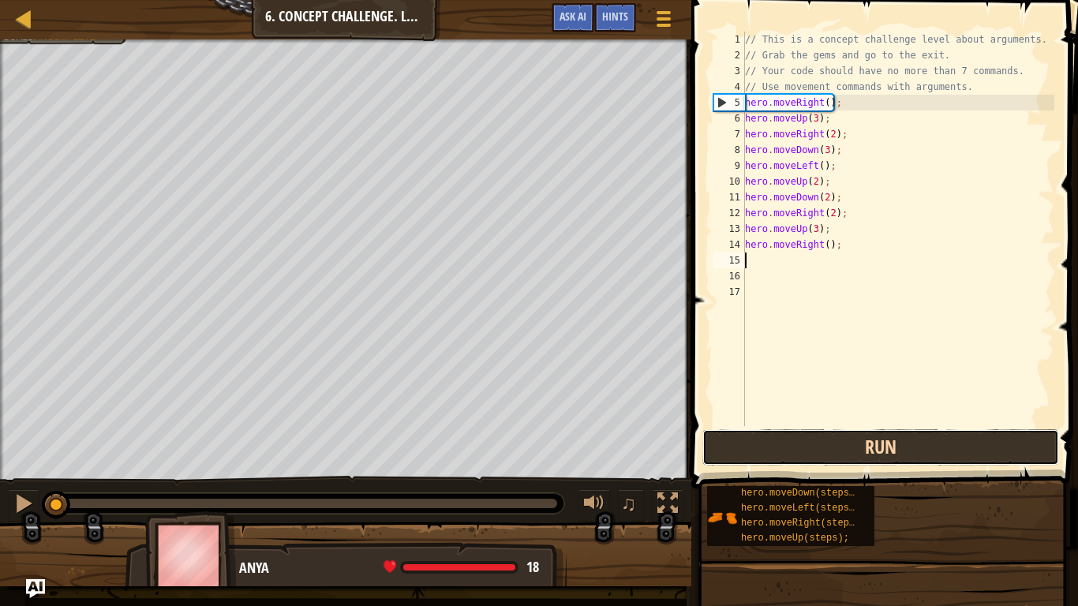
click at [965, 446] on button "Run" at bounding box center [880, 447] width 357 height 36
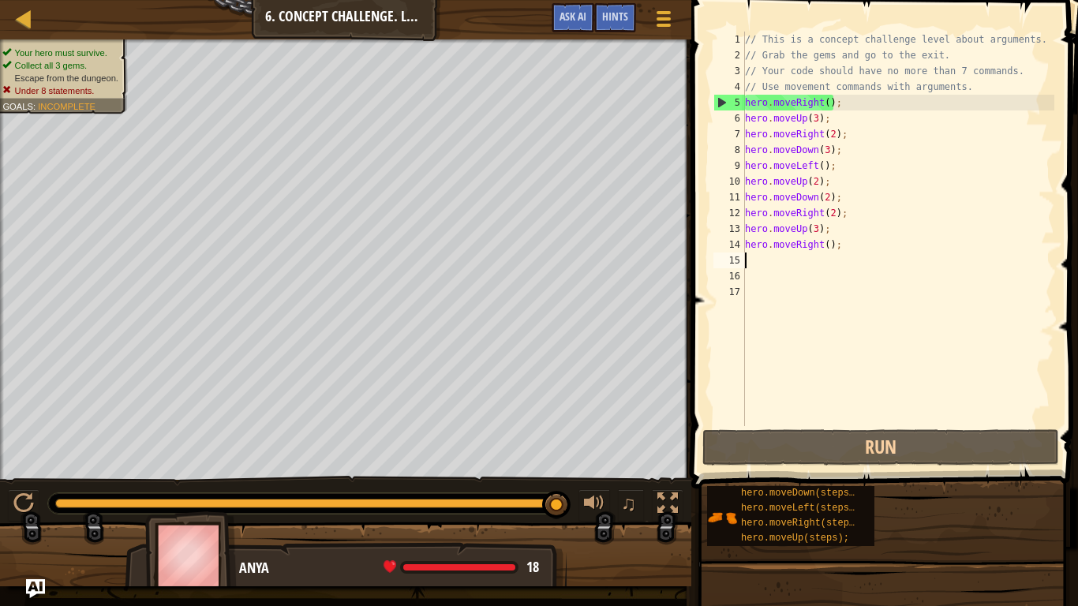
click at [822, 251] on div "// This is a concept challenge level about arguments. // Grab the gems and go t…" at bounding box center [898, 245] width 312 height 426
type textarea "hero.moveRight();"
click at [828, 252] on div "// This is a concept challenge level about arguments. // Grab the gems and go t…" at bounding box center [898, 245] width 312 height 426
click at [831, 253] on div "// This is a concept challenge level about arguments. // Grab the gems and go t…" at bounding box center [898, 245] width 312 height 426
click at [833, 243] on div "// This is a concept challenge level about arguments. // Grab the gems and go t…" at bounding box center [898, 245] width 312 height 426
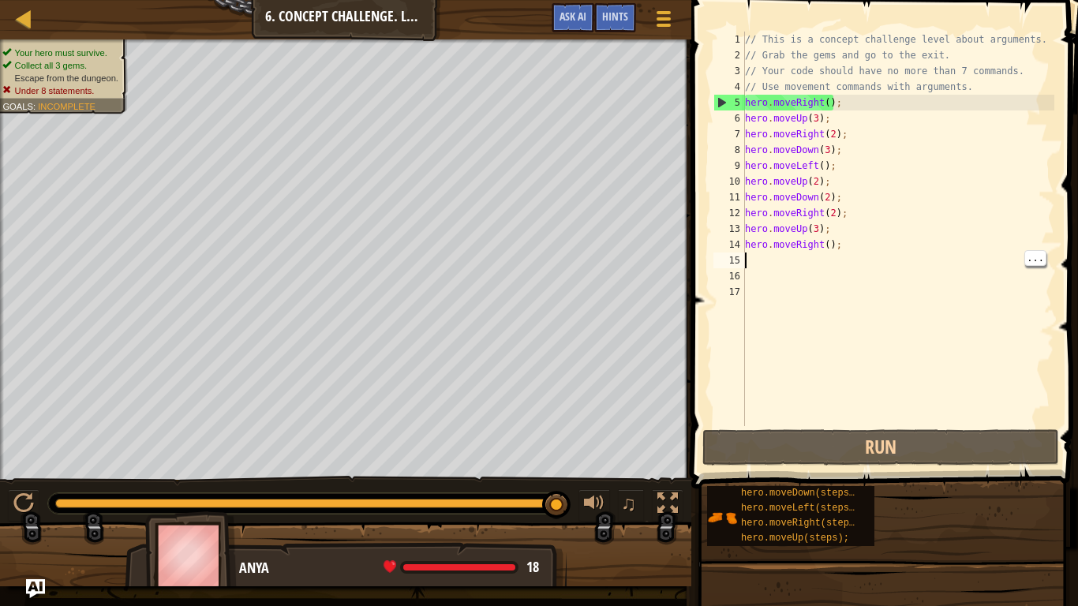
type textarea "hero.moveRight();"
click at [822, 249] on div "// This is a concept challenge level about arguments. // Grab the gems and go t…" at bounding box center [898, 245] width 312 height 426
click at [829, 256] on div "// This is a concept challenge level about arguments. // Grab the gems and go t…" at bounding box center [898, 245] width 312 height 426
click at [830, 250] on div "// This is a concept challenge level about arguments. // Grab the gems and go t…" at bounding box center [898, 245] width 312 height 426
type textarea "hero.moveRight(2);"
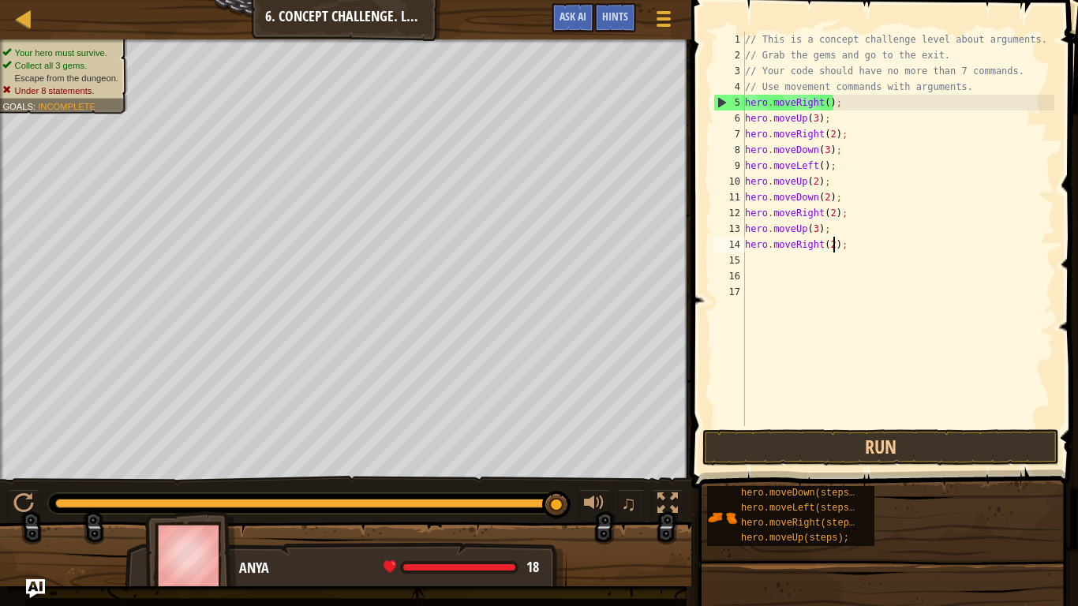
scroll to position [7, 13]
click at [772, 260] on div "// This is a concept challenge level about arguments. // Grab the gems and go t…" at bounding box center [898, 245] width 312 height 426
type textarea "h"
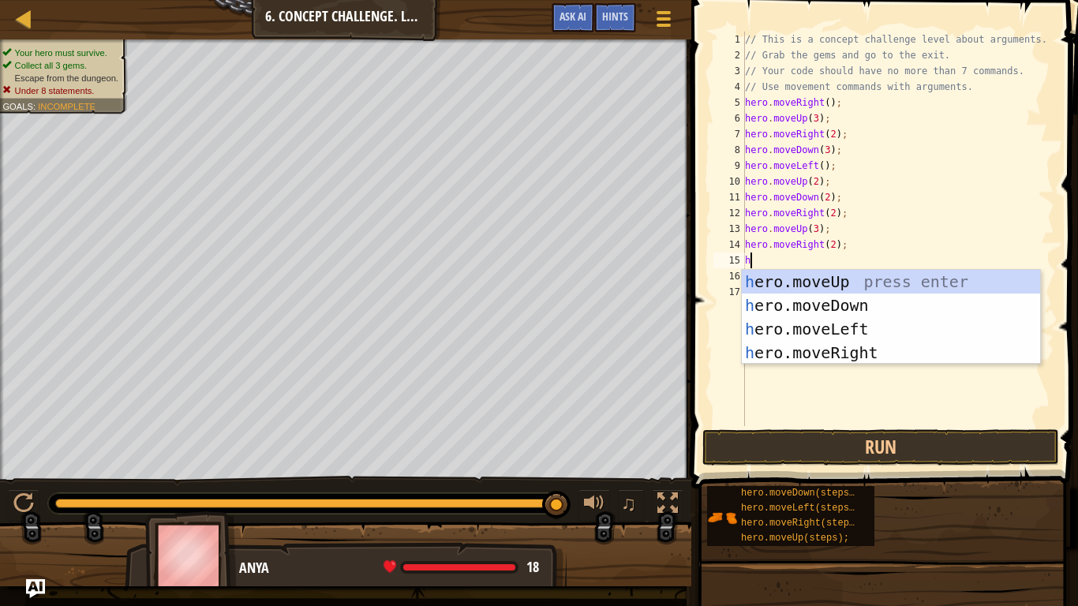
click at [918, 275] on div "h ero.moveUp press enter h ero.moveDown press enter h ero.moveLeft press enter …" at bounding box center [891, 341] width 298 height 142
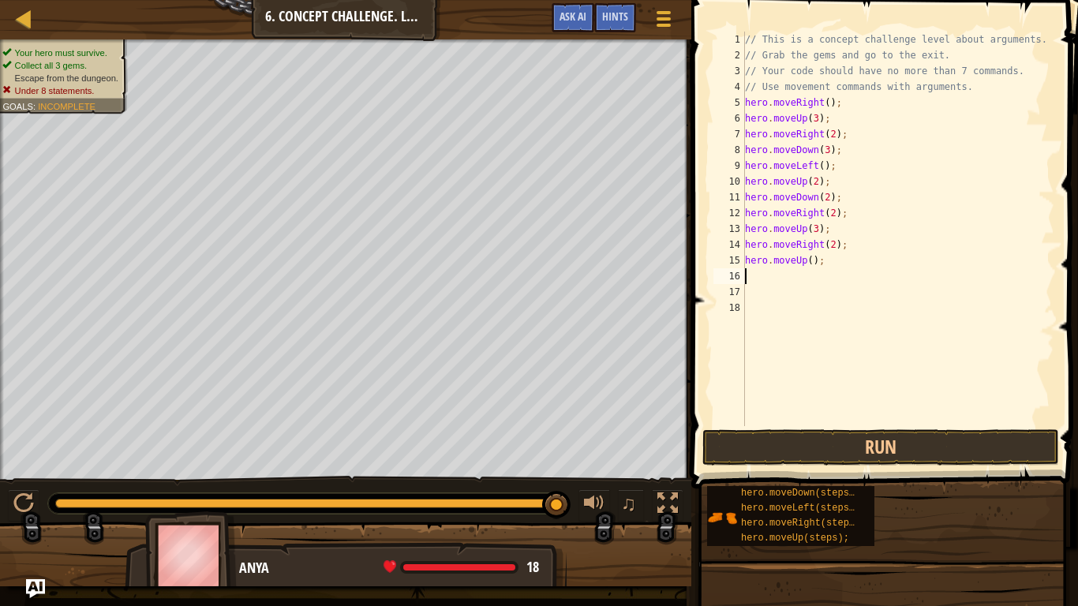
click at [804, 256] on div "// This is a concept challenge level about arguments. // Grab the gems and go t…" at bounding box center [898, 245] width 312 height 426
click at [812, 265] on div "// This is a concept challenge level about arguments. // Grab the gems and go t…" at bounding box center [898, 245] width 312 height 426
type textarea "hero.moveUp(2);"
click at [773, 280] on div "// This is a concept challenge level about arguments. // Grab the gems and go t…" at bounding box center [898, 245] width 312 height 426
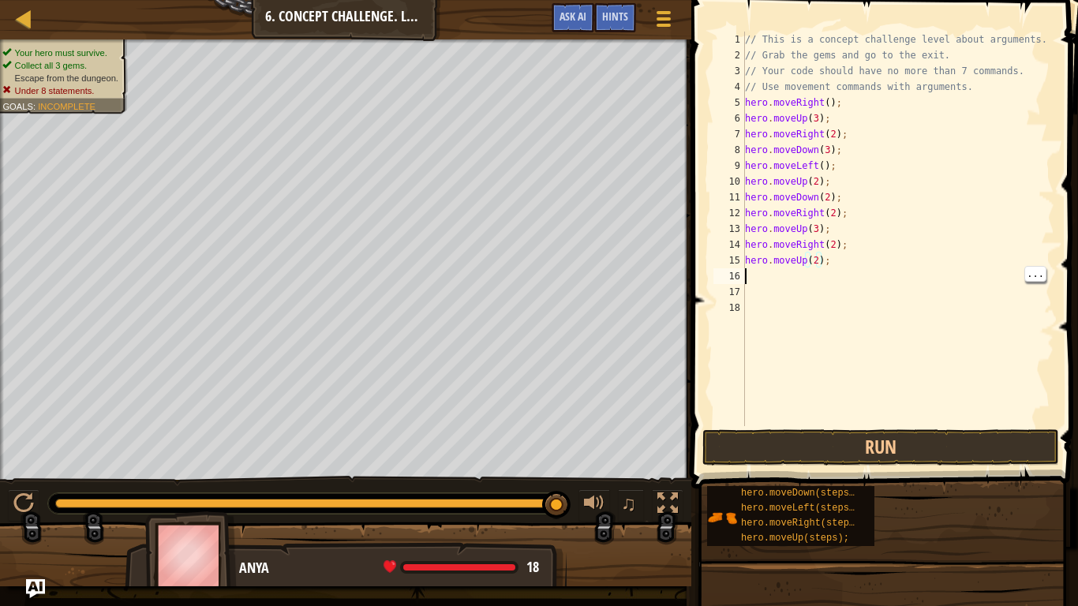
scroll to position [7, 0]
type textarea "h"
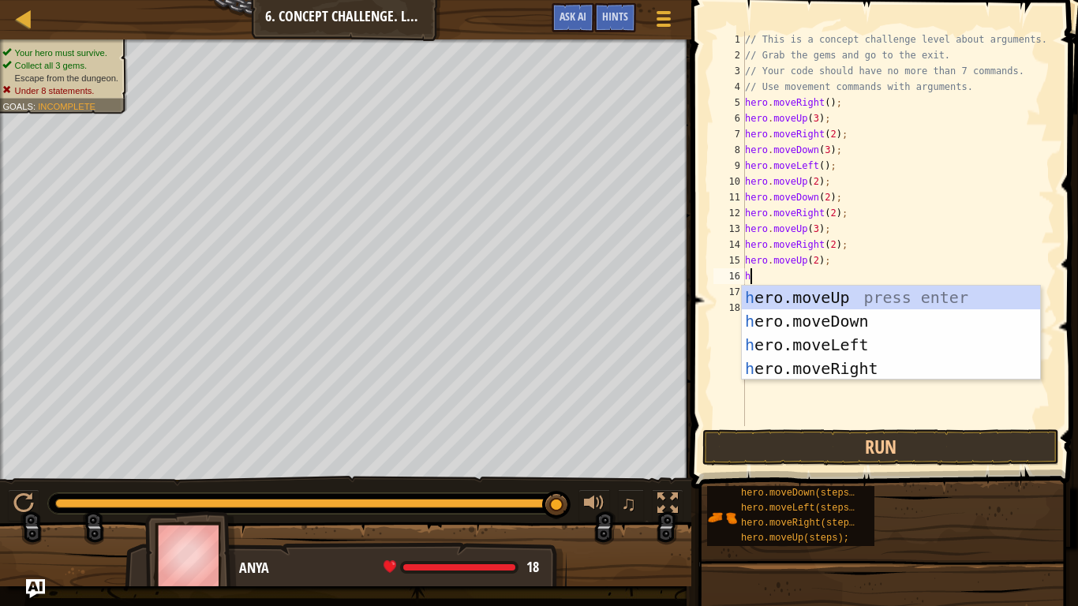
click at [874, 364] on div "h ero.moveUp press enter h ero.moveDown press enter h ero.moveLeft press enter …" at bounding box center [891, 357] width 298 height 142
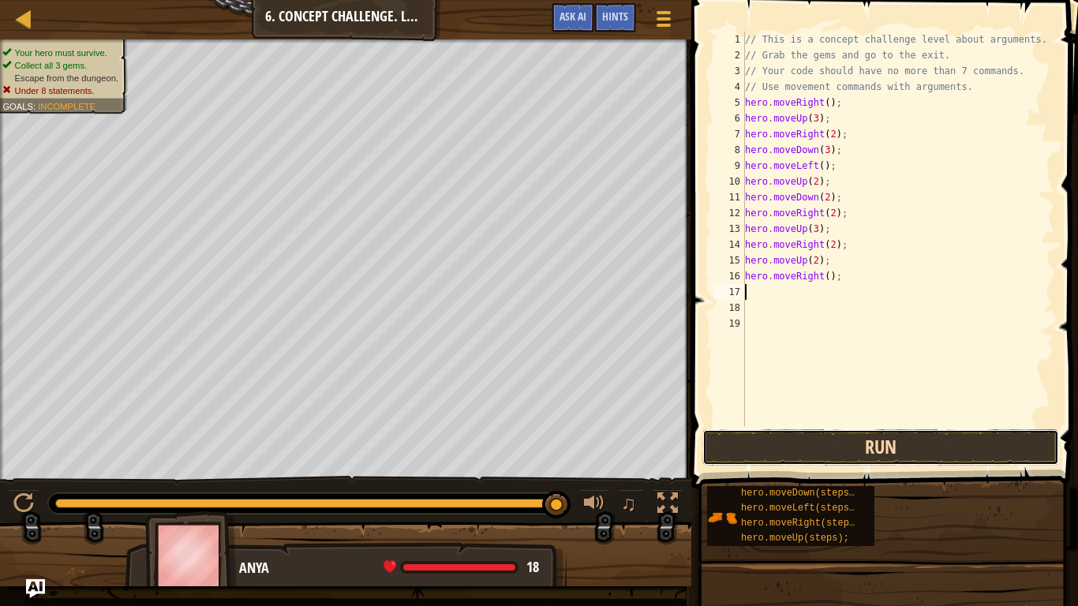
click at [904, 446] on button "Run" at bounding box center [880, 447] width 357 height 36
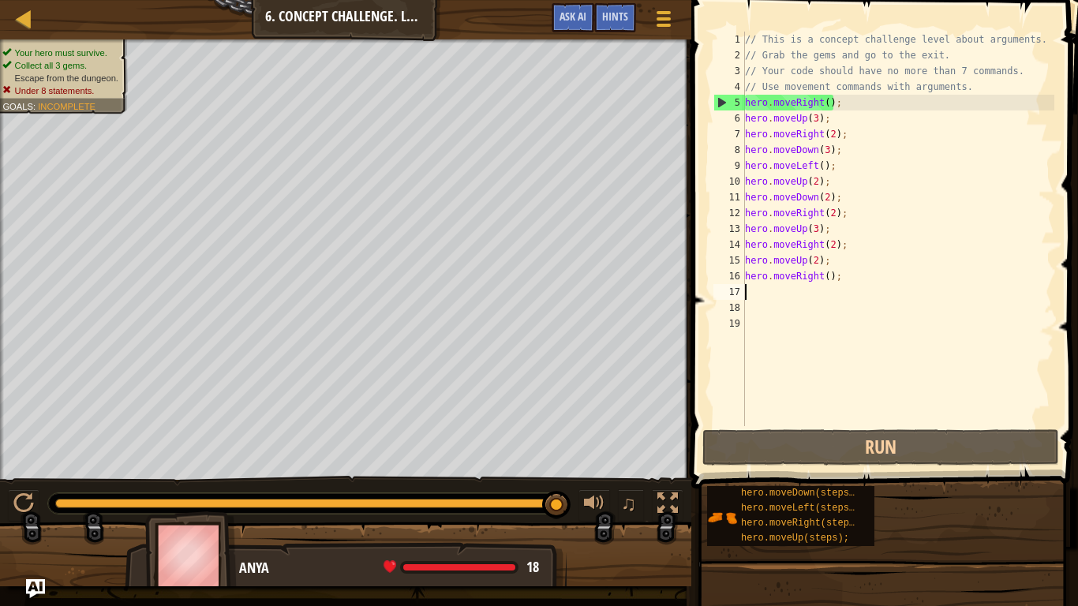
click at [859, 280] on div "// This is a concept challenge level about arguments. // Grab the gems and go t…" at bounding box center [898, 245] width 312 height 426
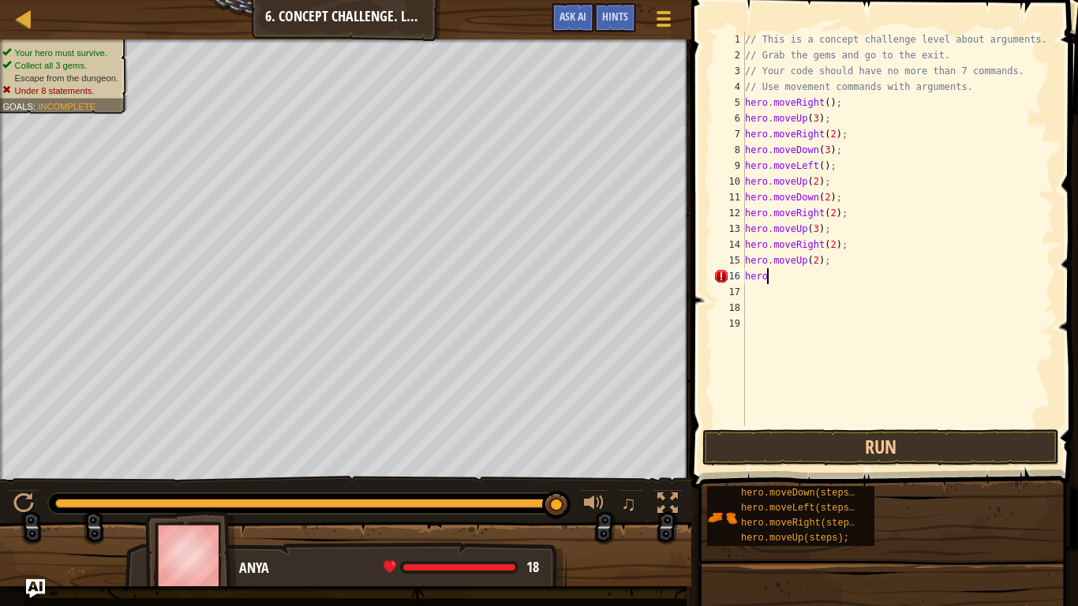
scroll to position [7, 2]
type textarea "h"
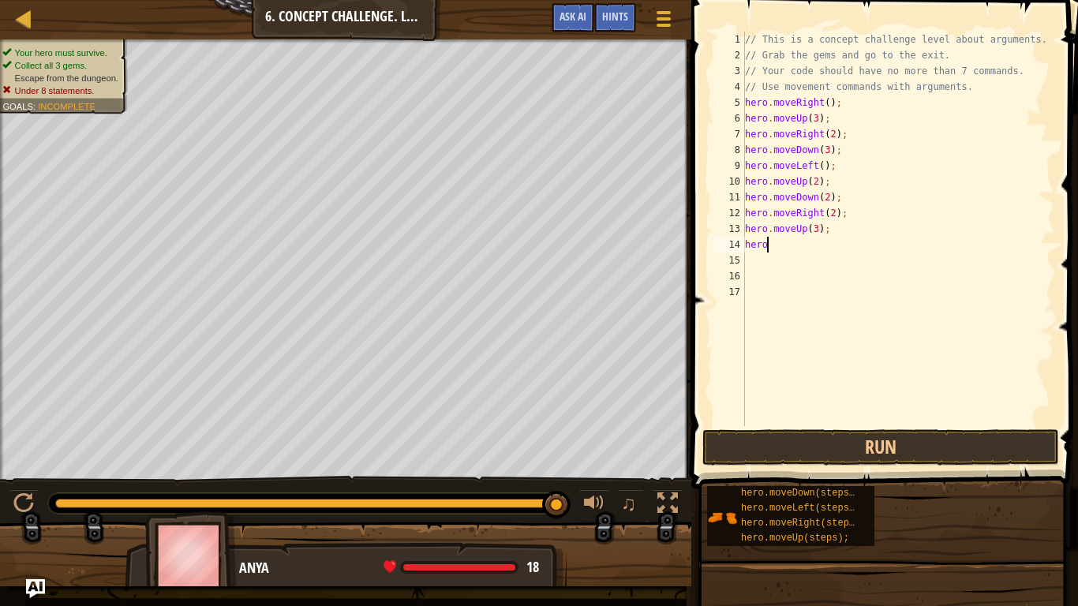
type textarea "h"
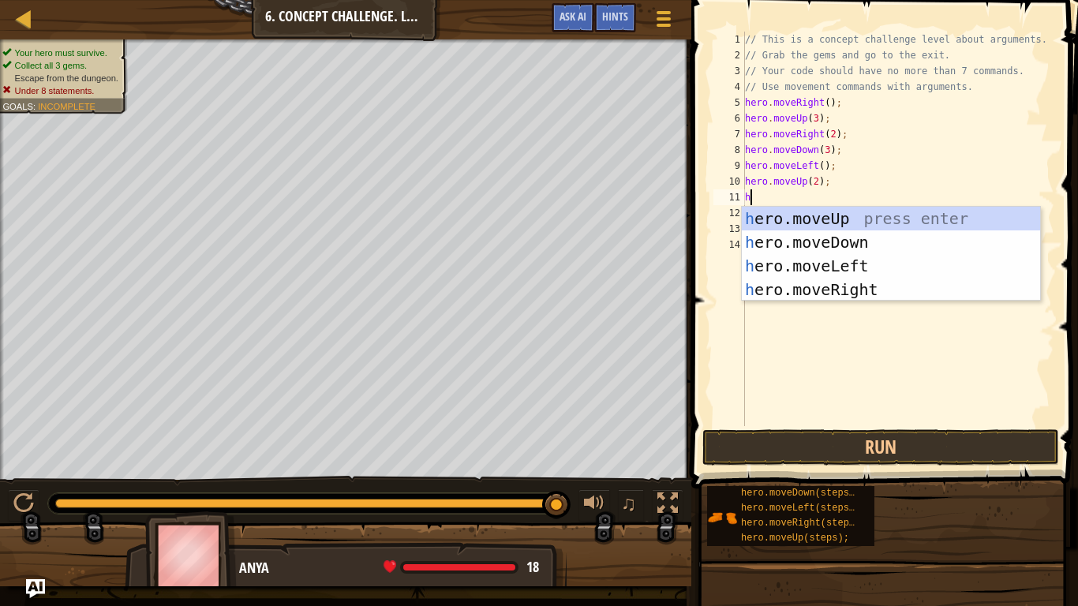
click at [893, 289] on div "h ero.moveUp press enter h ero.moveDown press enter h ero.moveLeft press enter …" at bounding box center [891, 278] width 298 height 142
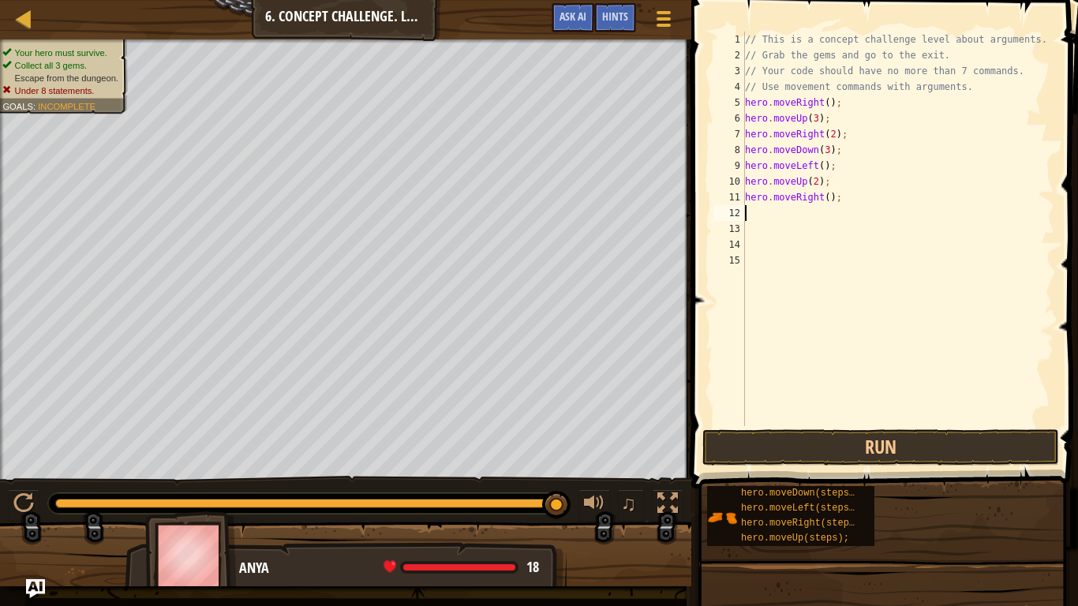
click at [831, 192] on div "// This is a concept challenge level about arguments. // Grab the gems and go t…" at bounding box center [898, 245] width 312 height 426
click at [826, 194] on div "// This is a concept challenge level about arguments. // Grab the gems and go t…" at bounding box center [898, 245] width 312 height 426
type textarea "hero.moveRight(3);"
click at [911, 432] on button "Run" at bounding box center [880, 447] width 357 height 36
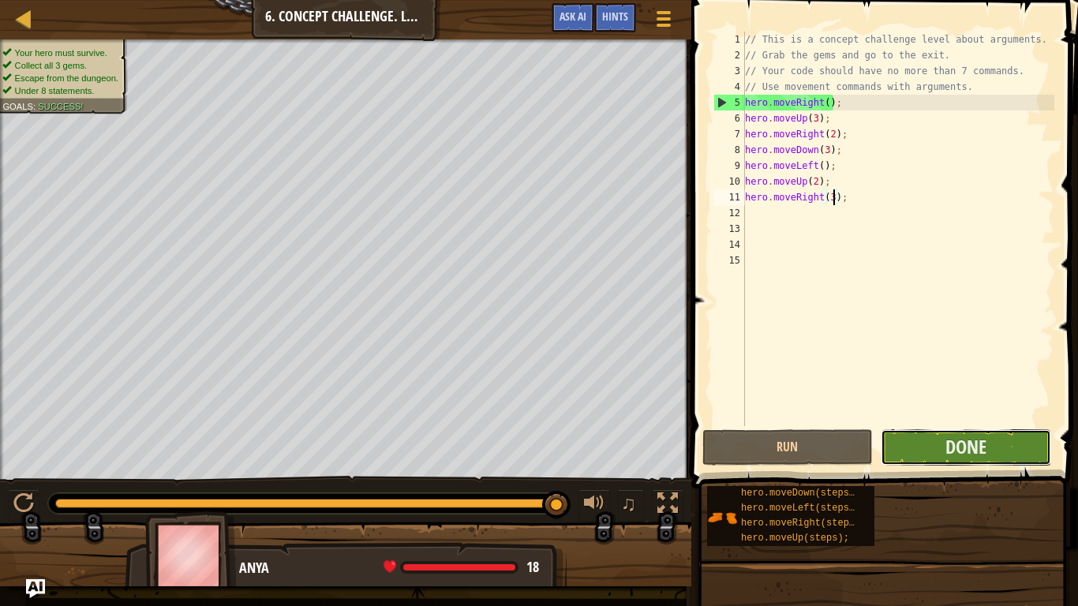
click at [1000, 454] on button "Done" at bounding box center [965, 447] width 170 height 36
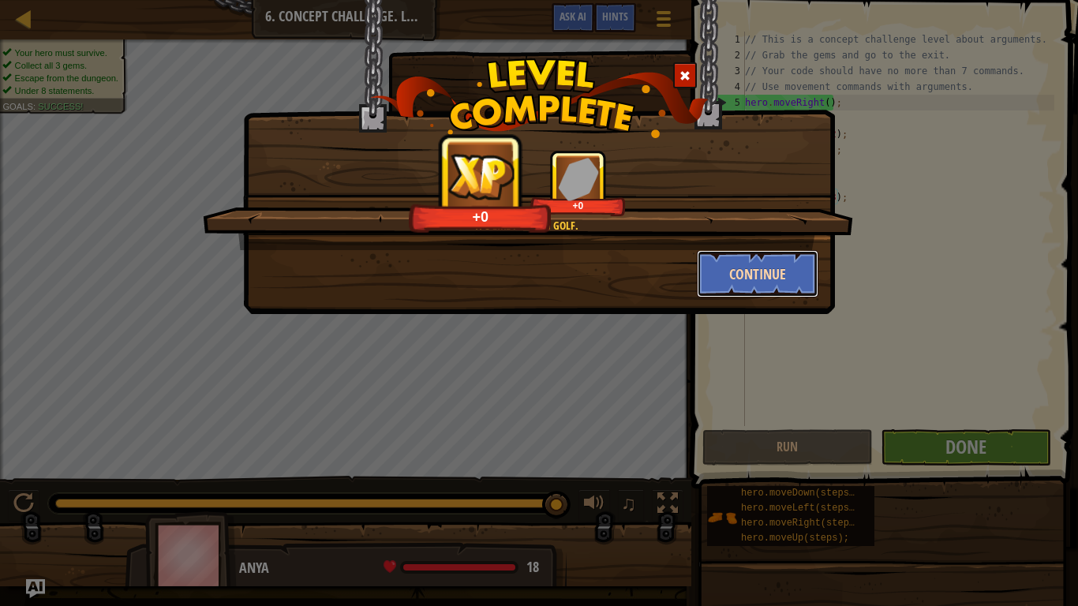
click at [764, 276] on button "Continue" at bounding box center [758, 273] width 122 height 47
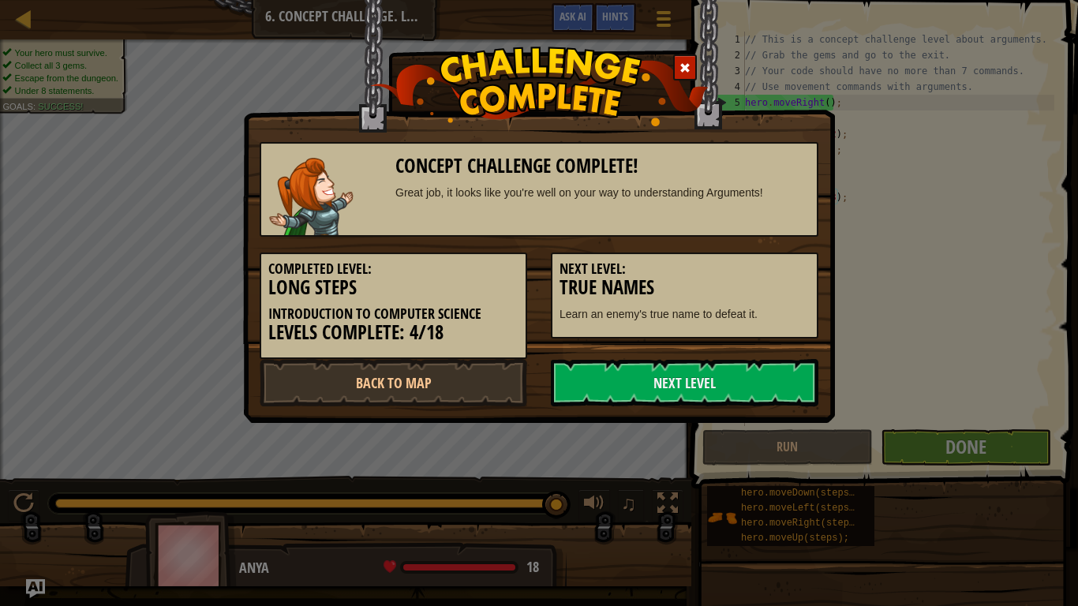
click at [790, 258] on div "Next Level: True Names Learn an enemy's true name to defeat it." at bounding box center [684, 295] width 267 height 86
click at [802, 277] on h3 "True Names" at bounding box center [684, 287] width 250 height 21
click at [749, 394] on link "Next Level" at bounding box center [684, 382] width 267 height 47
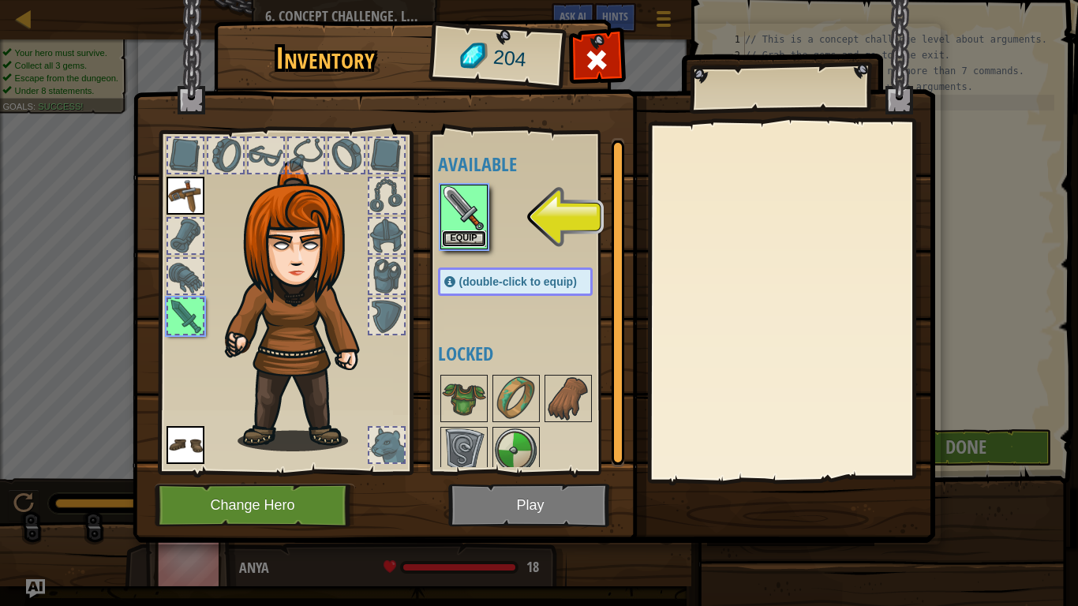
click at [452, 234] on button "Equip" at bounding box center [464, 238] width 44 height 17
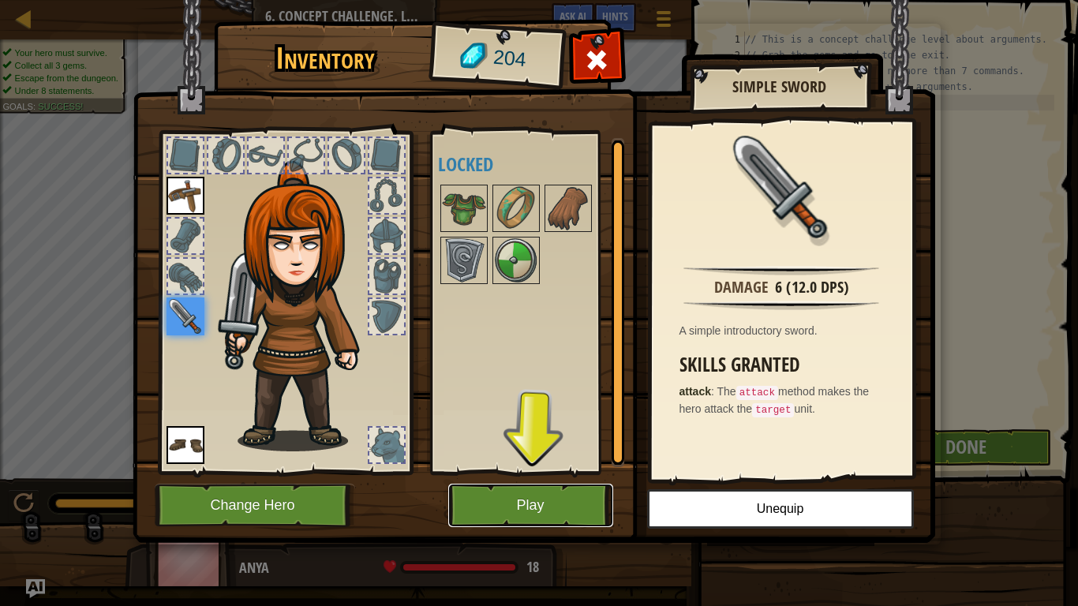
click at [587, 472] on button "Play" at bounding box center [530, 505] width 165 height 43
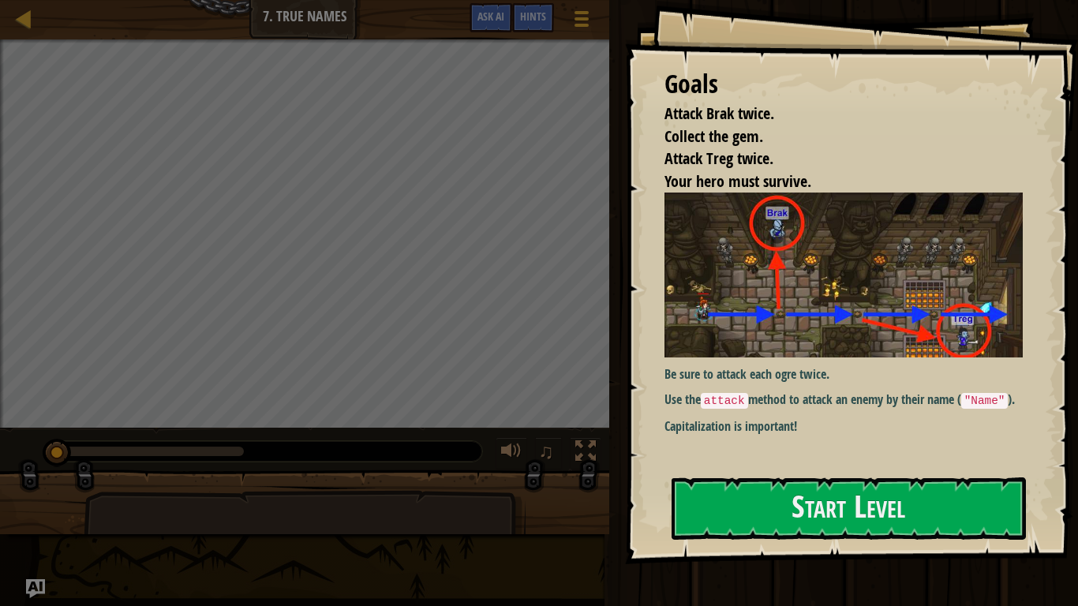
click at [899, 316] on img at bounding box center [843, 274] width 358 height 164
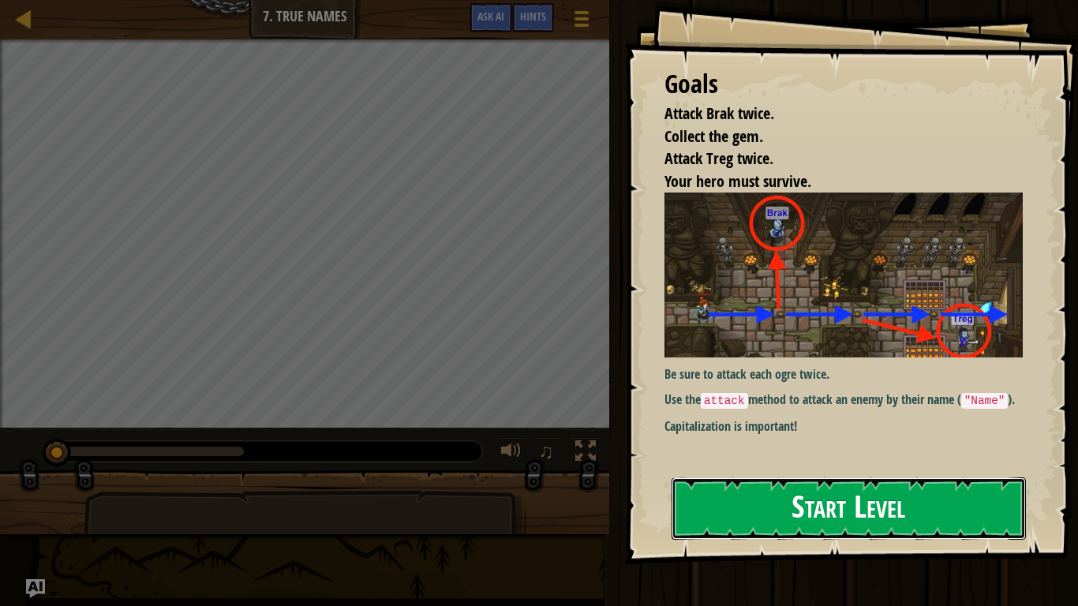
click at [931, 472] on button "Start Level" at bounding box center [848, 508] width 354 height 62
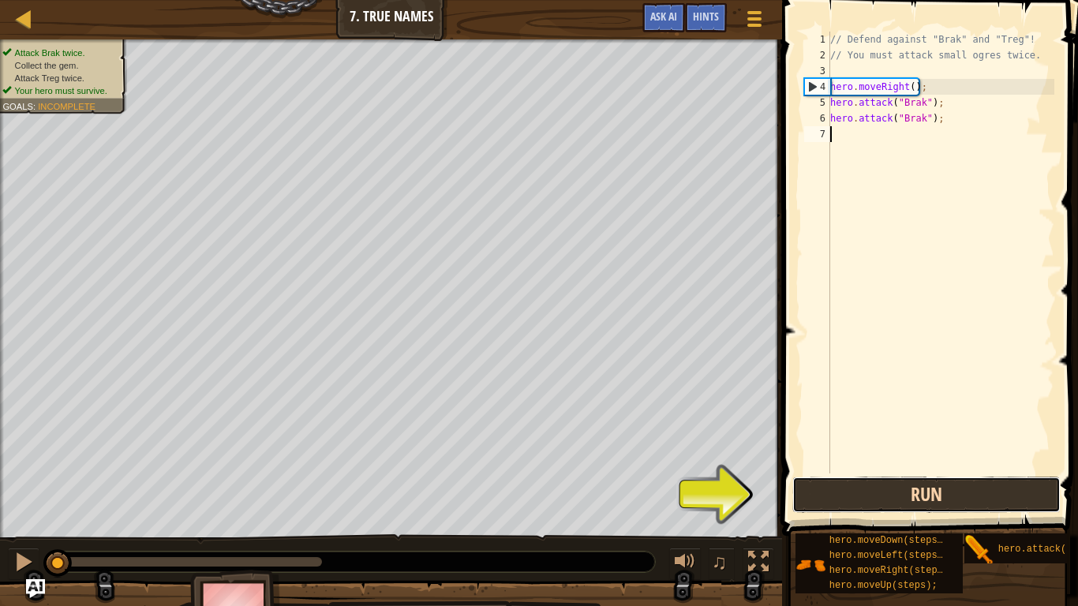
click at [972, 472] on button "Run" at bounding box center [926, 494] width 268 height 36
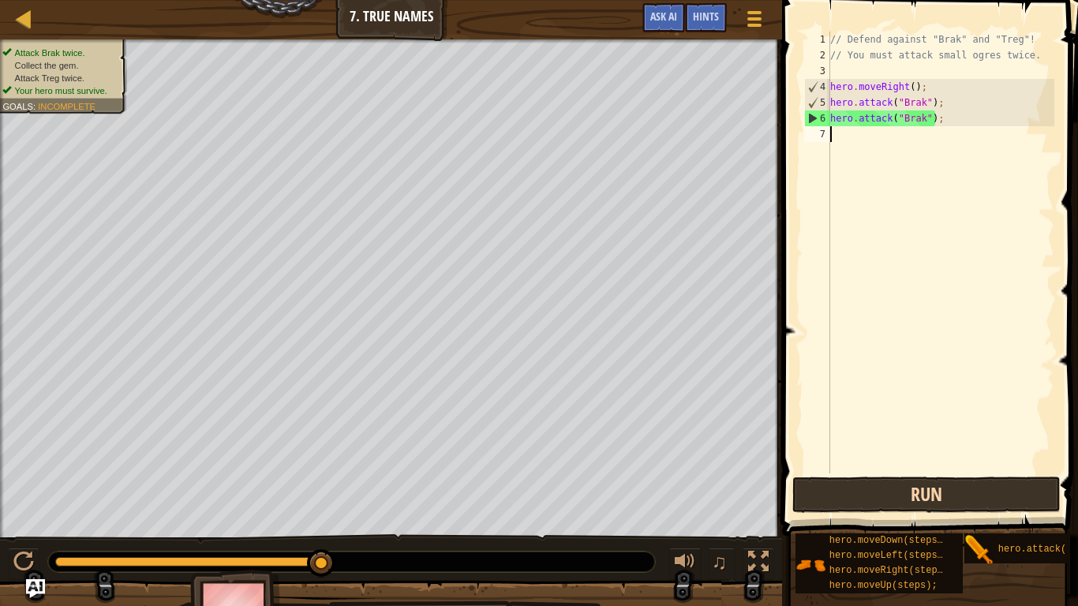
type textarea "h"
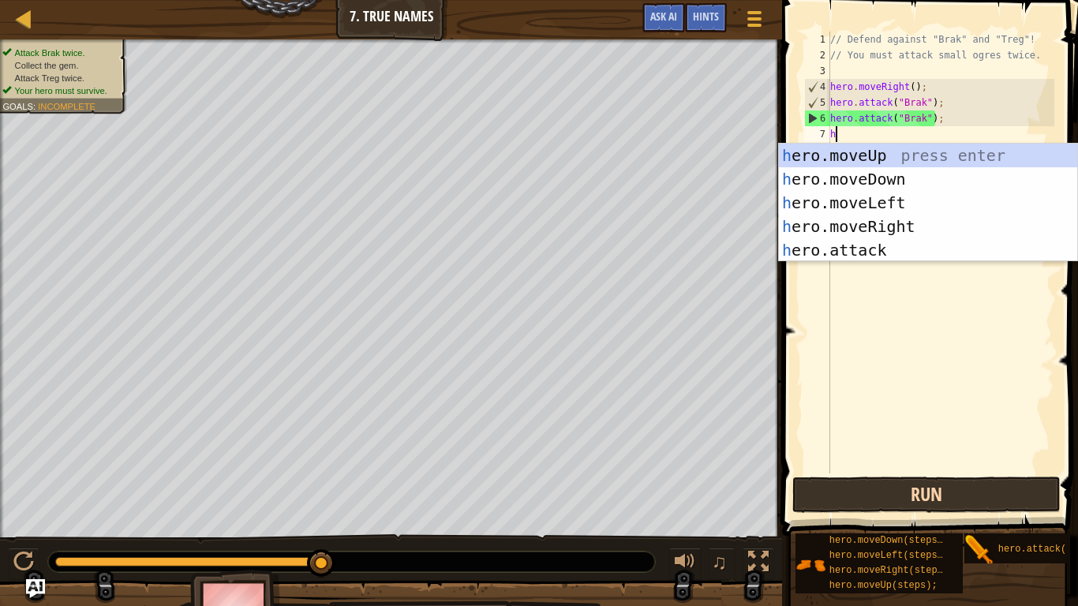
scroll to position [7, 0]
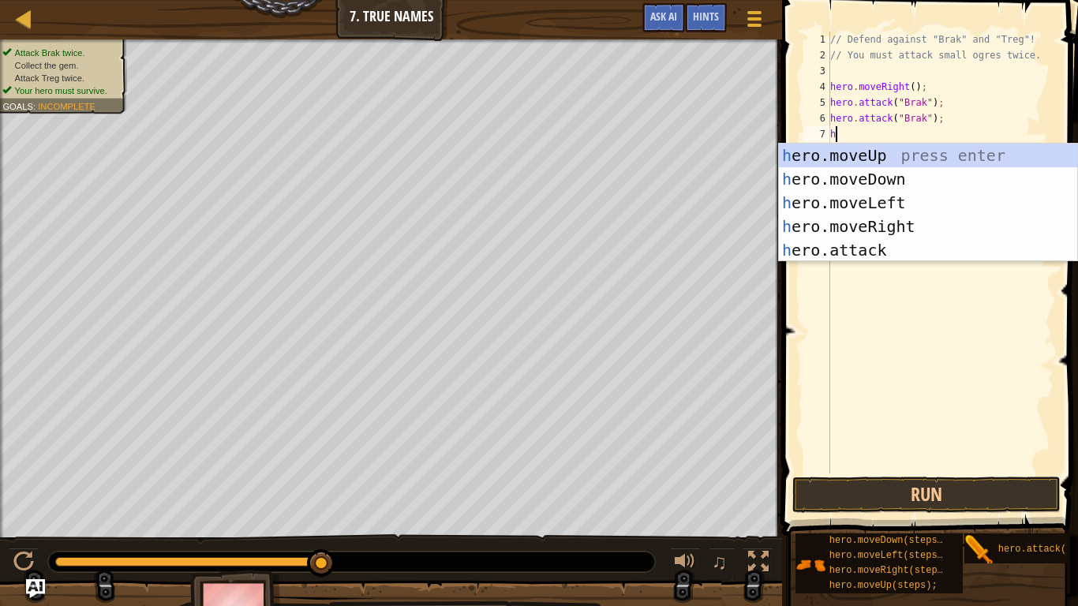
click at [932, 222] on div "h ero.moveUp press enter h ero.moveDown press enter h ero.moveLeft press enter …" at bounding box center [928, 227] width 298 height 166
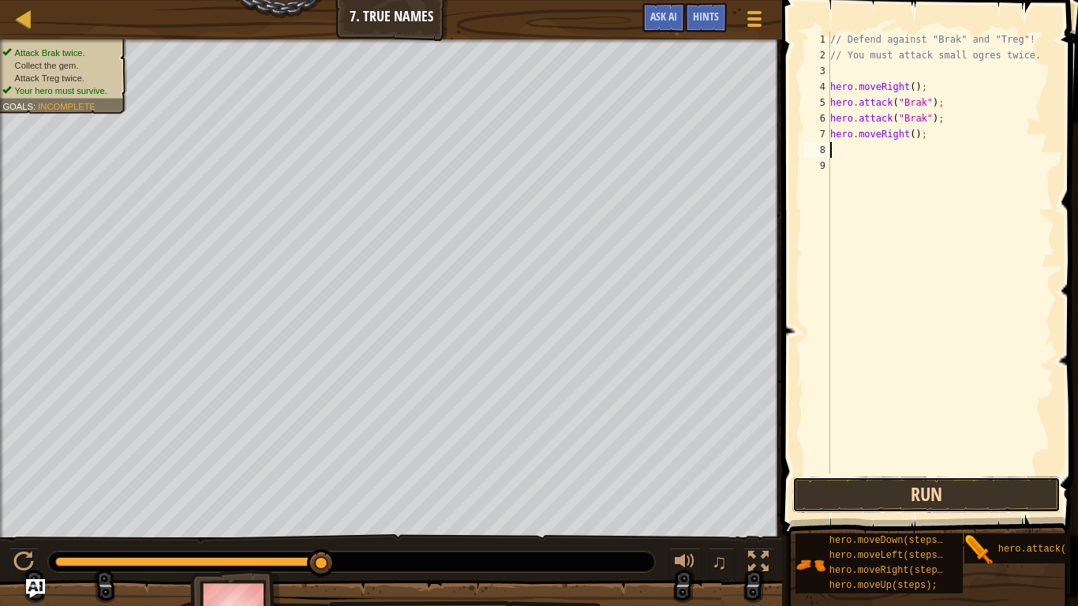
click at [952, 472] on button "Run" at bounding box center [926, 494] width 268 height 36
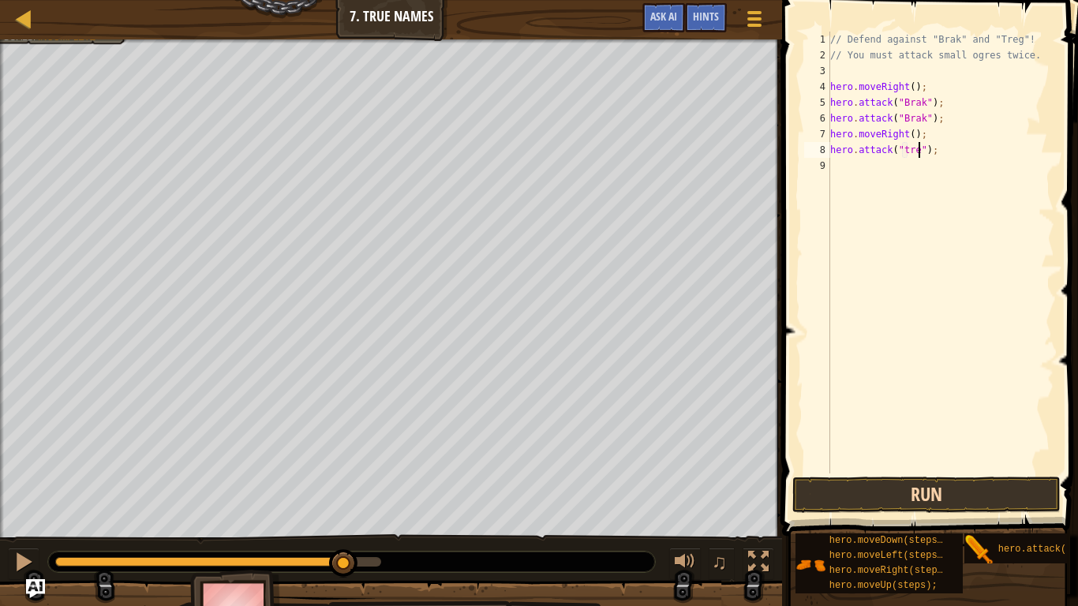
scroll to position [7, 14]
click at [984, 472] on button "Run" at bounding box center [926, 494] width 268 height 36
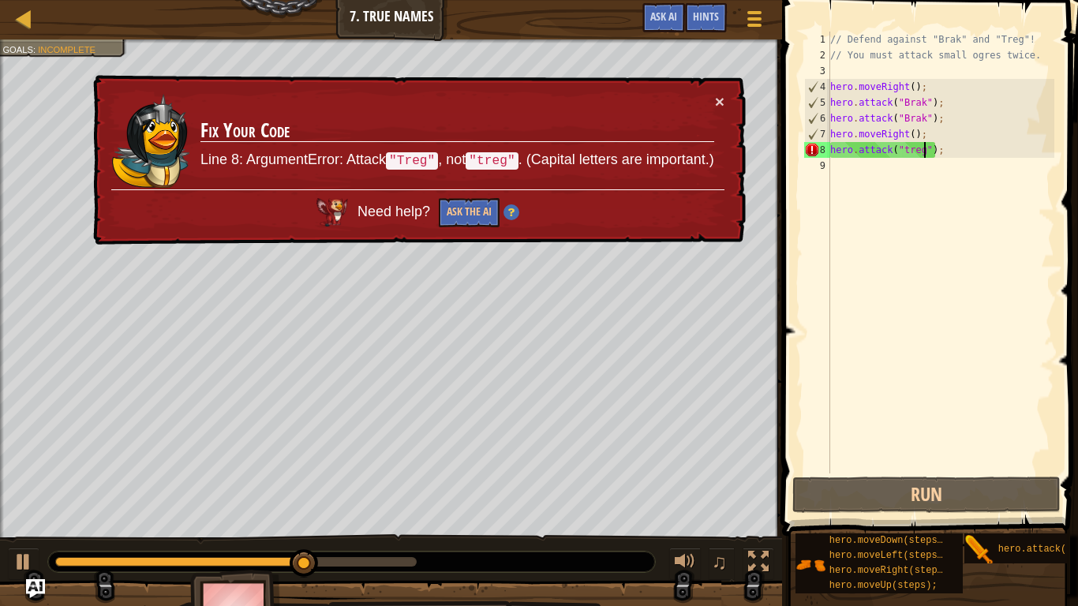
click at [907, 145] on div "// Defend against "Brak" and "Treg"! // You must attack small ogres twice. hero…" at bounding box center [940, 268] width 227 height 473
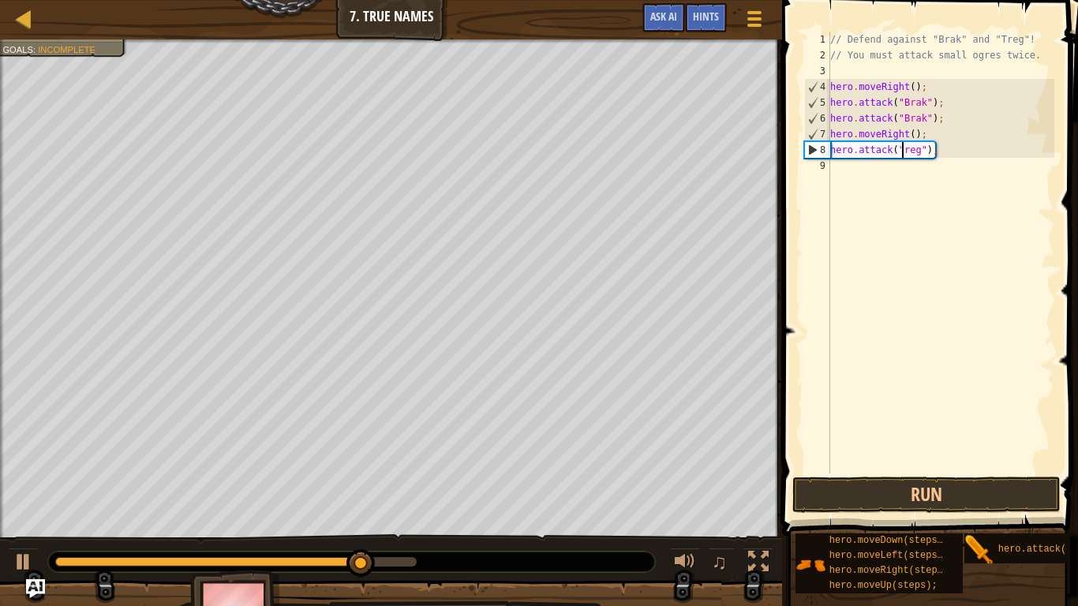
scroll to position [7, 12]
click at [951, 472] on button "Run" at bounding box center [926, 494] width 268 height 36
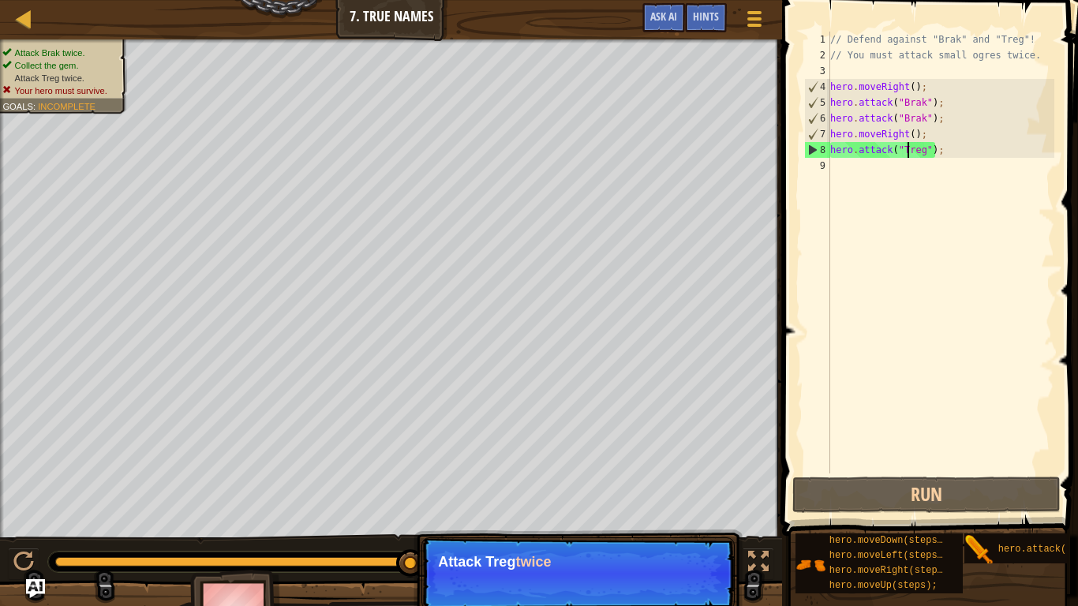
click at [954, 150] on div "// Defend against "Brak" and "Treg"! // You must attack small ogres twice. hero…" at bounding box center [940, 268] width 227 height 473
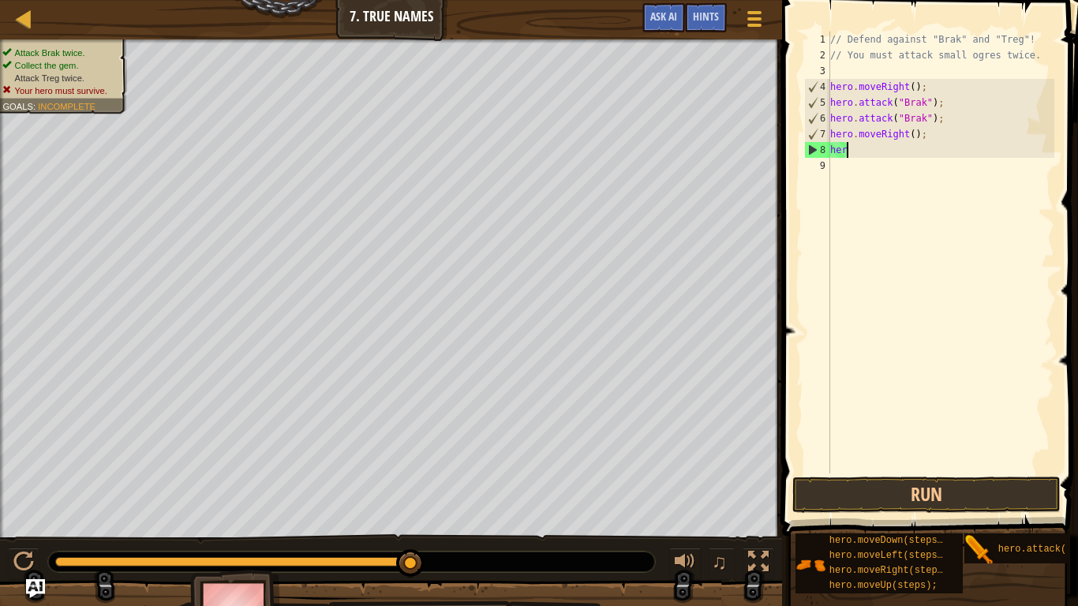
scroll to position [7, 1]
type textarea "h"
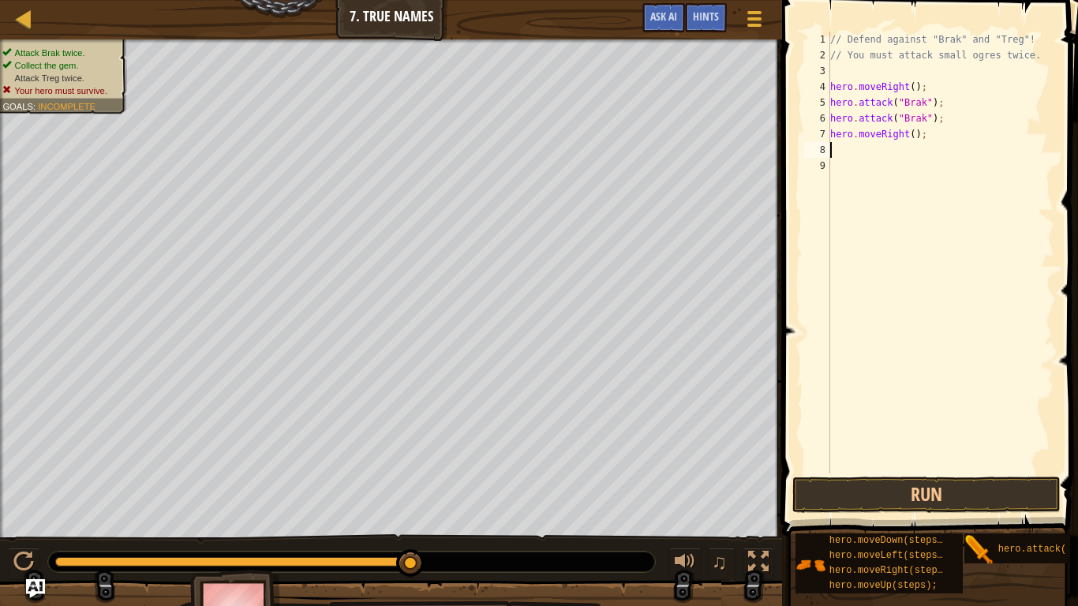
type textarea "h"
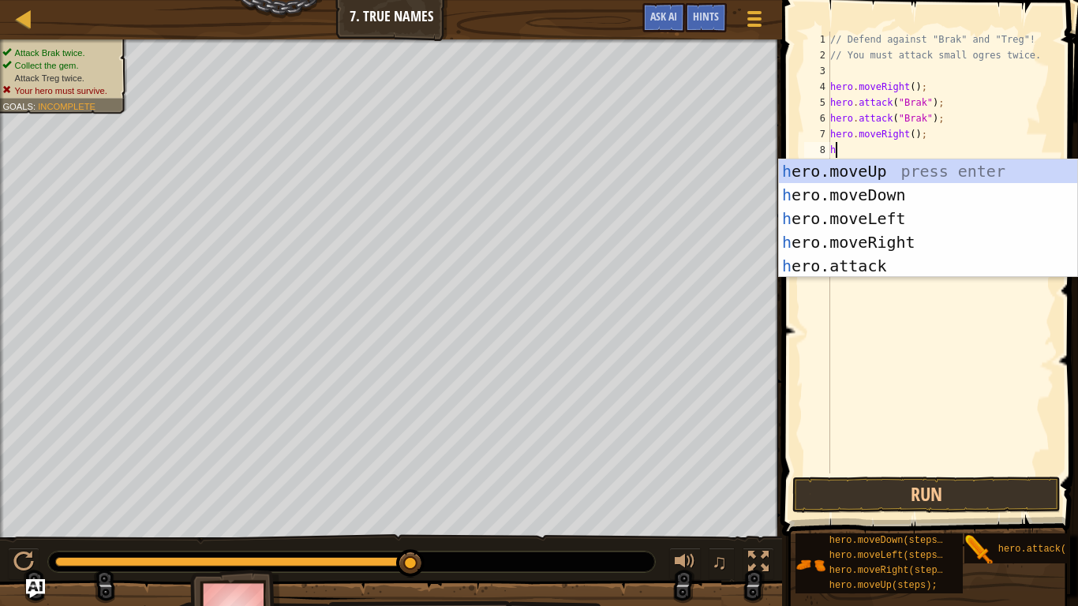
click at [904, 245] on div "h ero.moveUp press enter h ero.moveDown press enter h ero.moveLeft press enter …" at bounding box center [928, 242] width 298 height 166
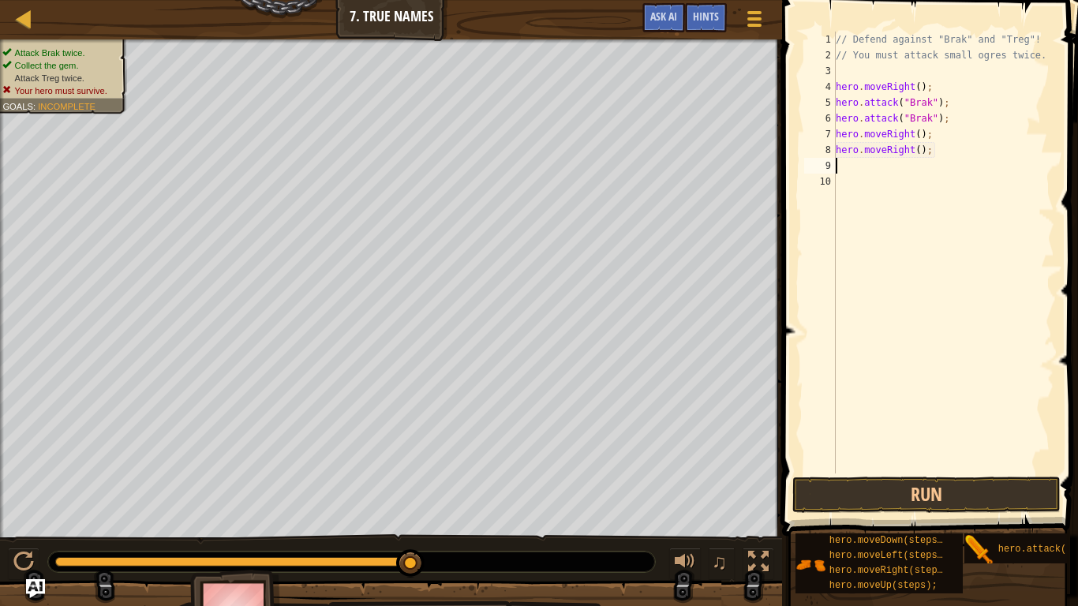
type textarea "h"
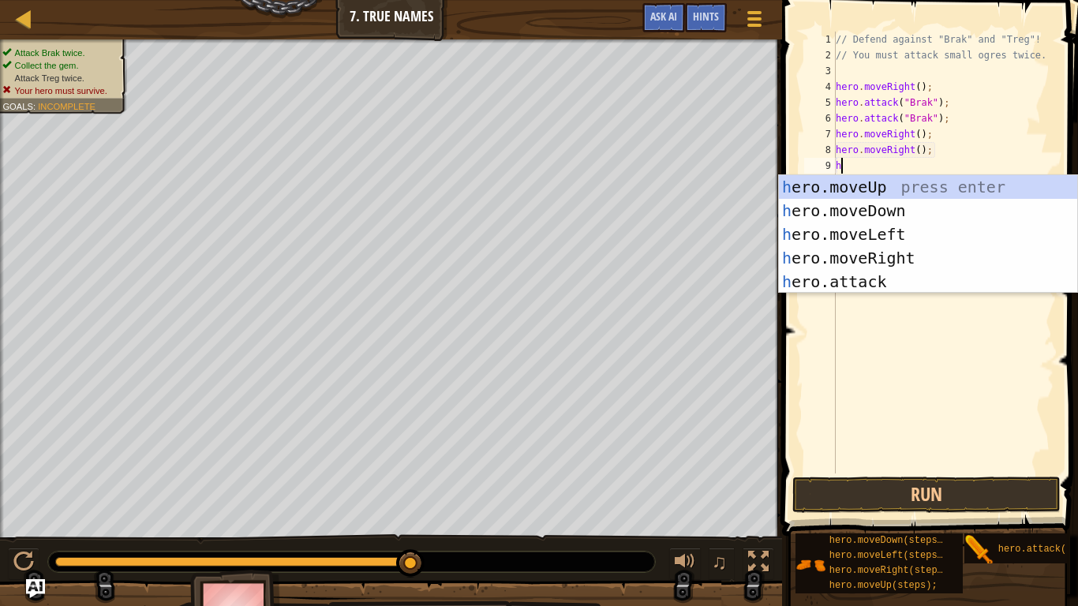
click at [891, 293] on div "// Defend against "Brak" and "Treg"! // You must attack small ogres twice. hero…" at bounding box center [943, 268] width 222 height 473
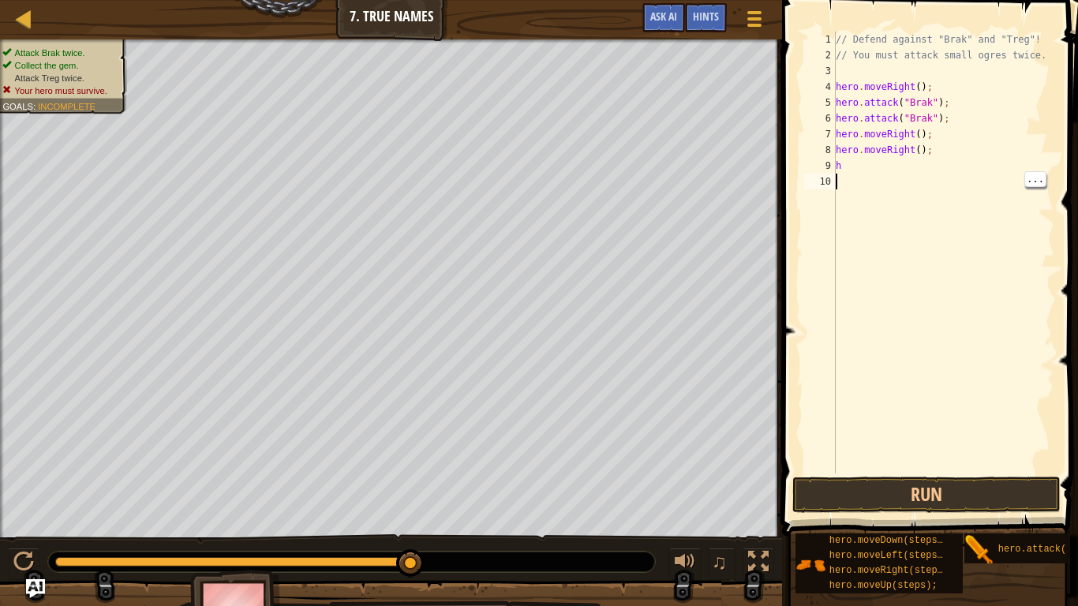
click at [892, 163] on div "// Defend against "Brak" and "Treg"! // You must attack small ogres twice. hero…" at bounding box center [943, 268] width 222 height 473
type textarea "h"
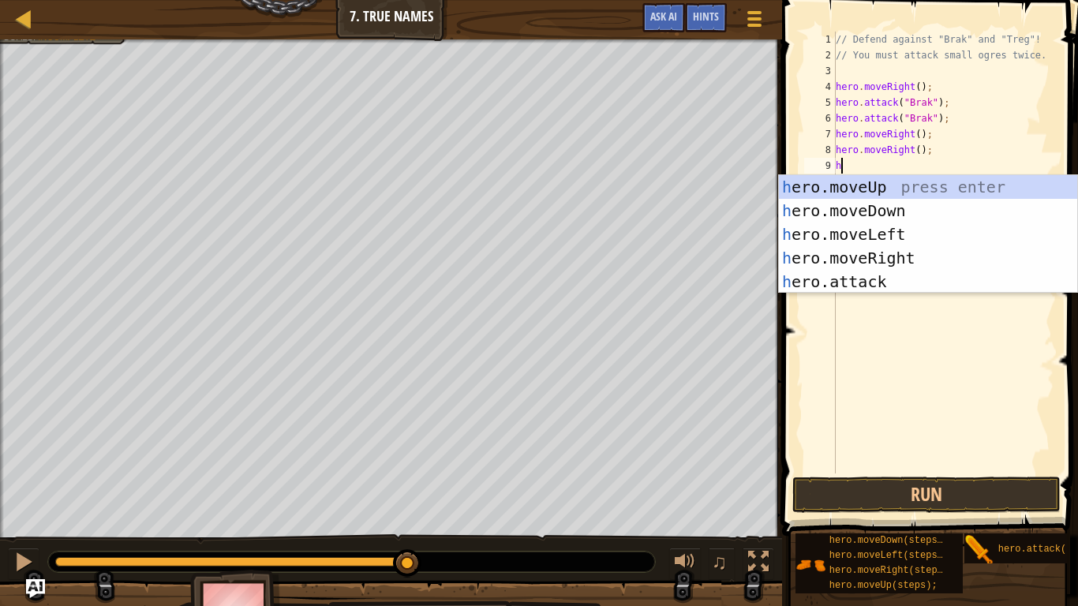
click at [908, 289] on div "h ero.moveUp press enter h ero.moveDown press enter h ero.moveLeft press enter …" at bounding box center [928, 258] width 298 height 166
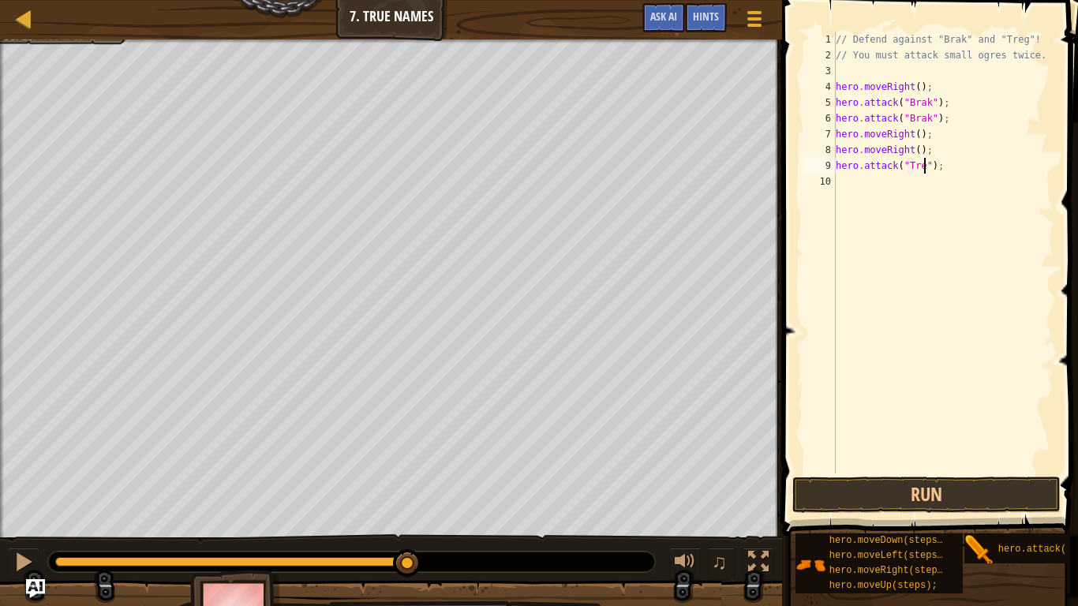
type textarea "hero.attack("Treg");"
click at [873, 184] on div "// Defend against "Brak" and "Treg"! // You must attack small ogres twice. hero…" at bounding box center [943, 268] width 222 height 473
click at [932, 472] on span at bounding box center [931, 245] width 308 height 582
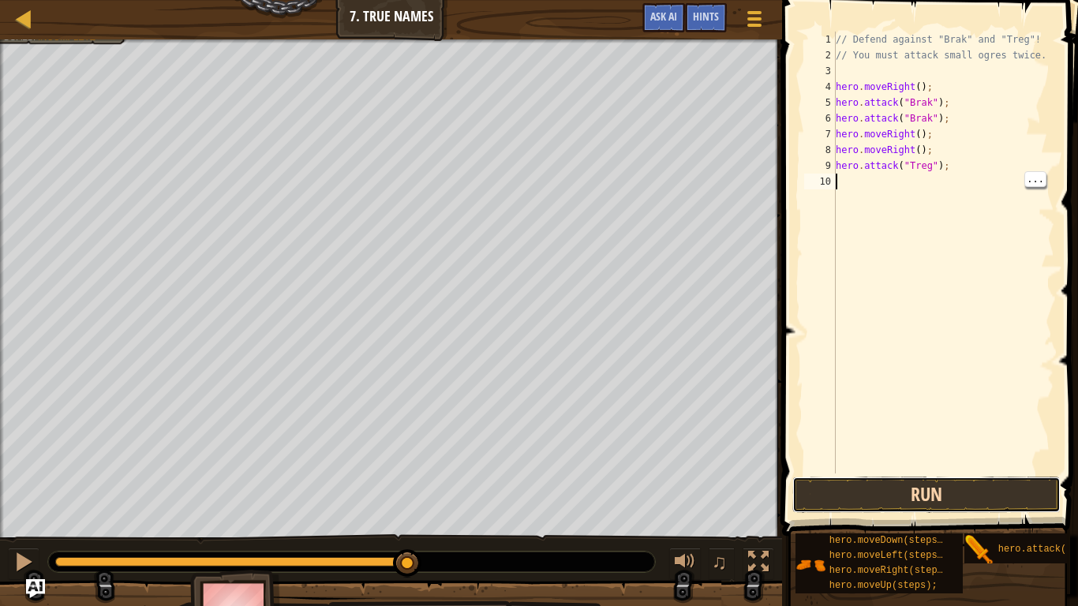
click at [938, 472] on button "Run" at bounding box center [926, 494] width 268 height 36
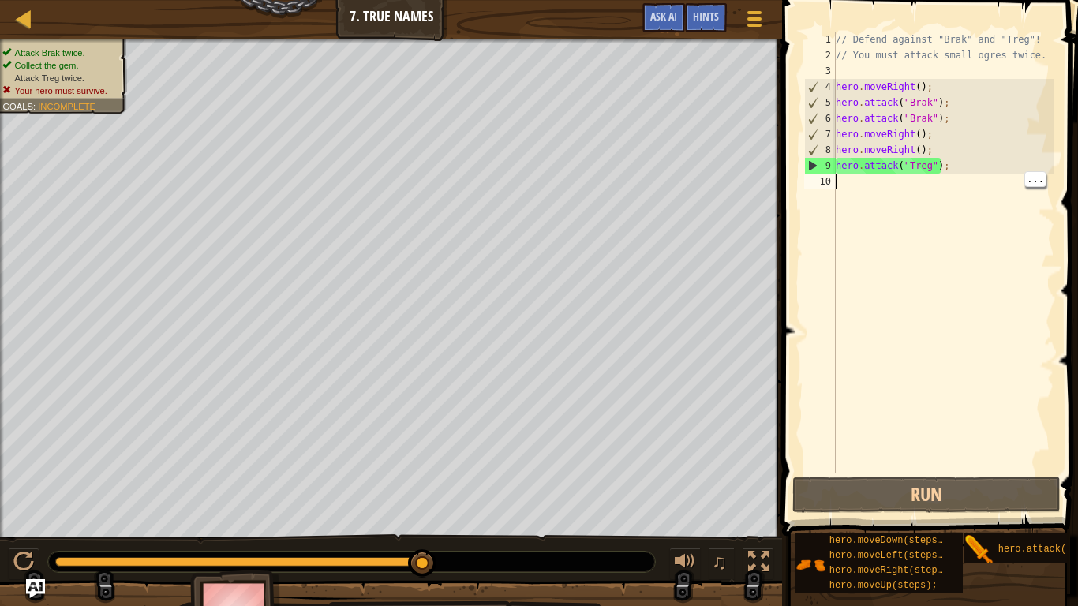
click at [587, 18] on div "Map Introduction to Computer Science 7. True Names Game Menu Done Hints Ask AI" at bounding box center [391, 19] width 782 height 39
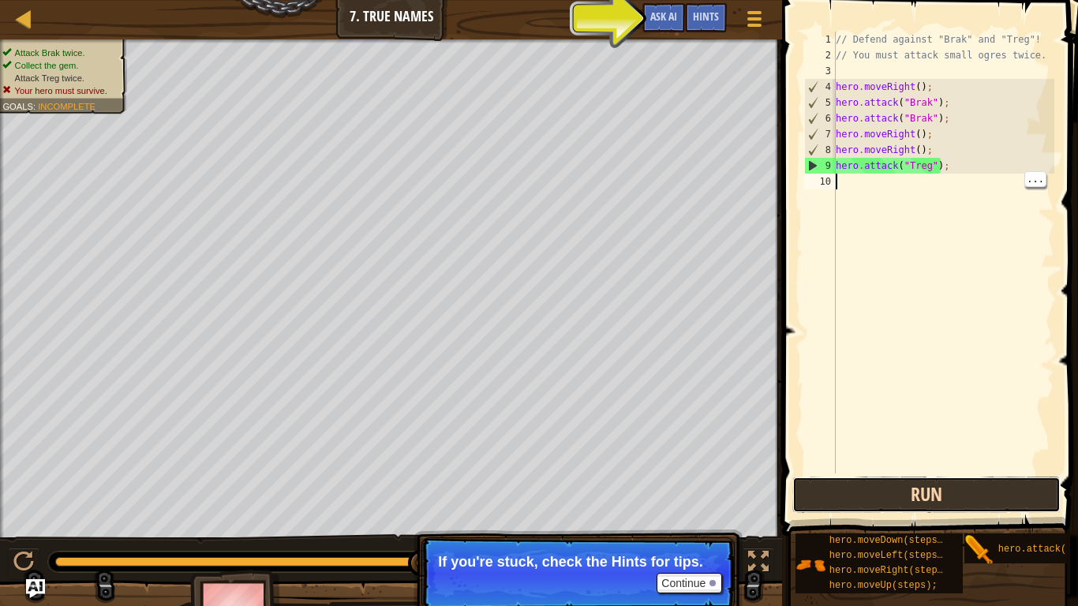
click at [932, 472] on button "Run" at bounding box center [926, 494] width 268 height 36
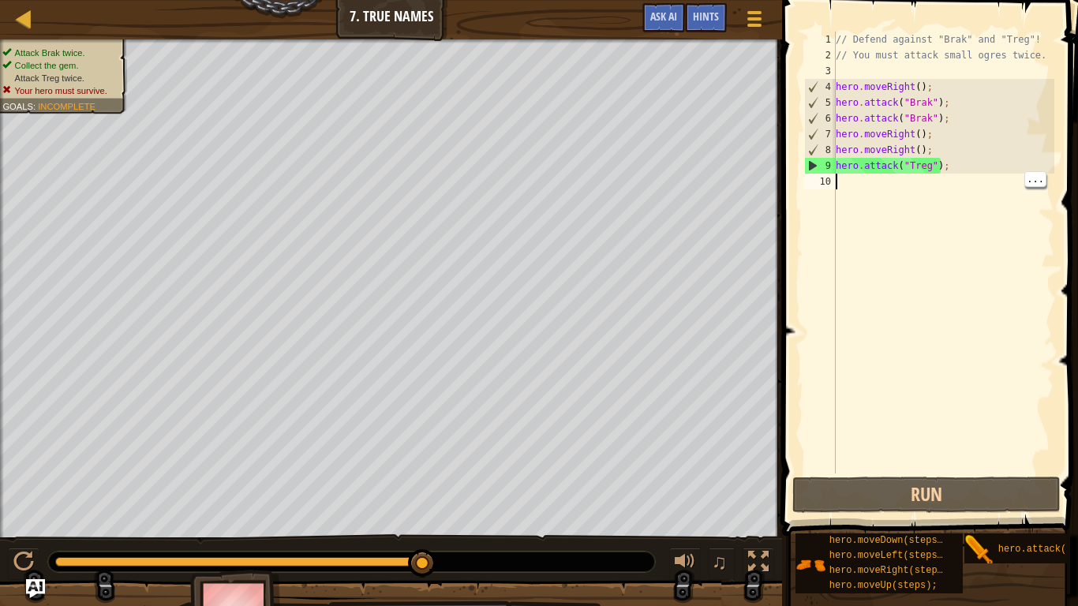
click at [938, 166] on div "// Defend against "Brak" and "Treg"! // You must attack small ogres twice. hero…" at bounding box center [943, 268] width 222 height 473
type textarea "hero.attack("Treg");"
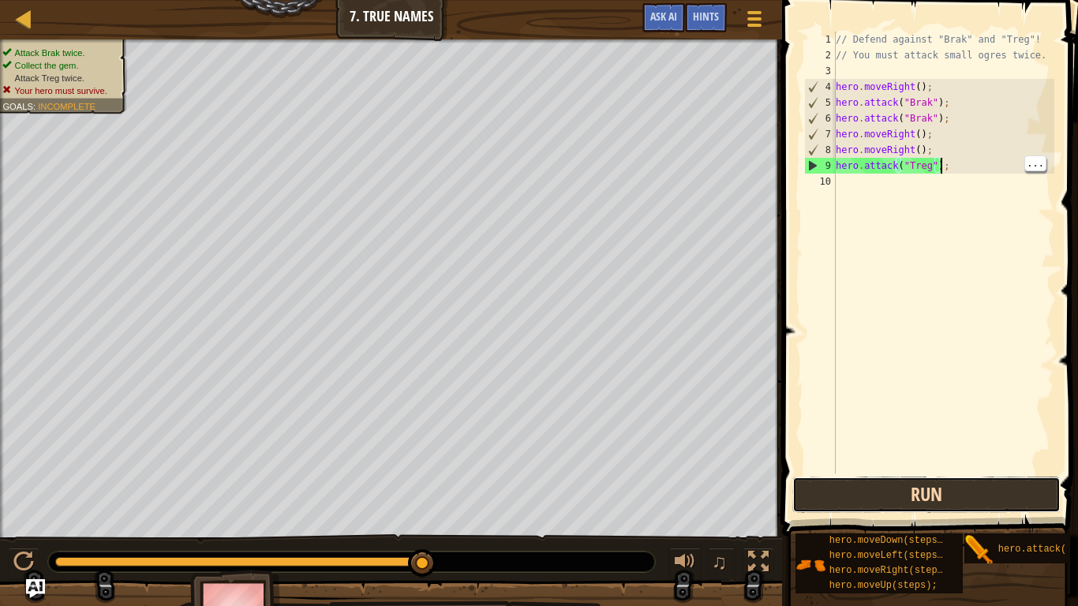
click at [981, 472] on button "Run" at bounding box center [926, 494] width 268 height 36
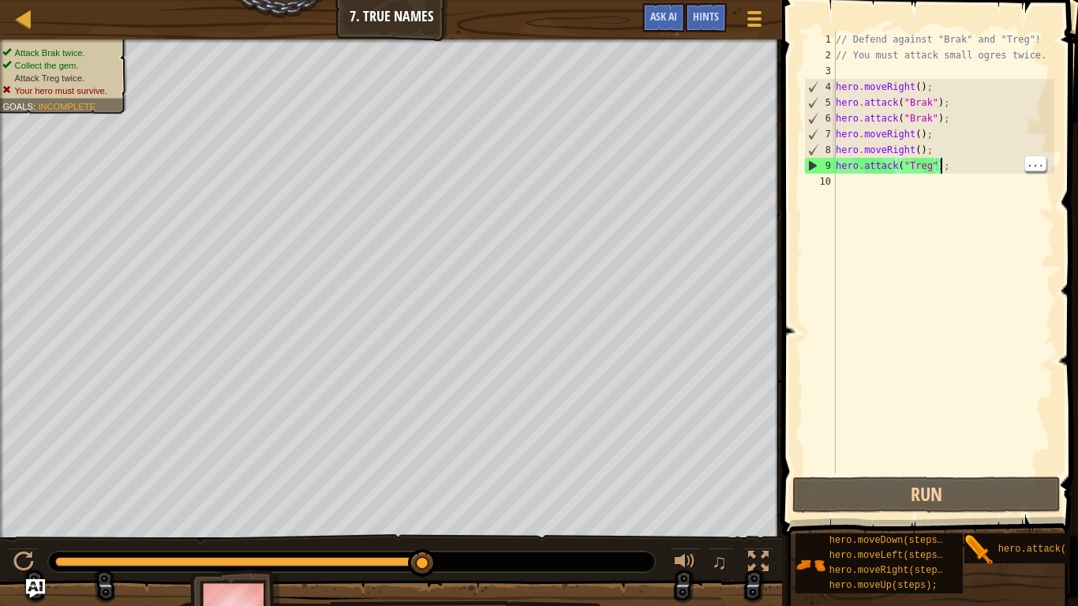
click at [1052, 170] on div "// Defend against "Brak" and "Treg"! // You must attack small ogres twice. hero…" at bounding box center [943, 268] width 222 height 473
click at [1032, 174] on div "// Defend against "Brak" and "Treg"! // You must attack small ogres twice. hero…" at bounding box center [943, 268] width 222 height 473
click at [1039, 159] on span "..." at bounding box center [1035, 163] width 21 height 14
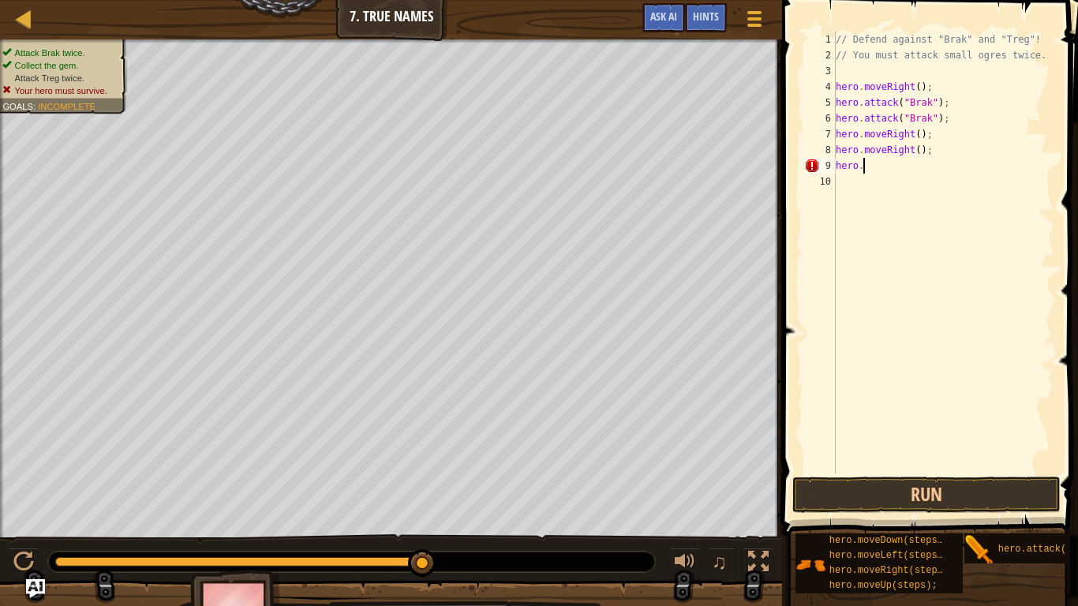
type textarea "h"
